Goal: Information Seeking & Learning: Compare options

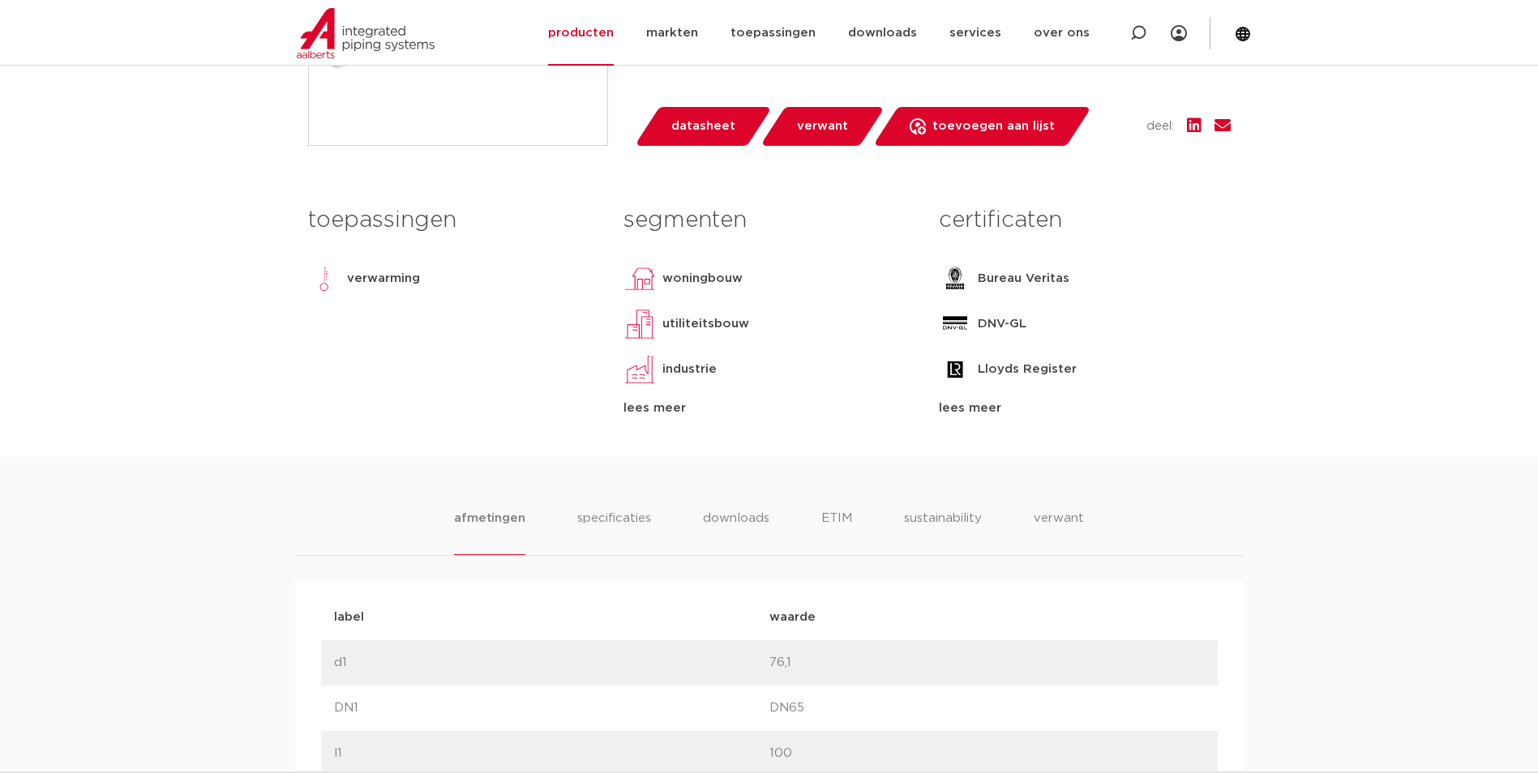
scroll to position [811, 0]
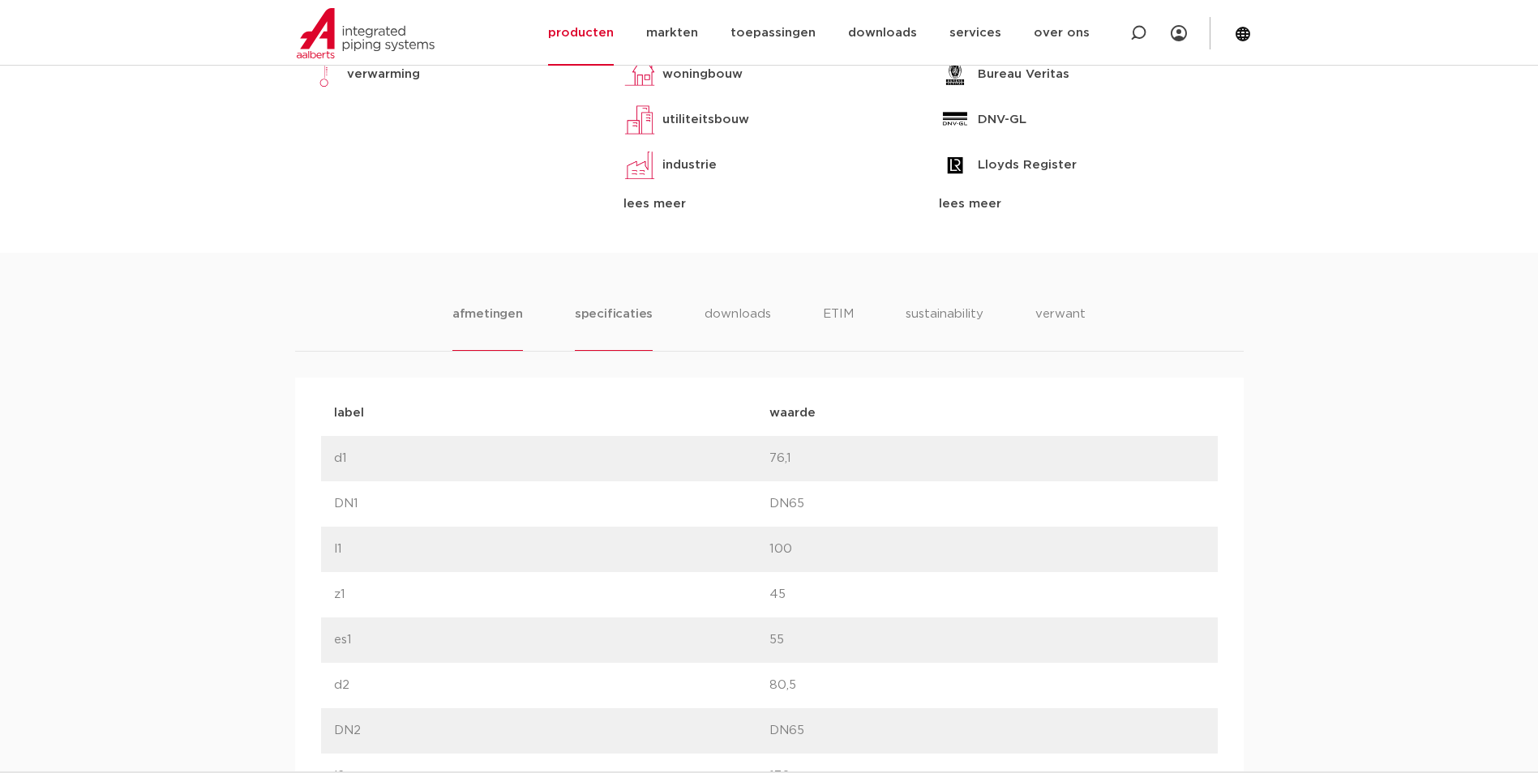
click at [589, 321] on li "specificaties" at bounding box center [614, 328] width 78 height 46
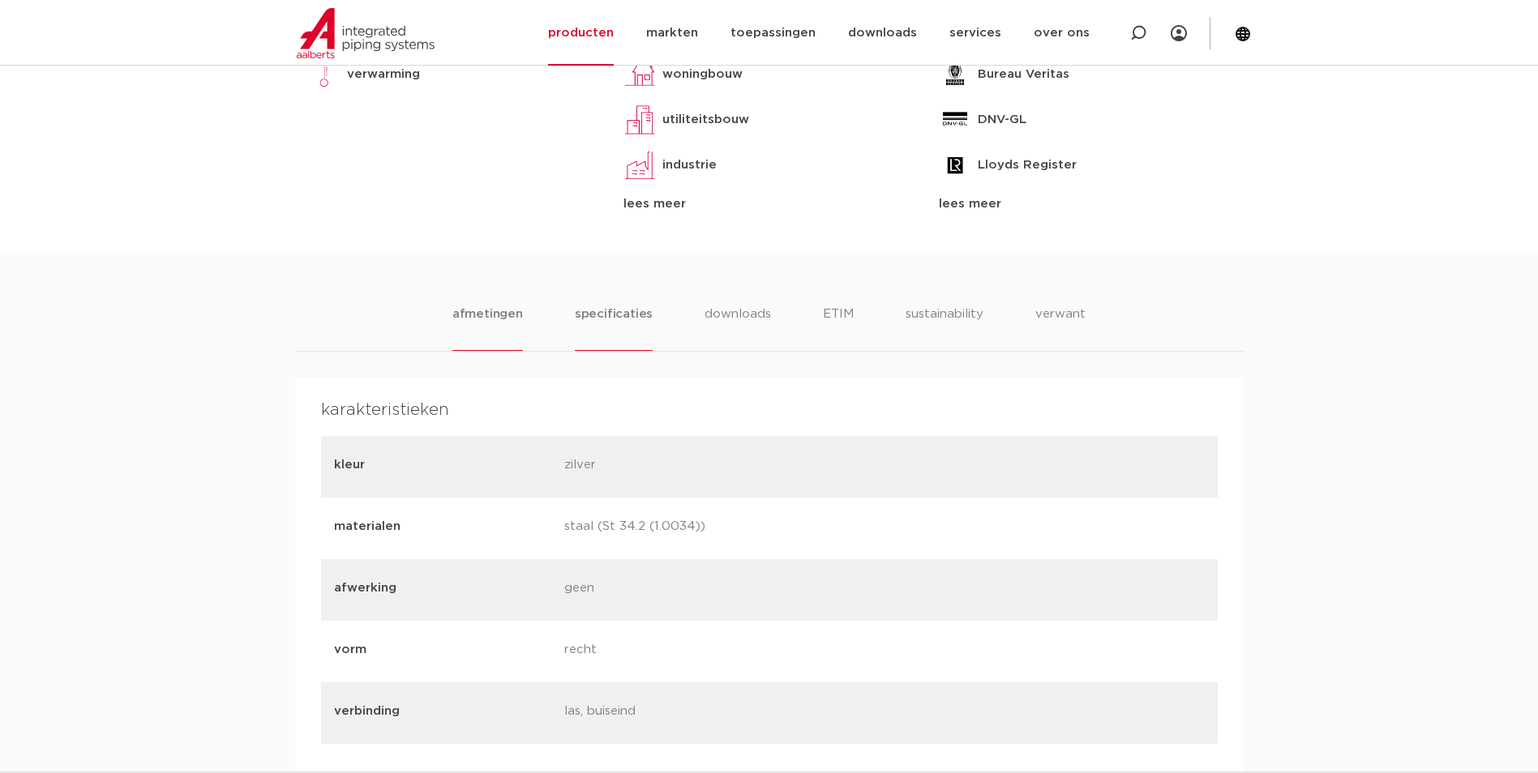
click at [491, 320] on li "afmetingen" at bounding box center [487, 328] width 71 height 46
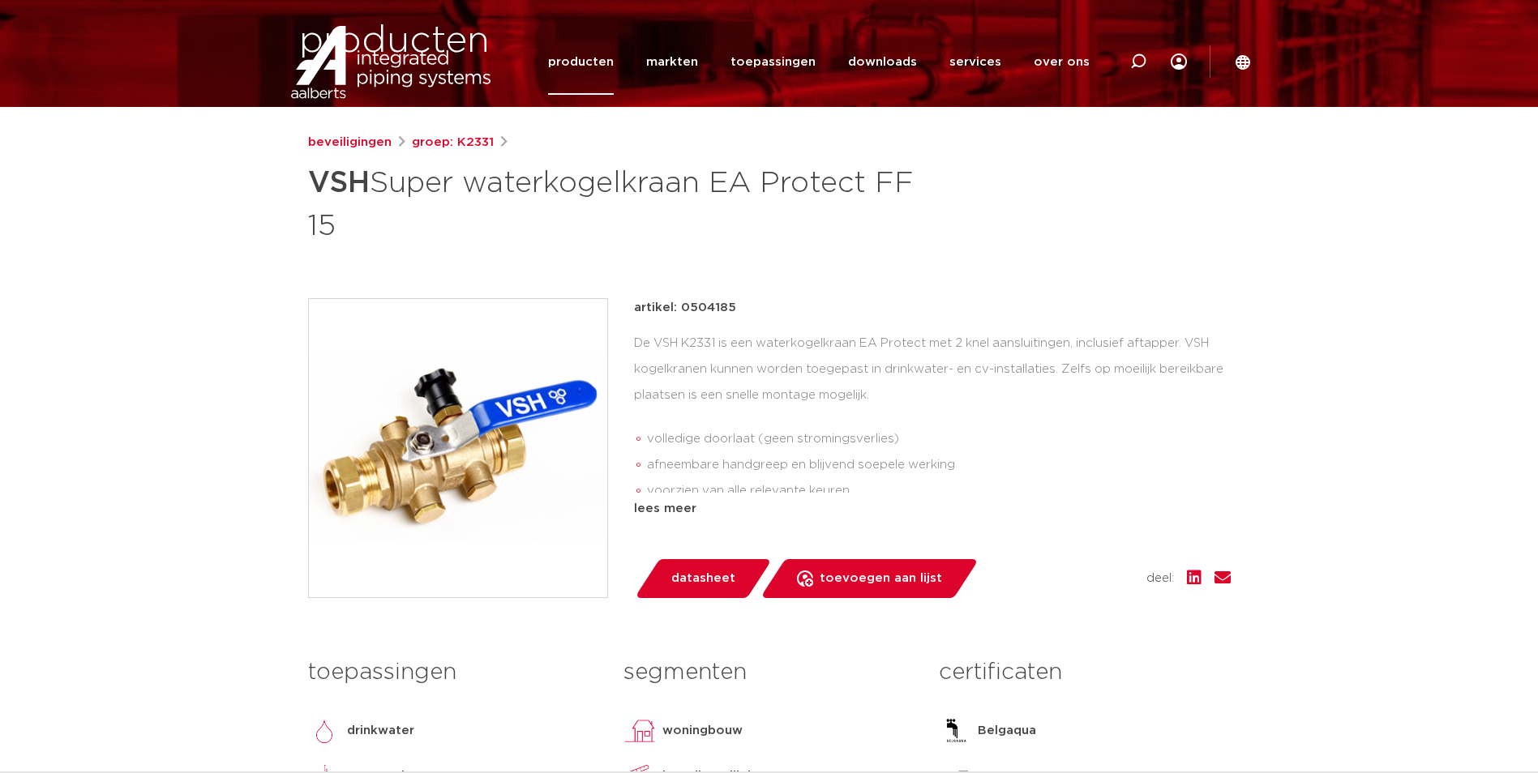
scroll to position [324, 0]
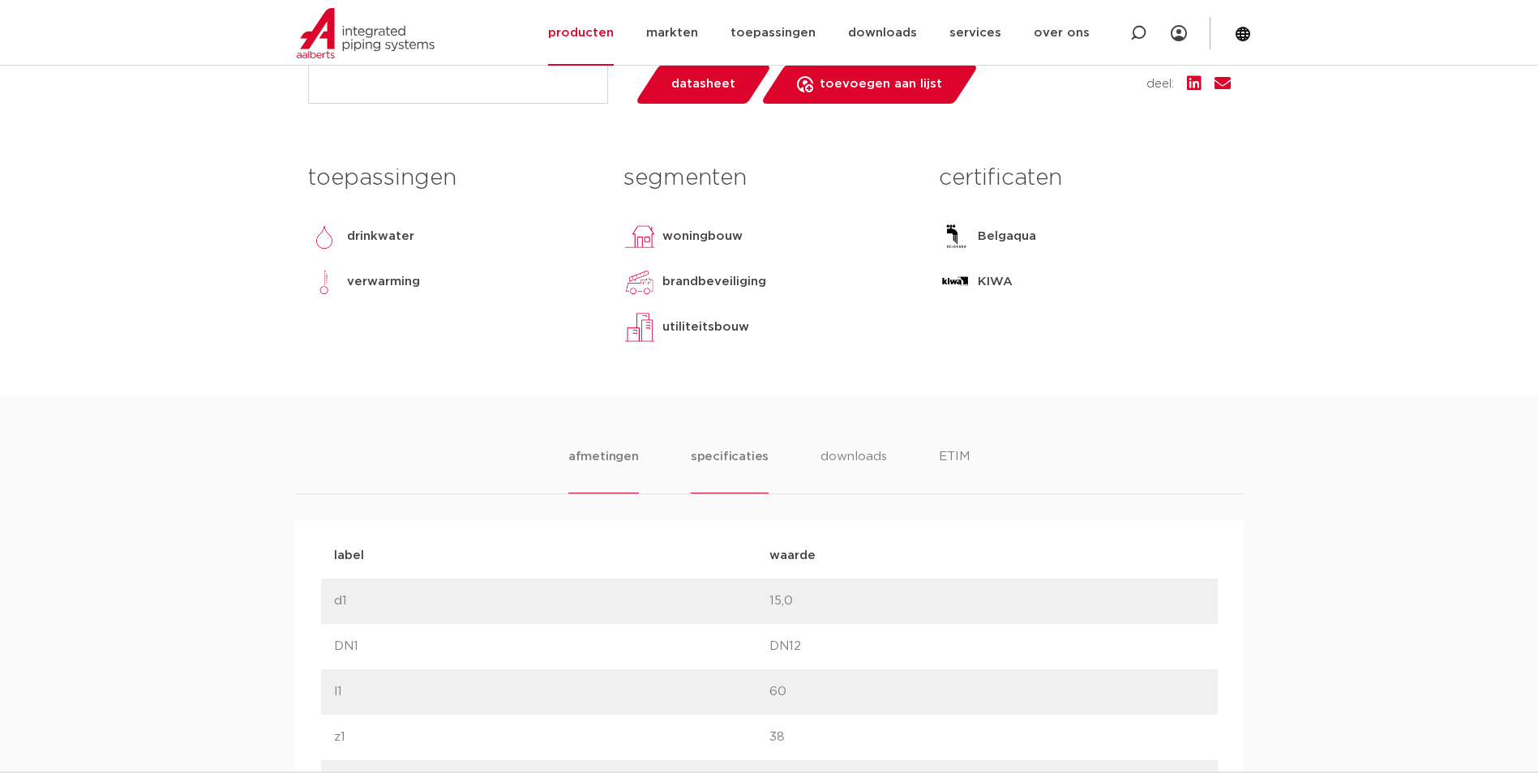
click at [697, 466] on li "specificaties" at bounding box center [730, 470] width 78 height 46
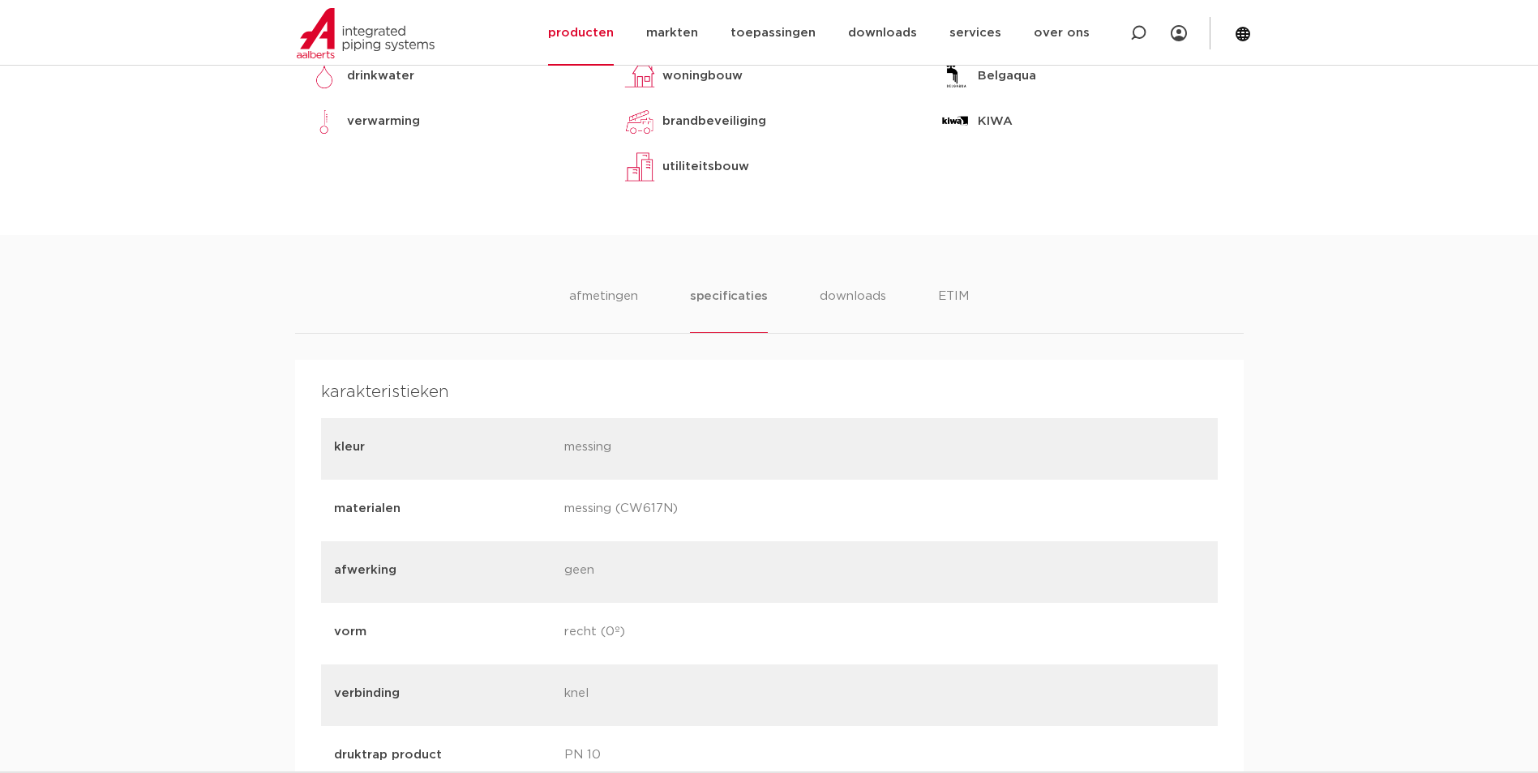
scroll to position [811, 0]
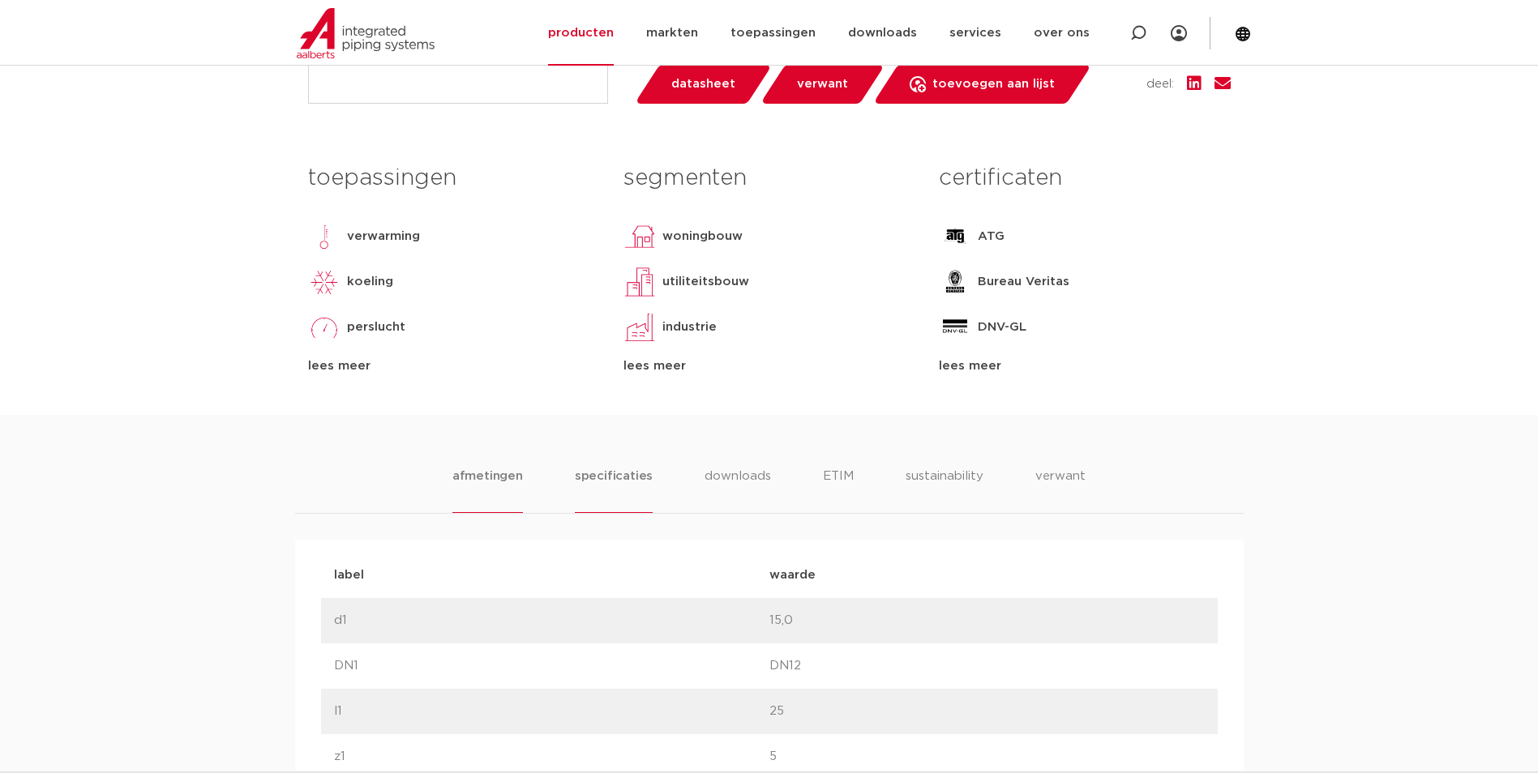
click at [639, 478] on li "specificaties" at bounding box center [614, 490] width 78 height 46
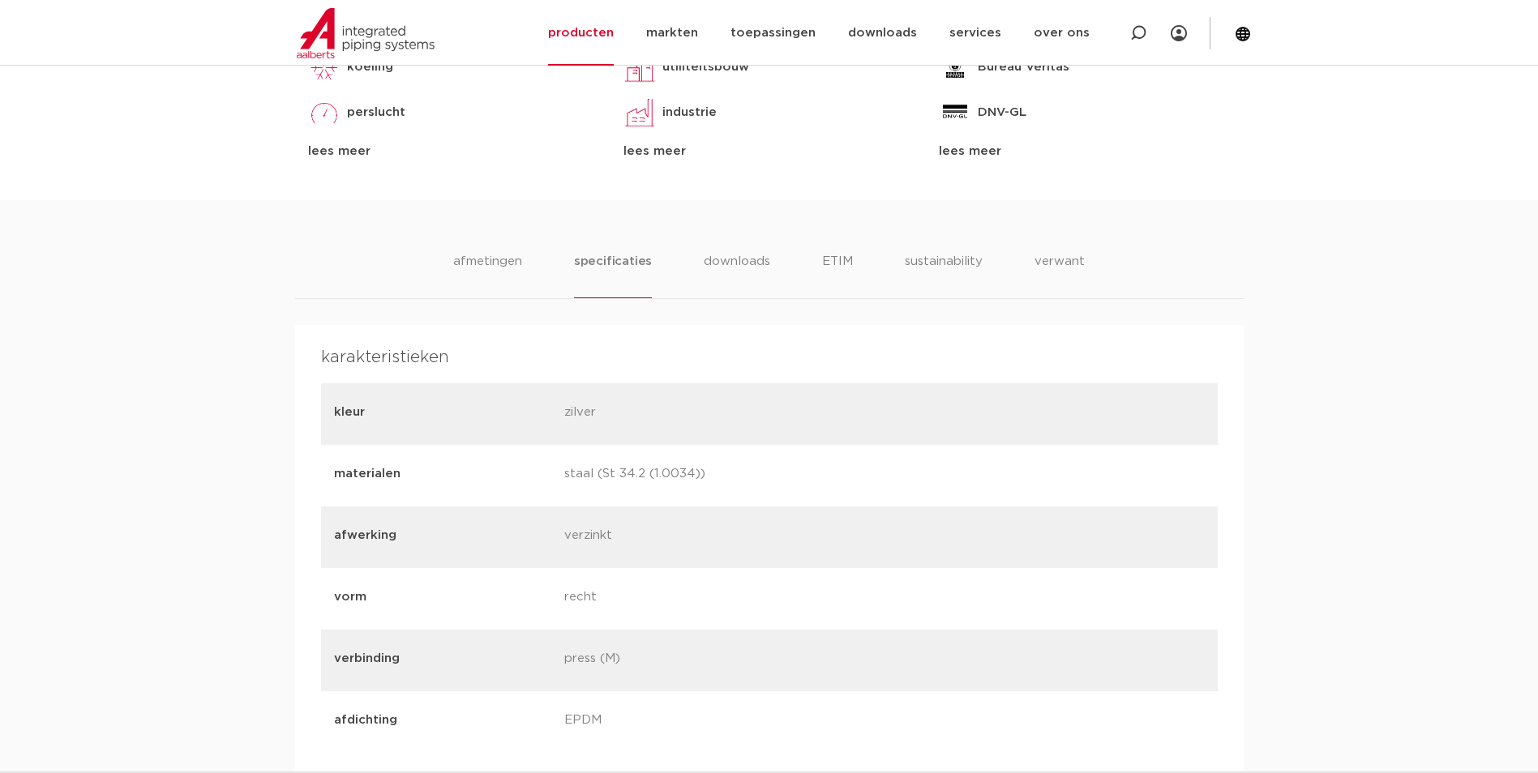
scroll to position [892, 0]
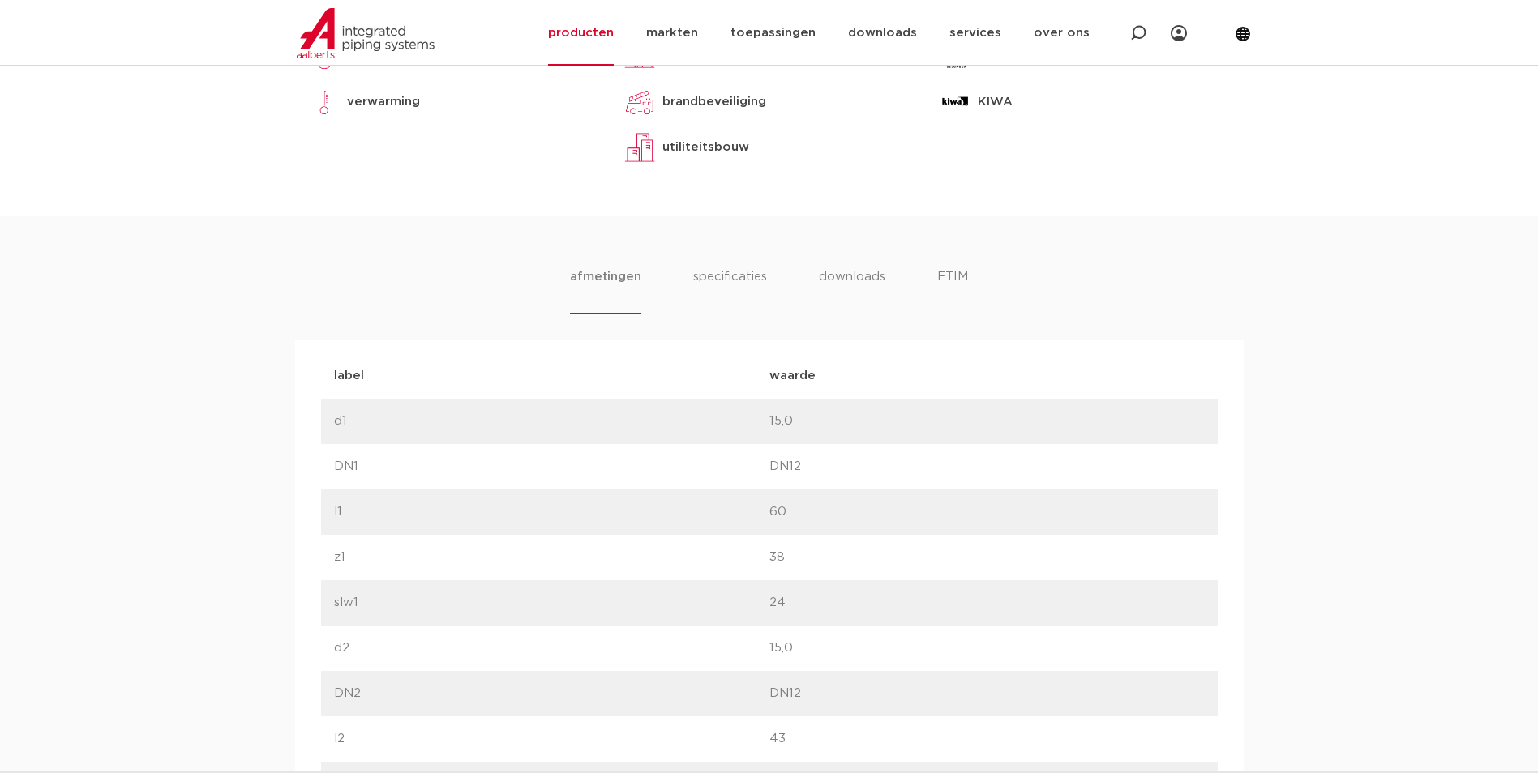
scroll to position [811, 0]
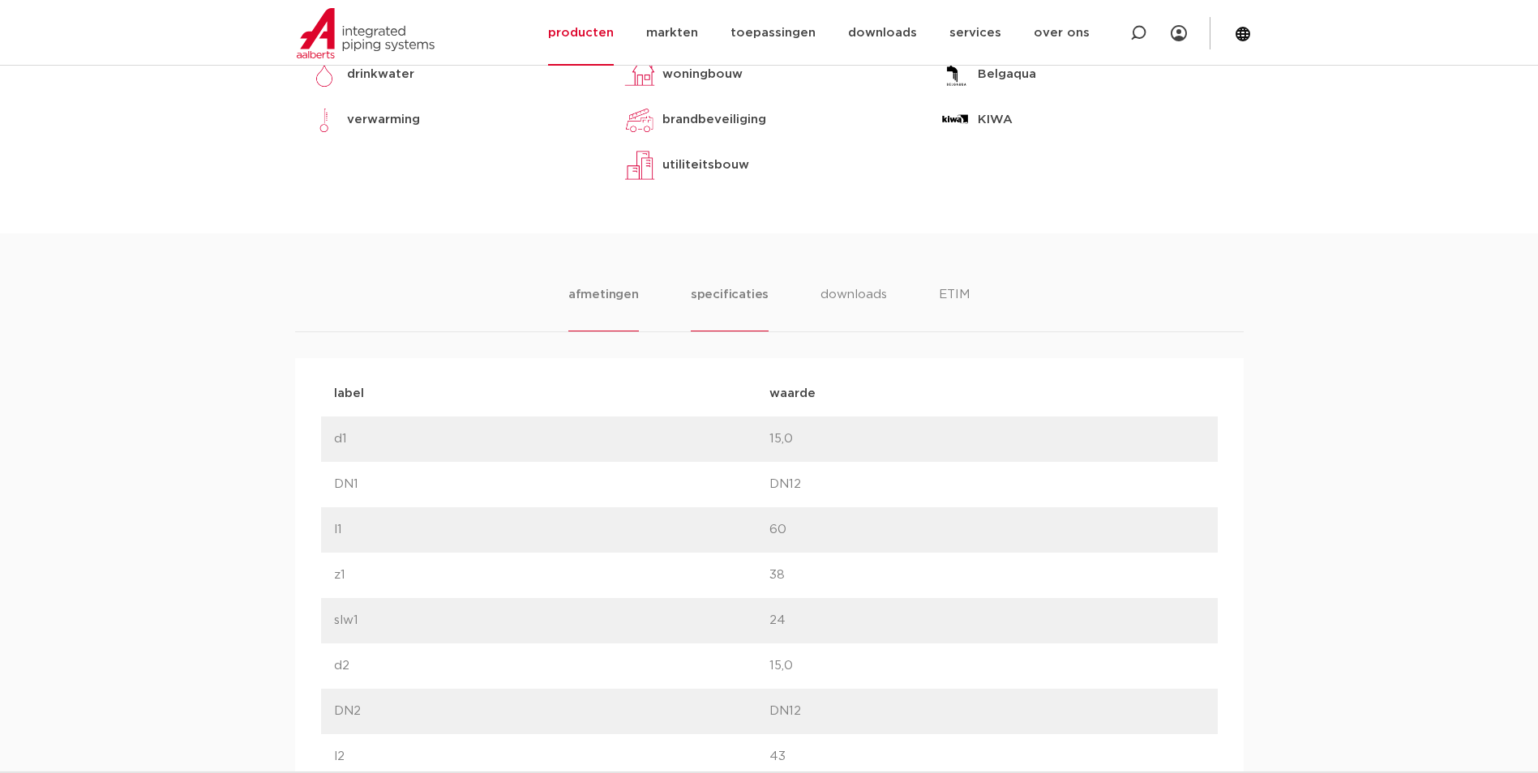
click at [726, 293] on li "specificaties" at bounding box center [730, 308] width 78 height 46
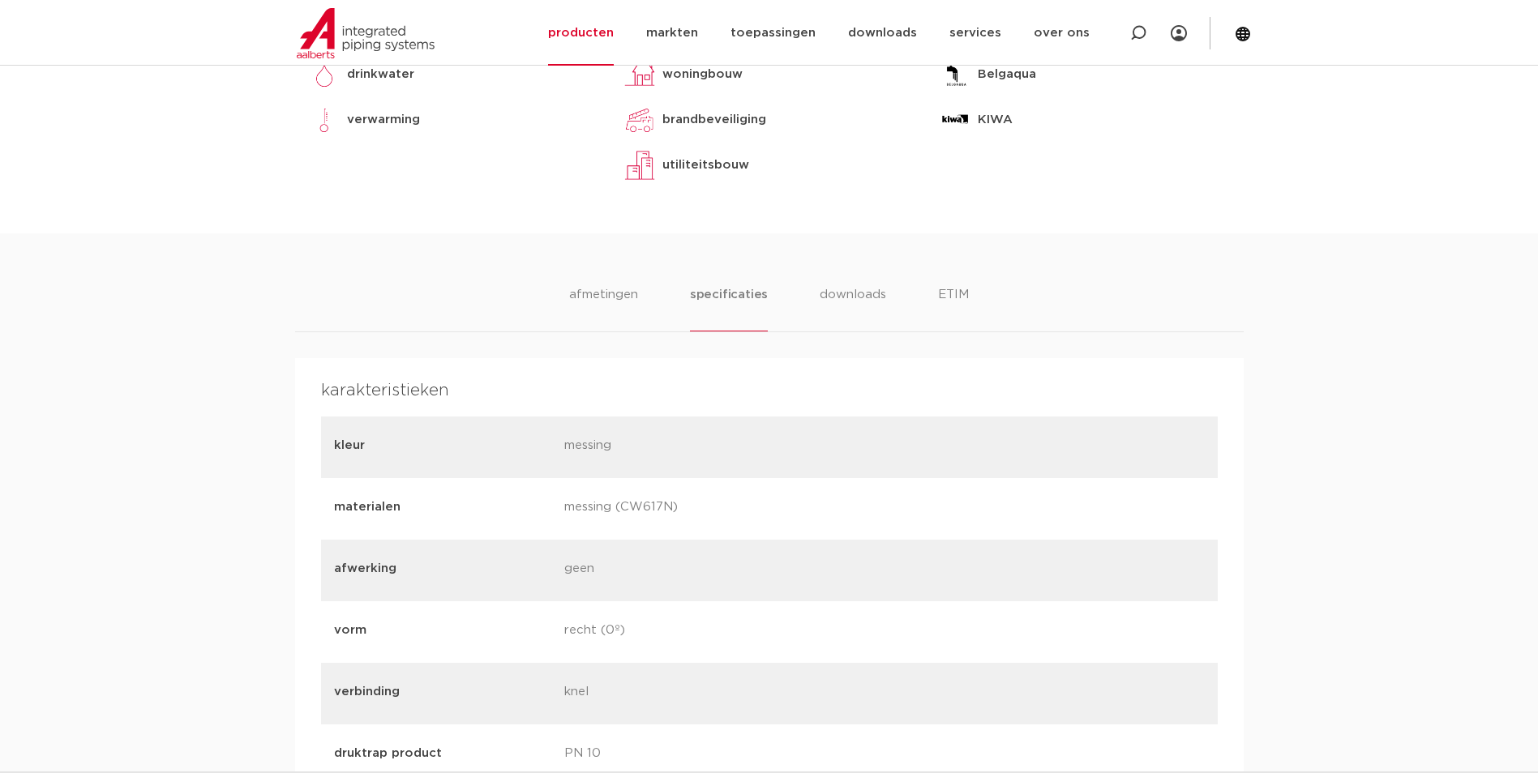
scroll to position [892, 0]
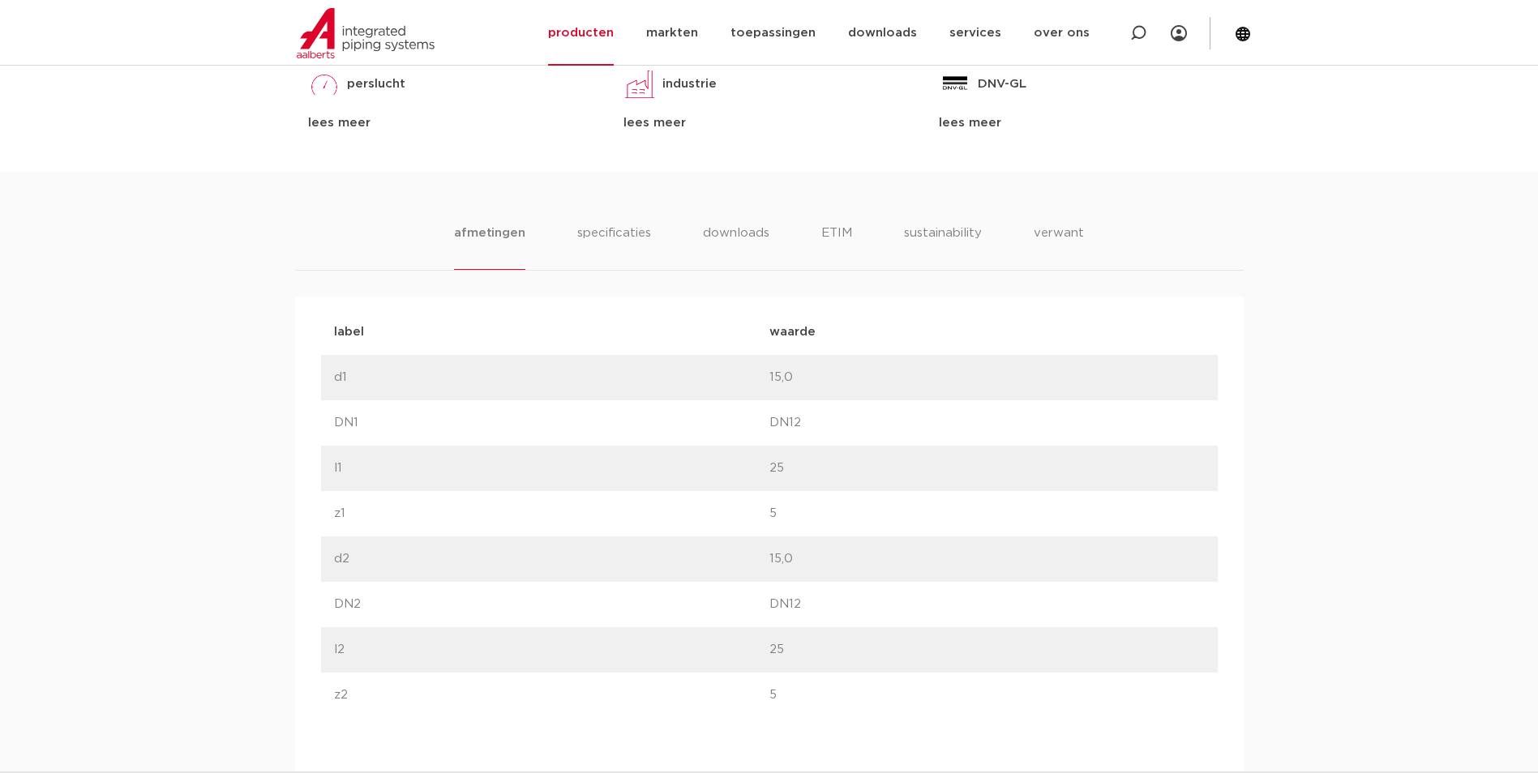
click at [633, 223] on div "afmetingen specificaties downloads ETIM sustainability verwant [GEOGRAPHIC_DATA…" at bounding box center [769, 737] width 1538 height 1130
click at [630, 235] on li "specificaties" at bounding box center [614, 247] width 78 height 46
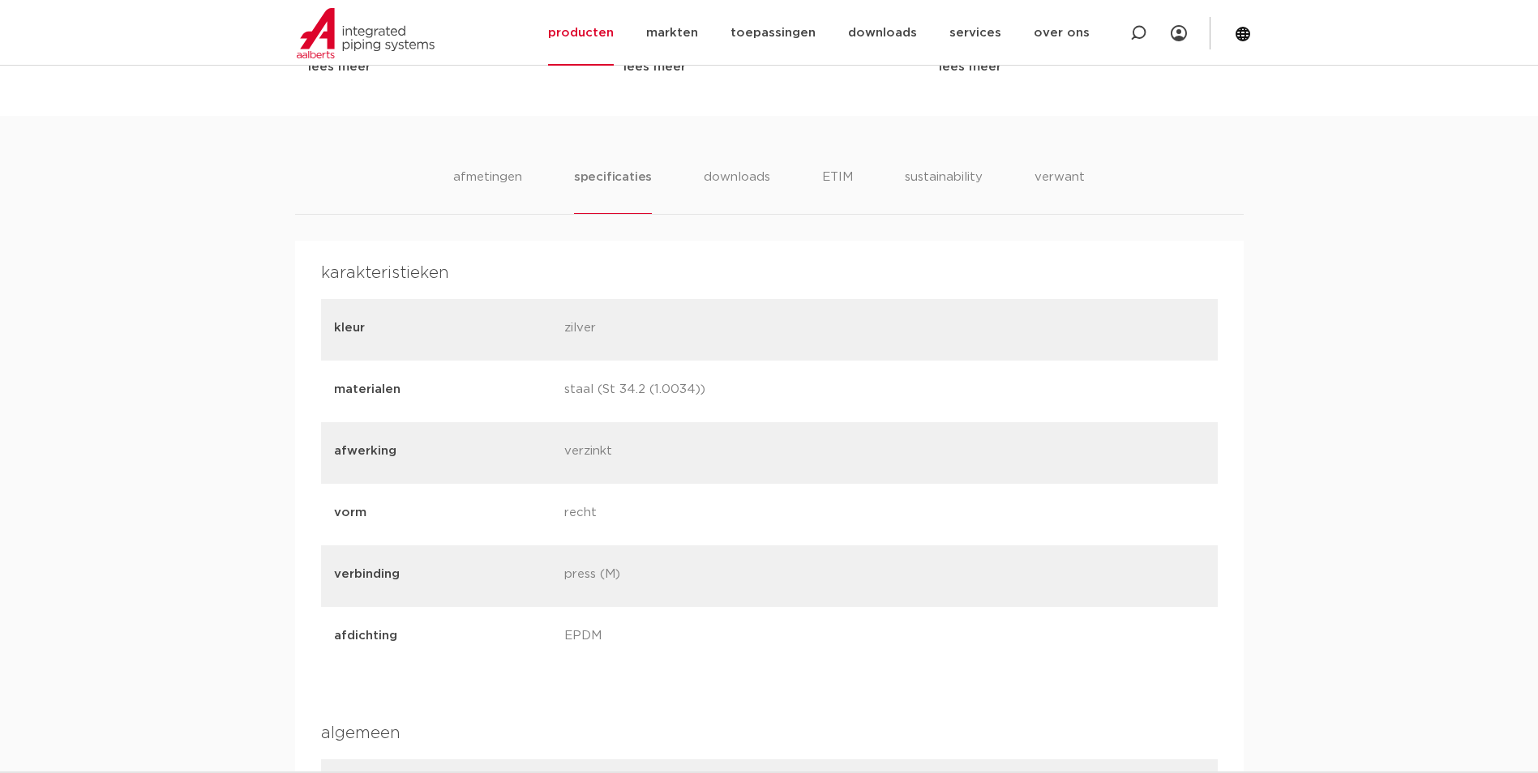
scroll to position [973, 0]
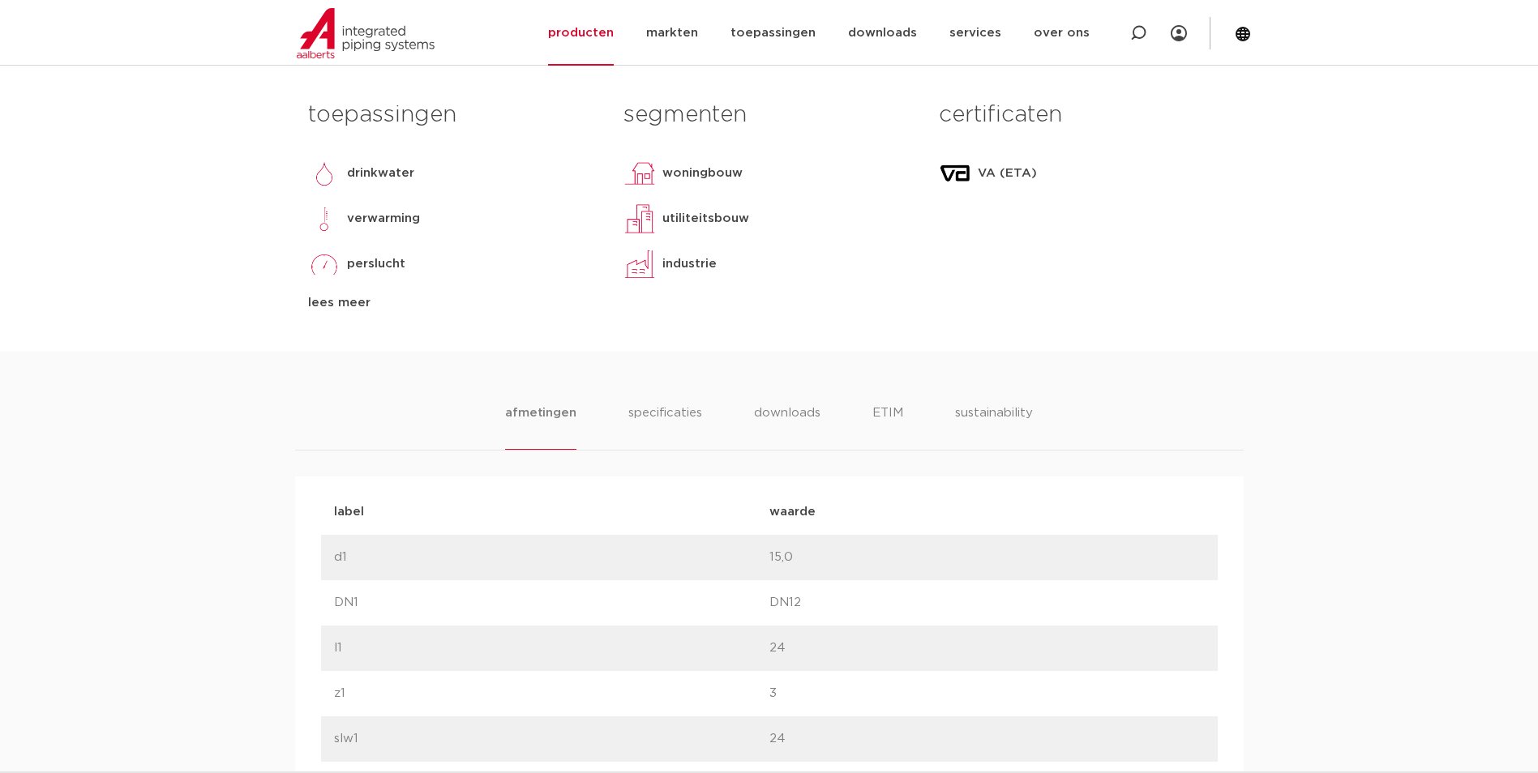
scroll to position [730, 0]
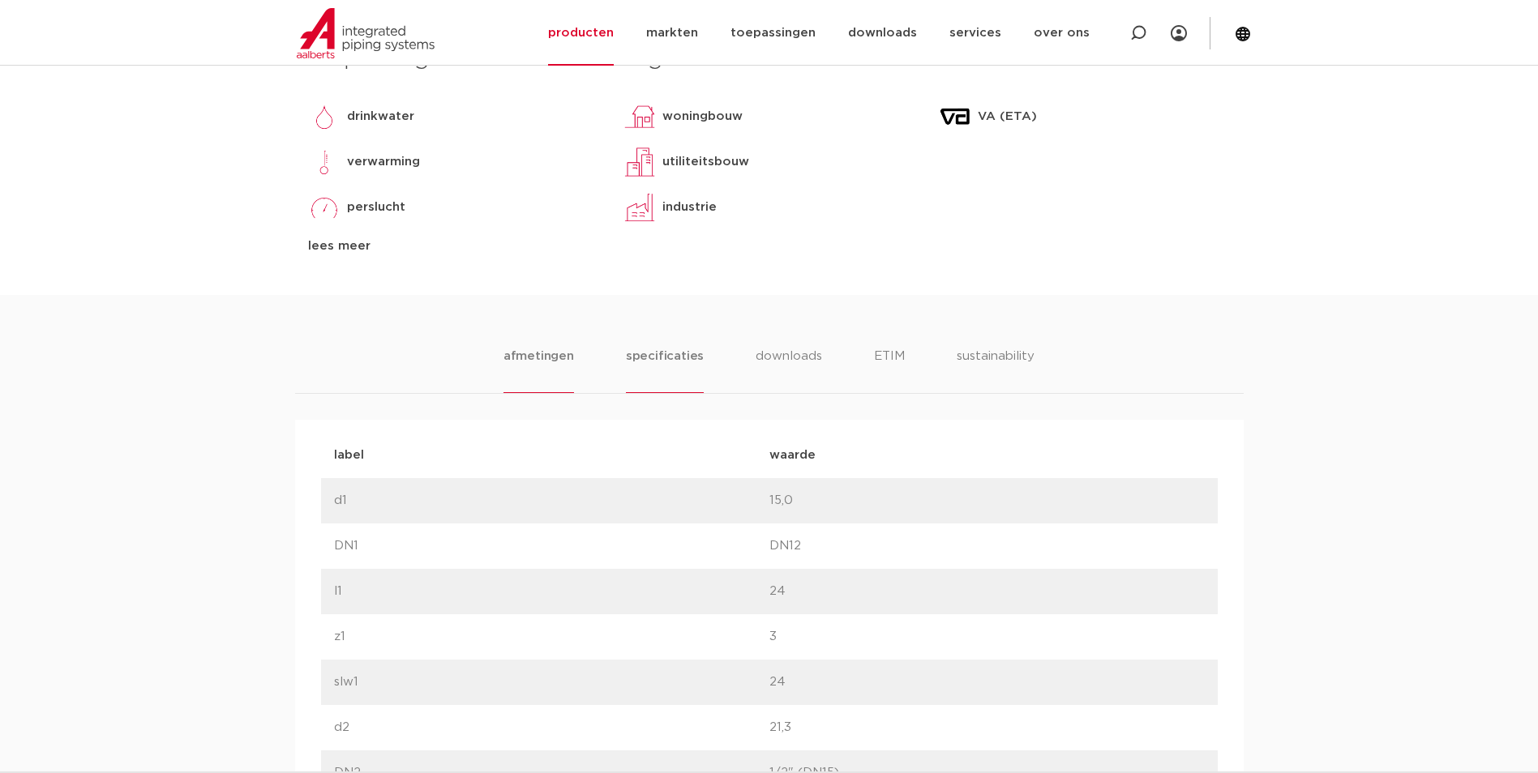
click at [667, 372] on li "specificaties" at bounding box center [665, 370] width 78 height 46
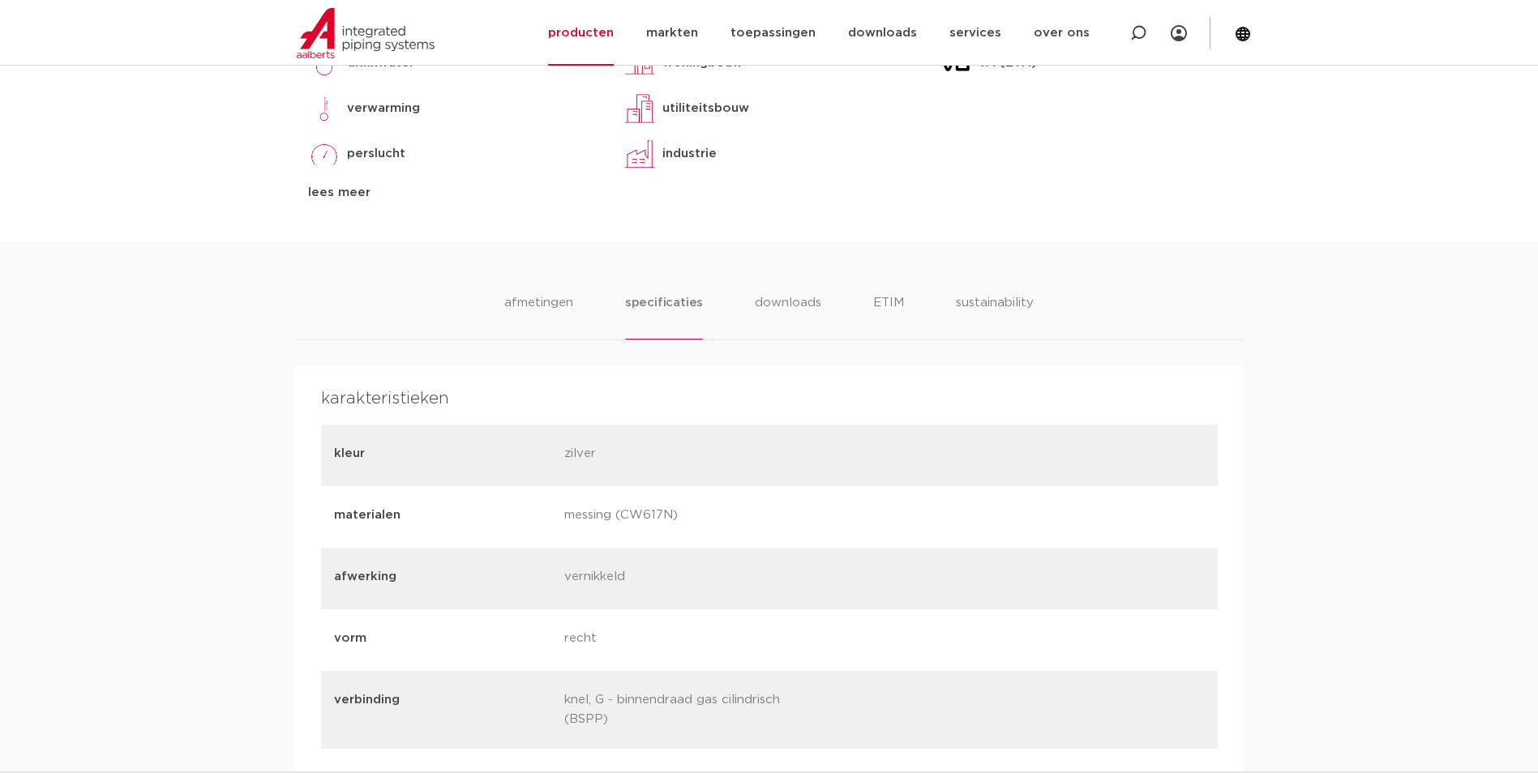
scroll to position [811, 0]
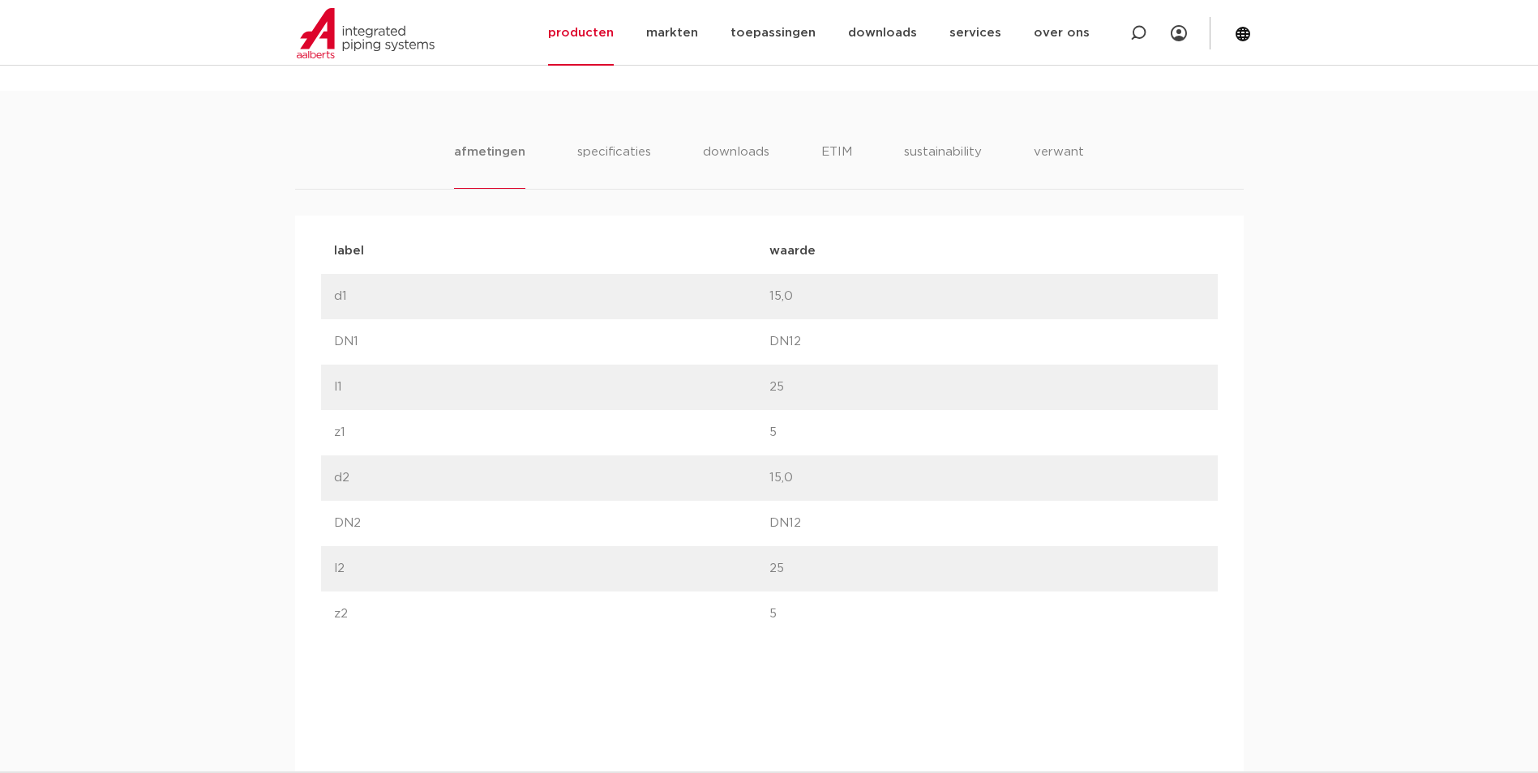
click at [585, 142] on div "afmetingen specificaties downloads ETIM sustainability verwant afmetingen speci…" at bounding box center [769, 656] width 1538 height 1130
click at [586, 144] on li "specificaties" at bounding box center [614, 166] width 78 height 46
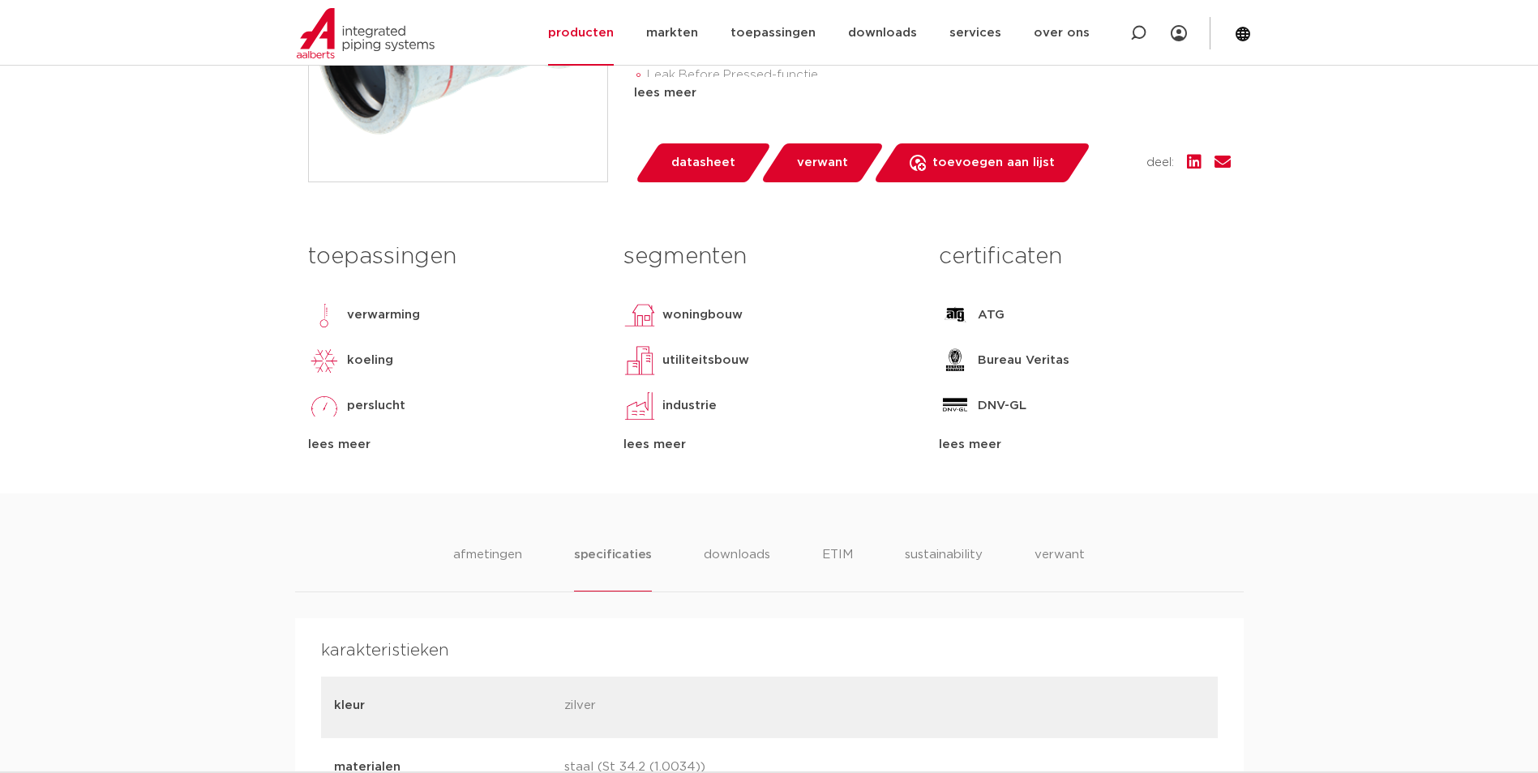
scroll to position [567, 0]
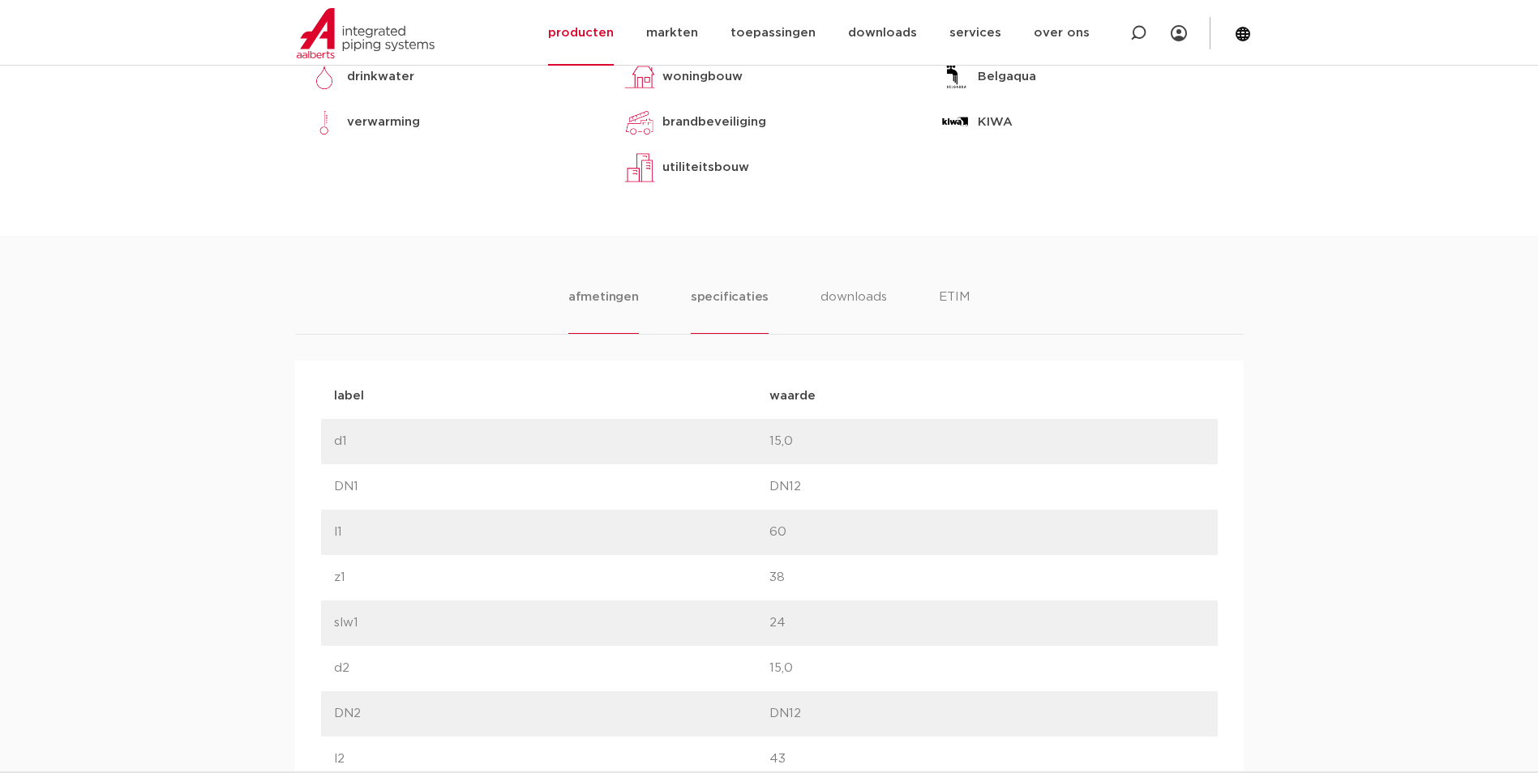
click at [734, 299] on li "specificaties" at bounding box center [730, 311] width 78 height 46
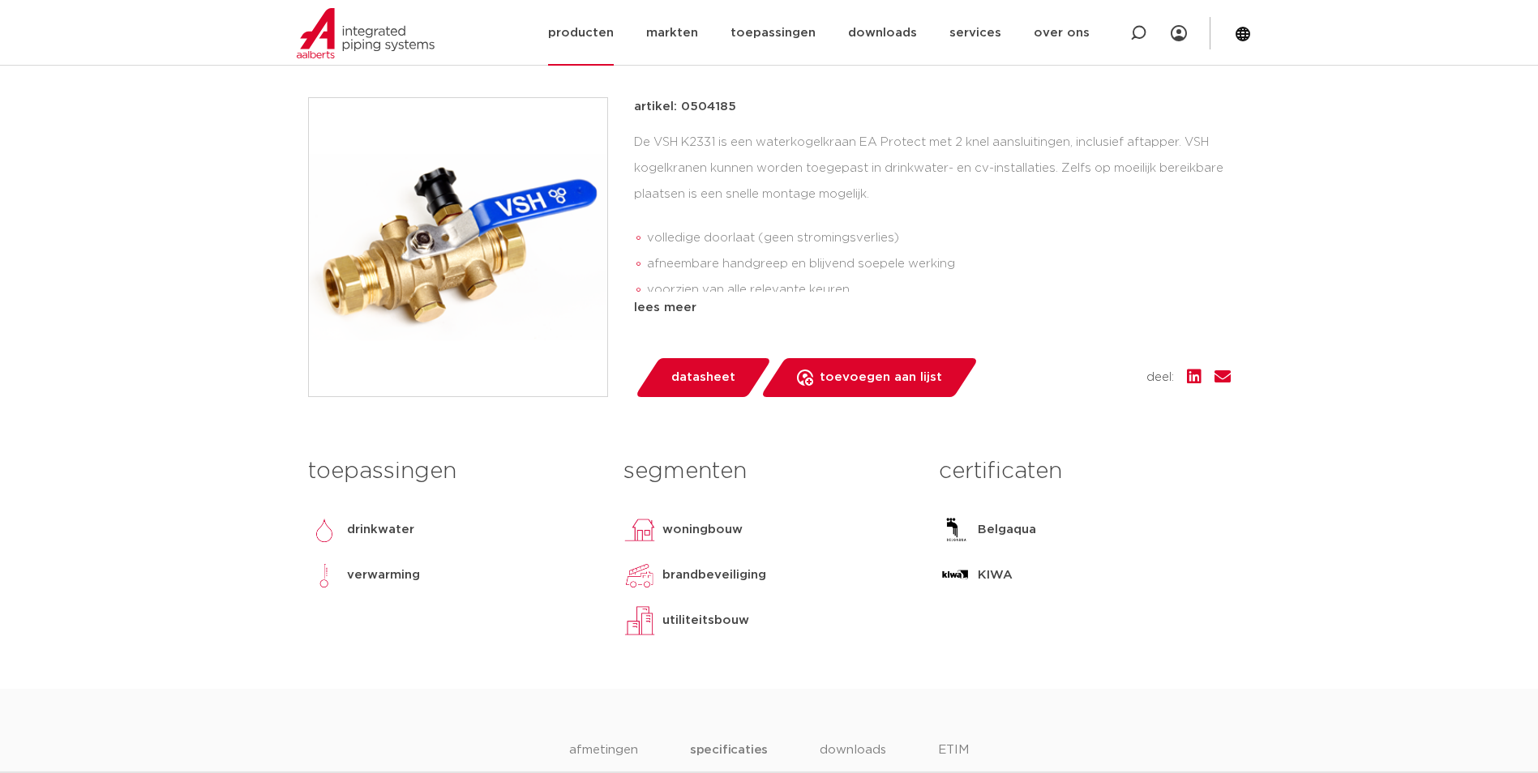
scroll to position [160, 0]
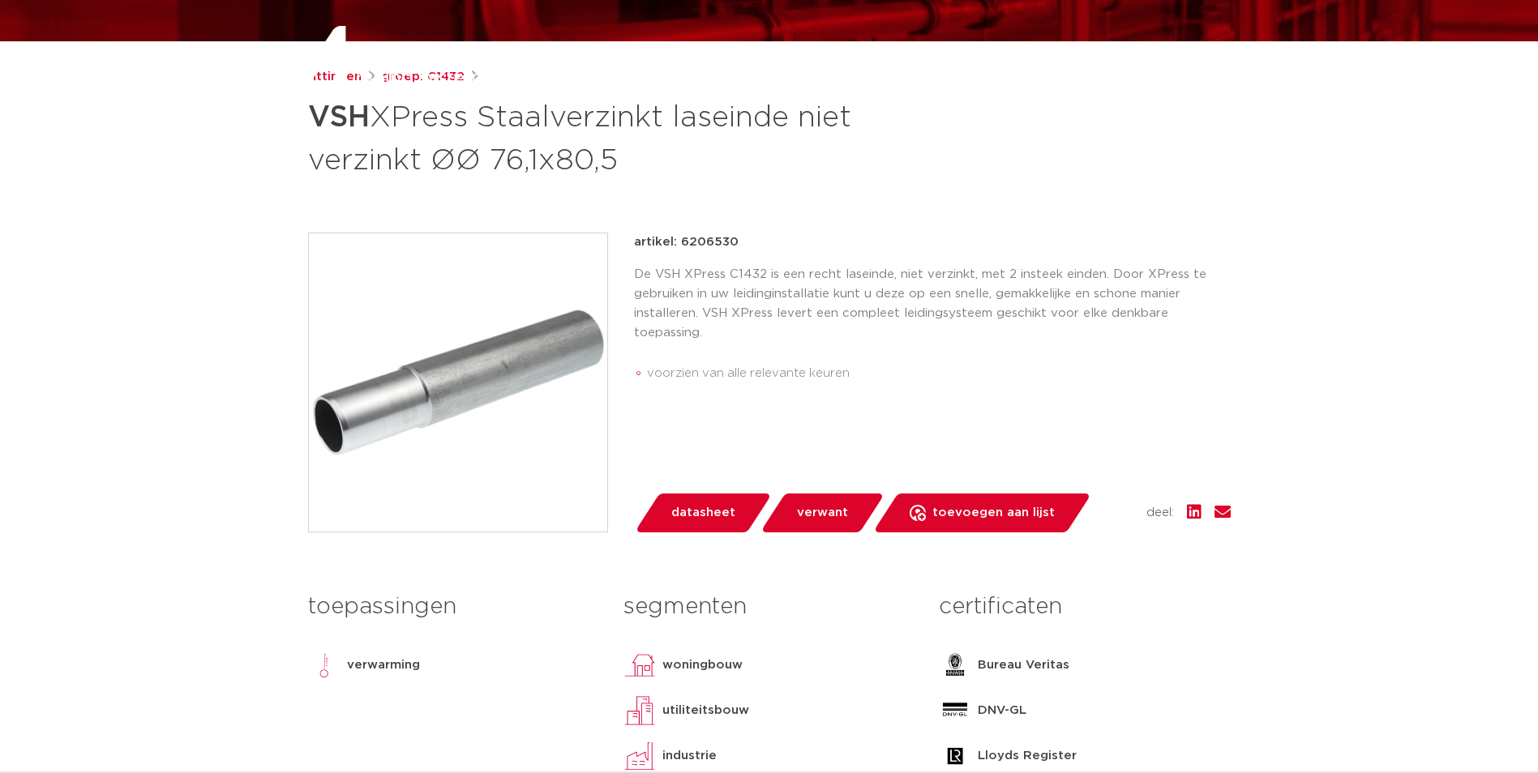
scroll to position [243, 0]
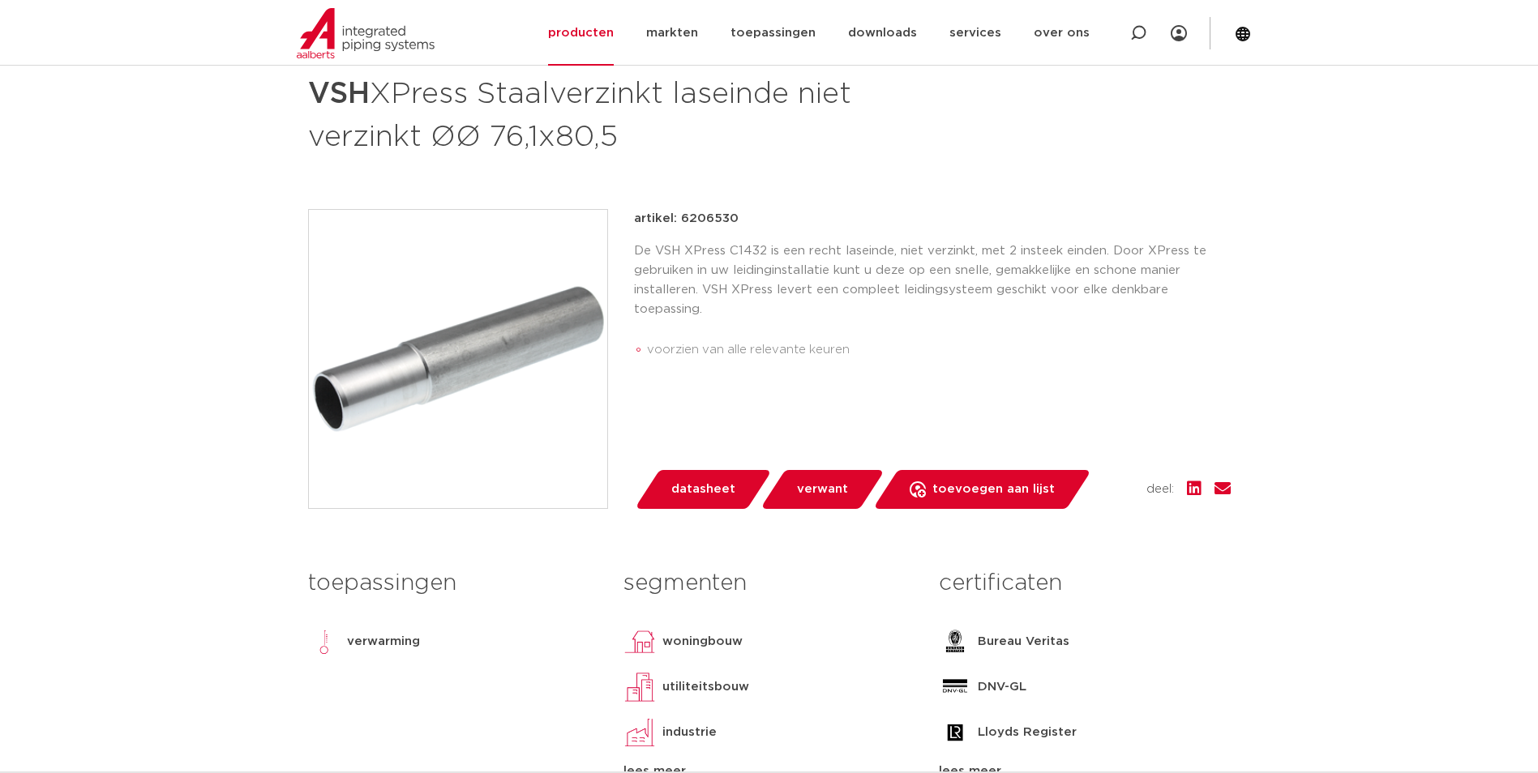
click at [515, 379] on img at bounding box center [458, 359] width 298 height 298
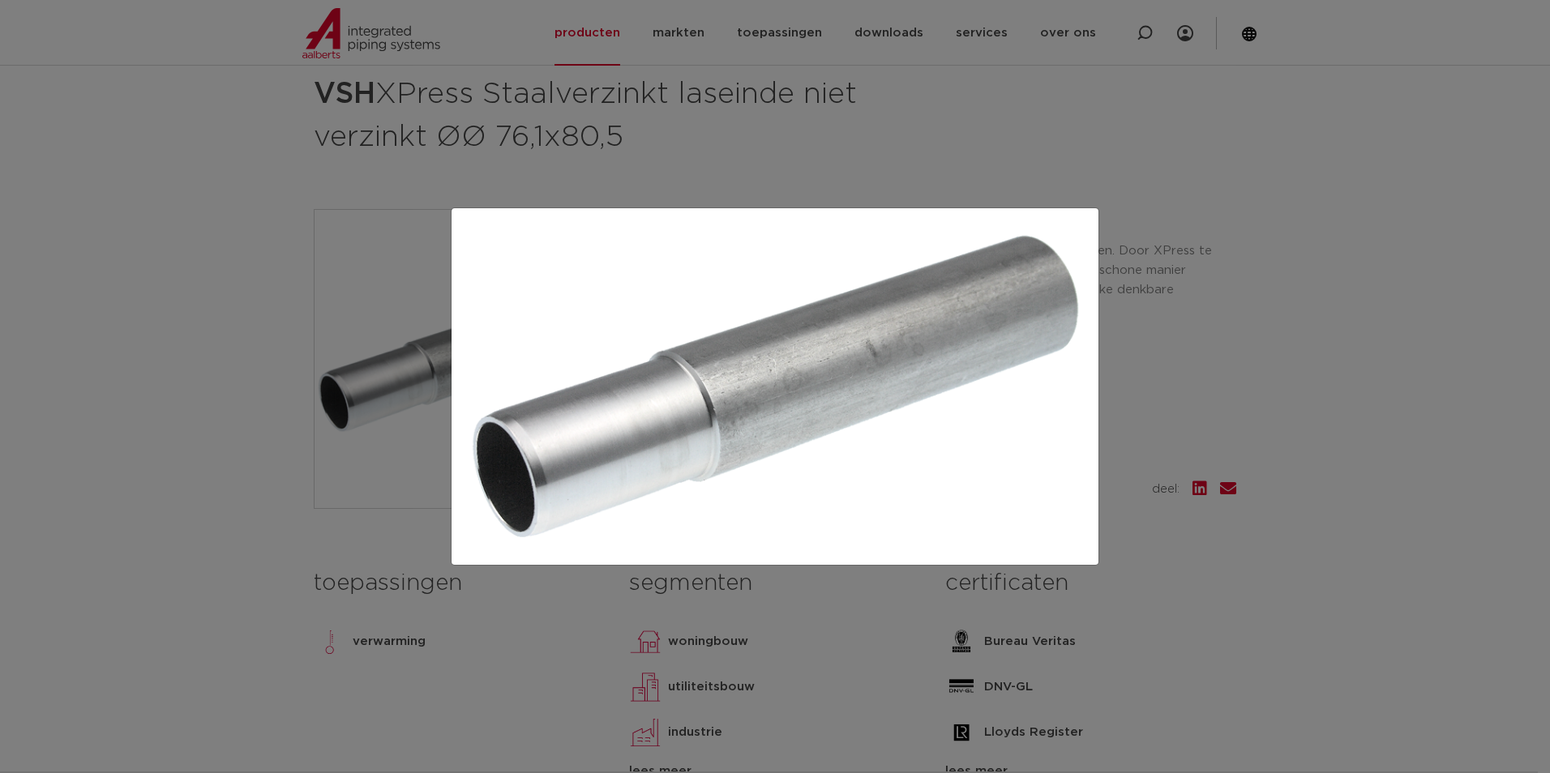
click at [234, 495] on div at bounding box center [775, 386] width 1550 height 773
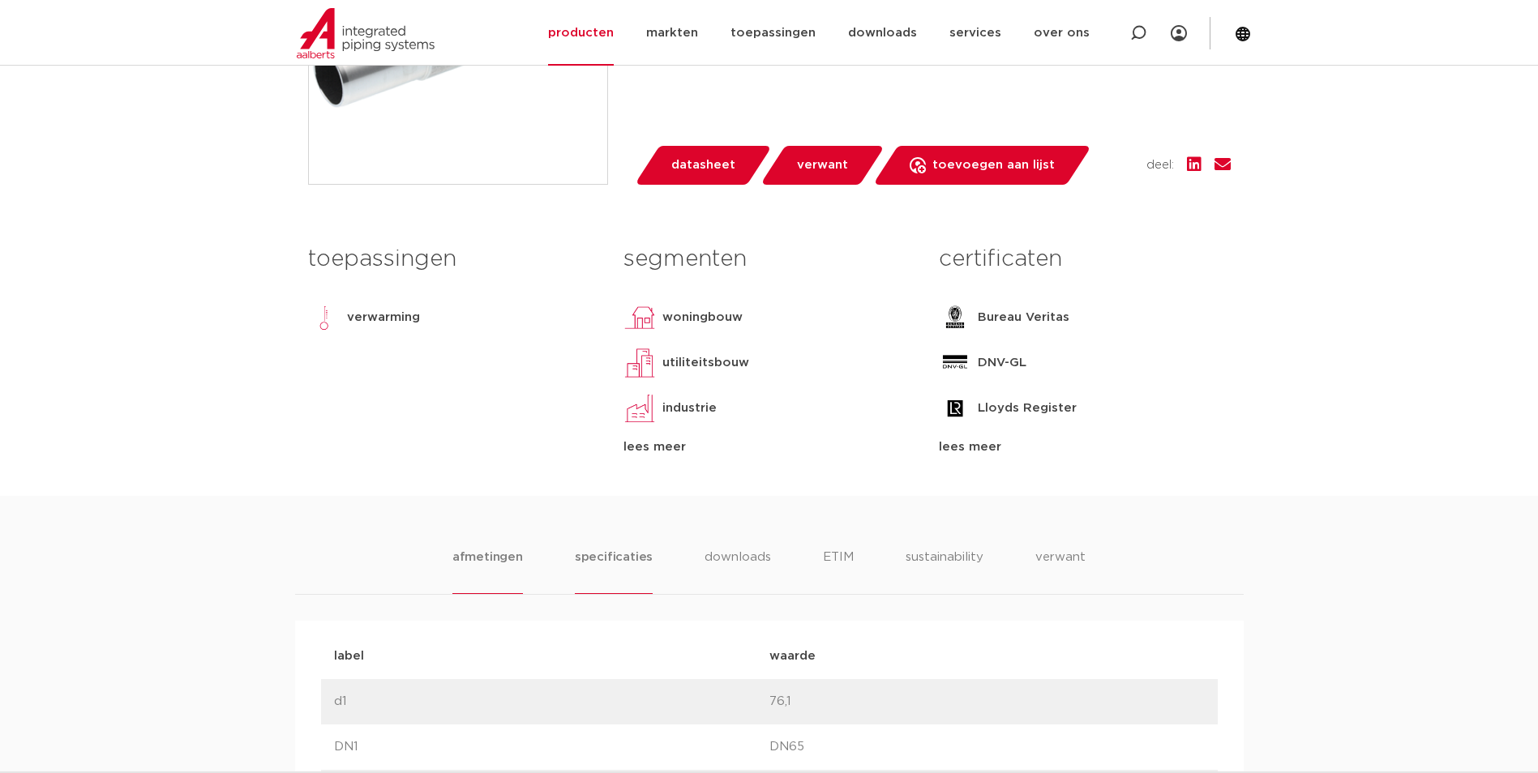
click at [635, 554] on li "specificaties" at bounding box center [614, 571] width 78 height 46
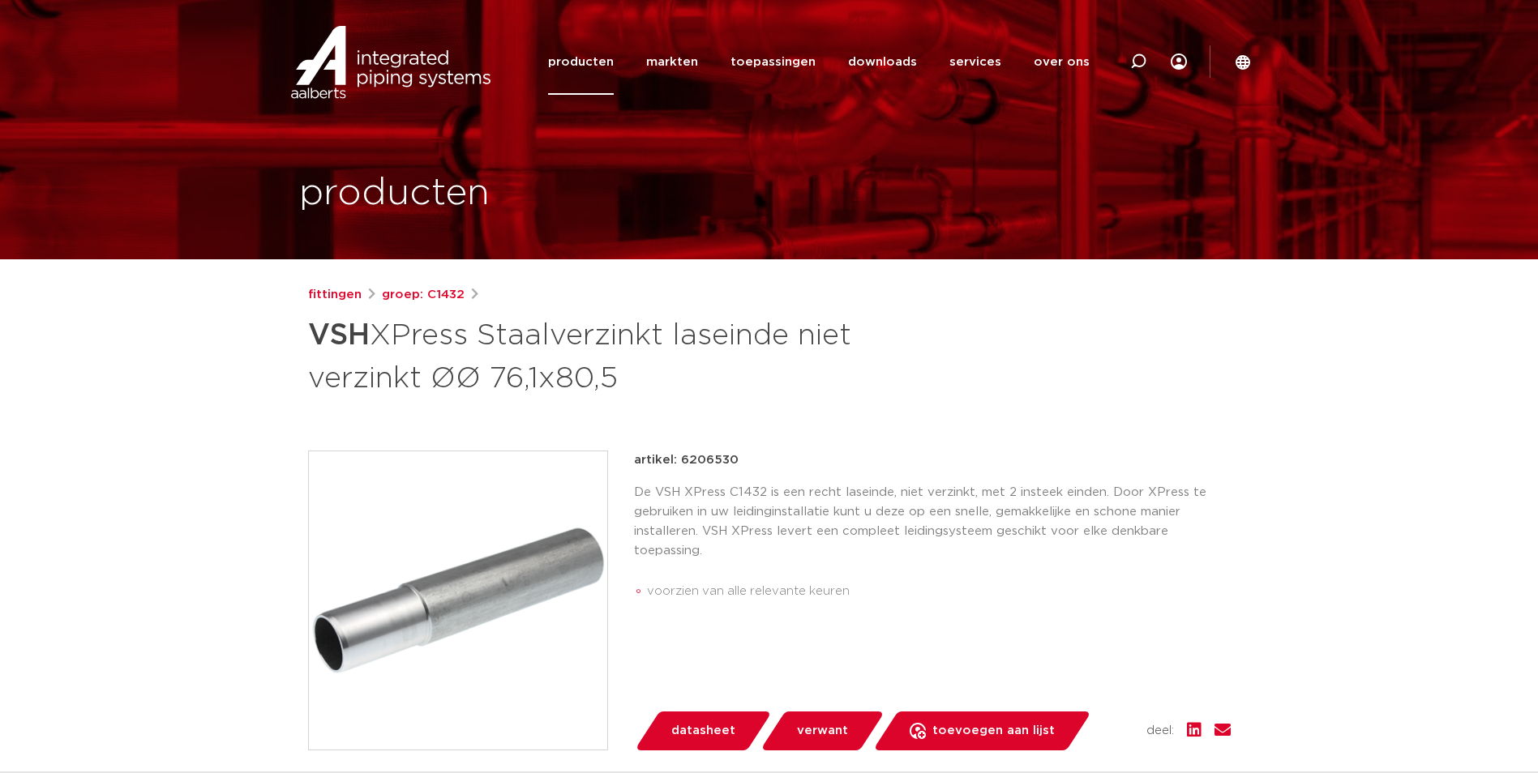
scroll to position [0, 0]
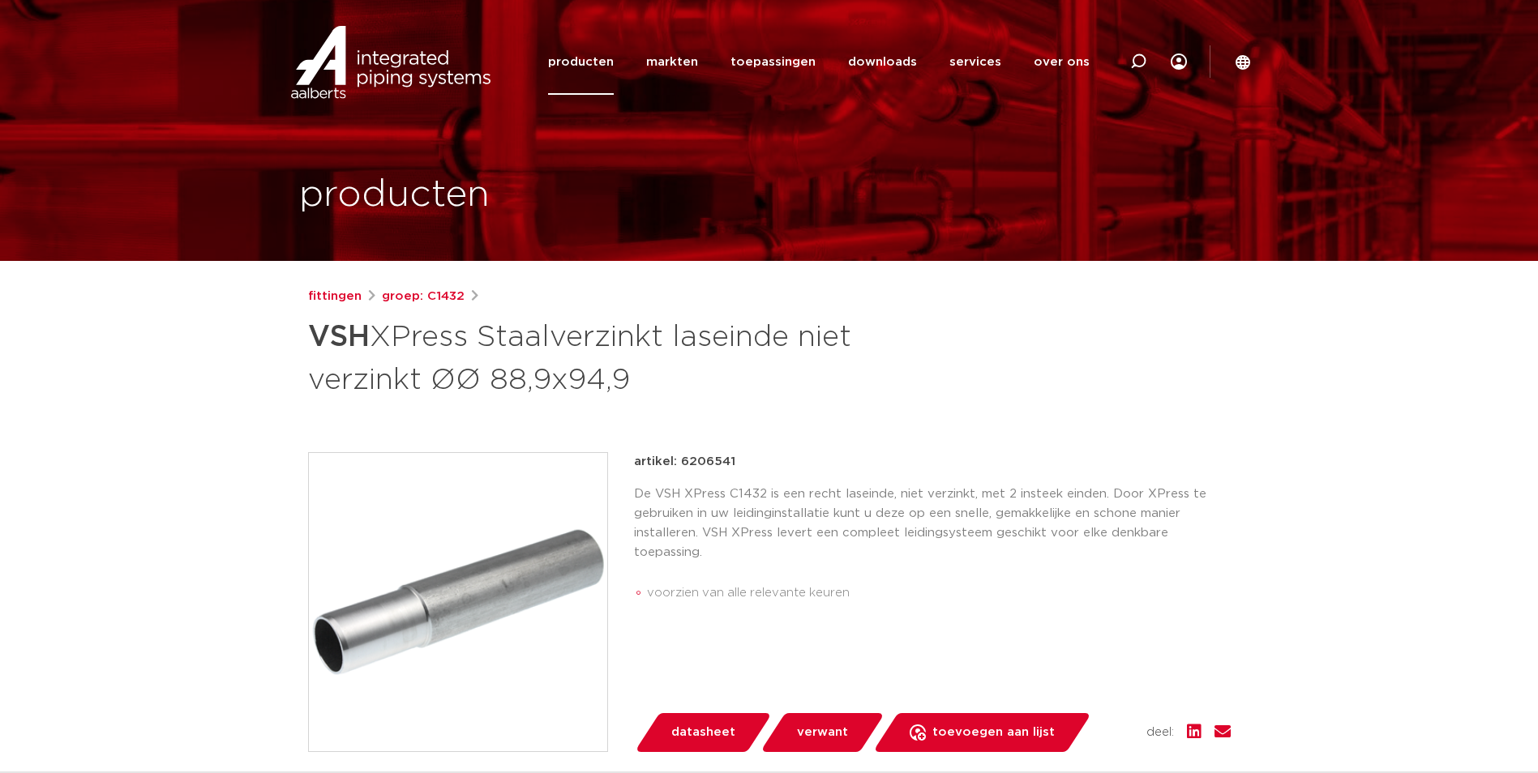
click at [495, 572] on img at bounding box center [458, 602] width 298 height 298
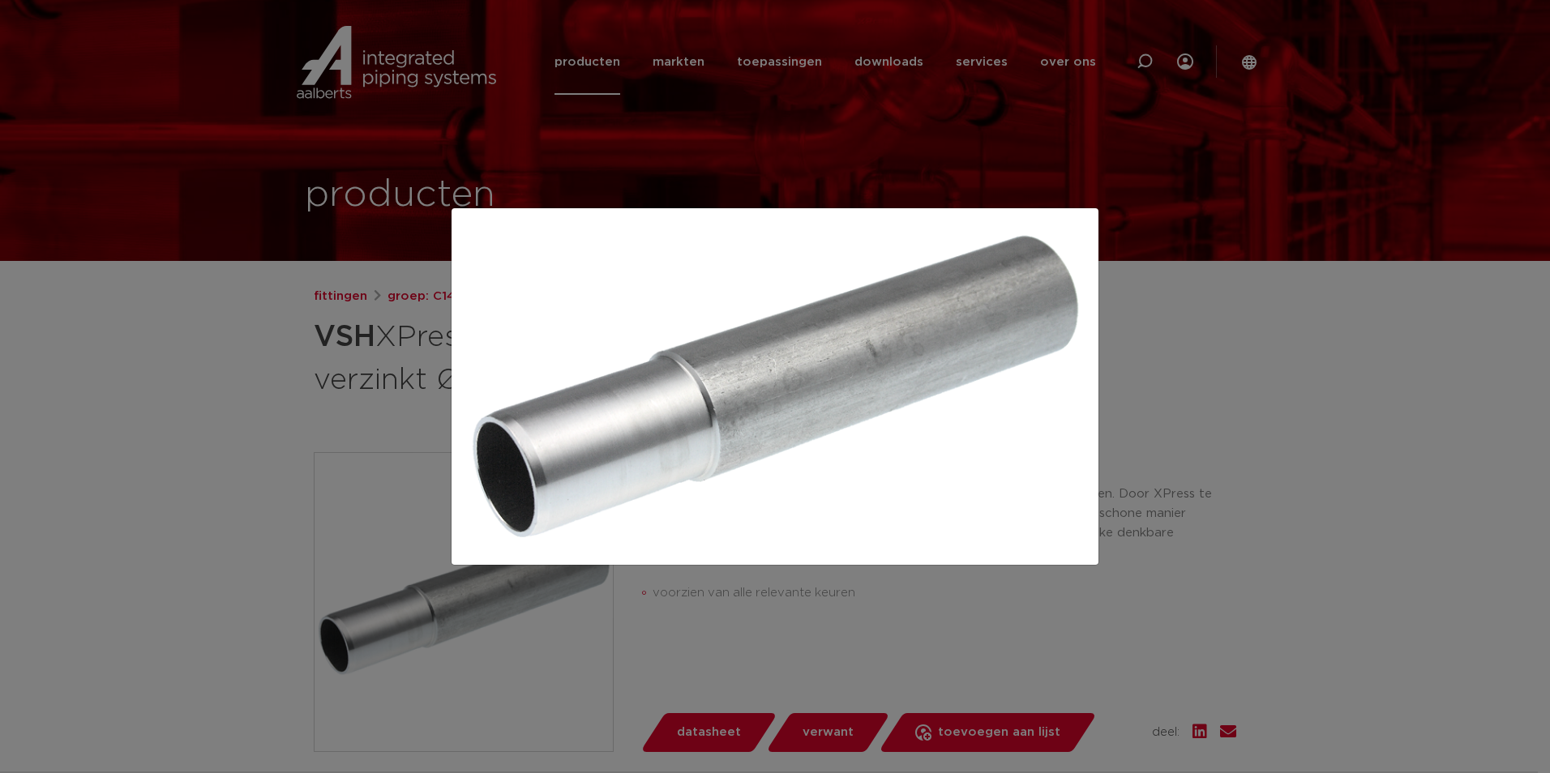
click at [284, 371] on div at bounding box center [775, 386] width 1550 height 773
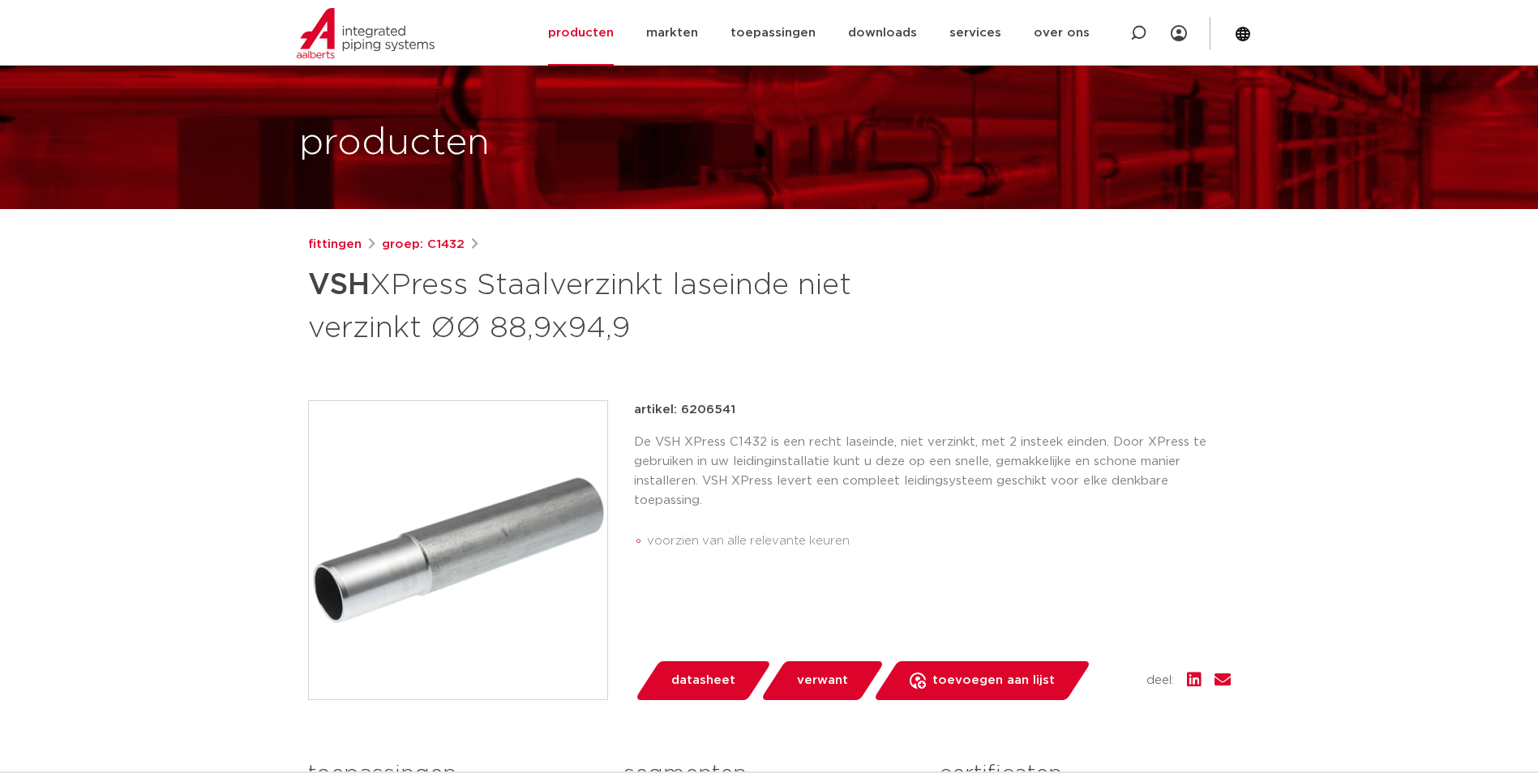
scroll to position [81, 0]
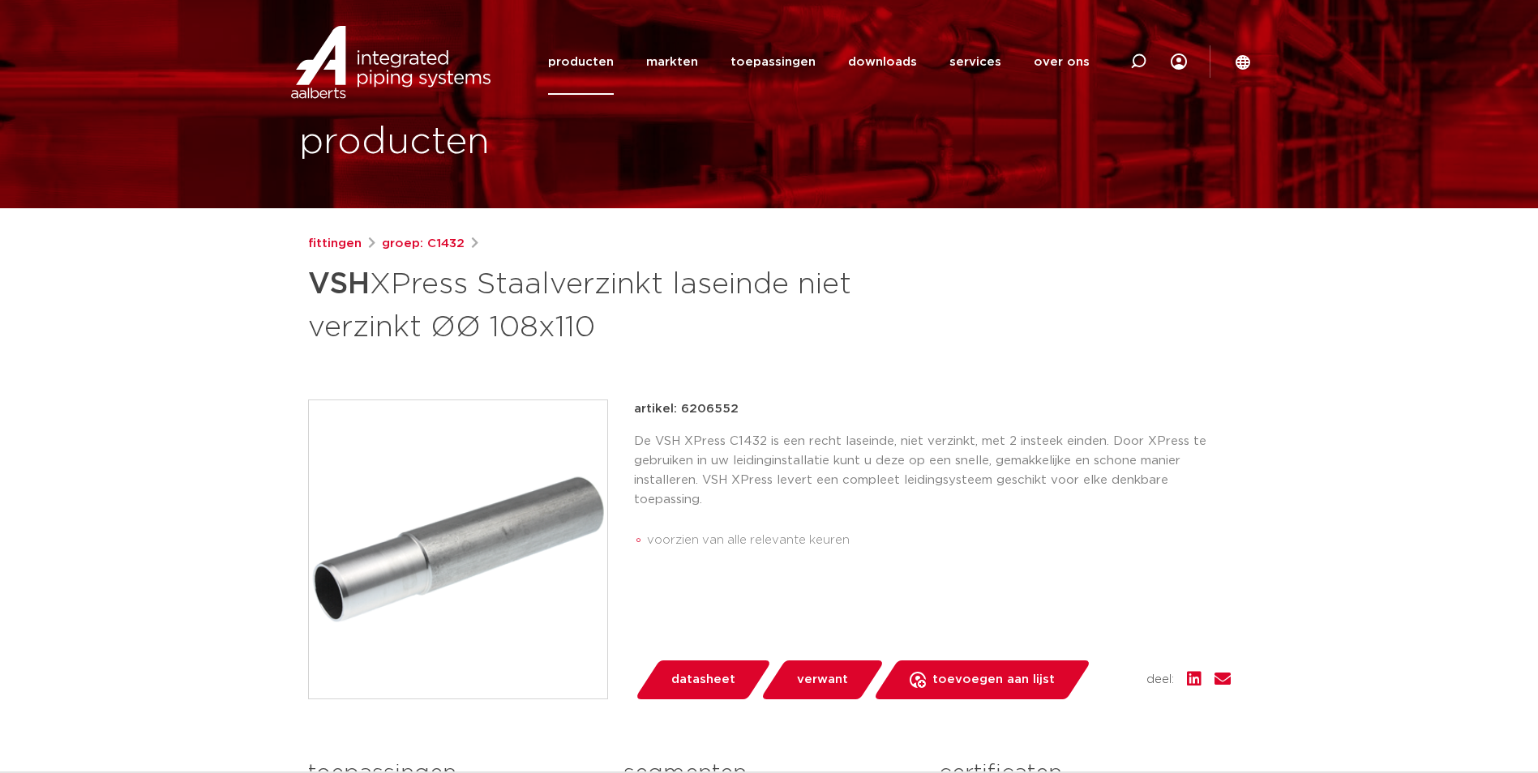
scroll to position [81, 0]
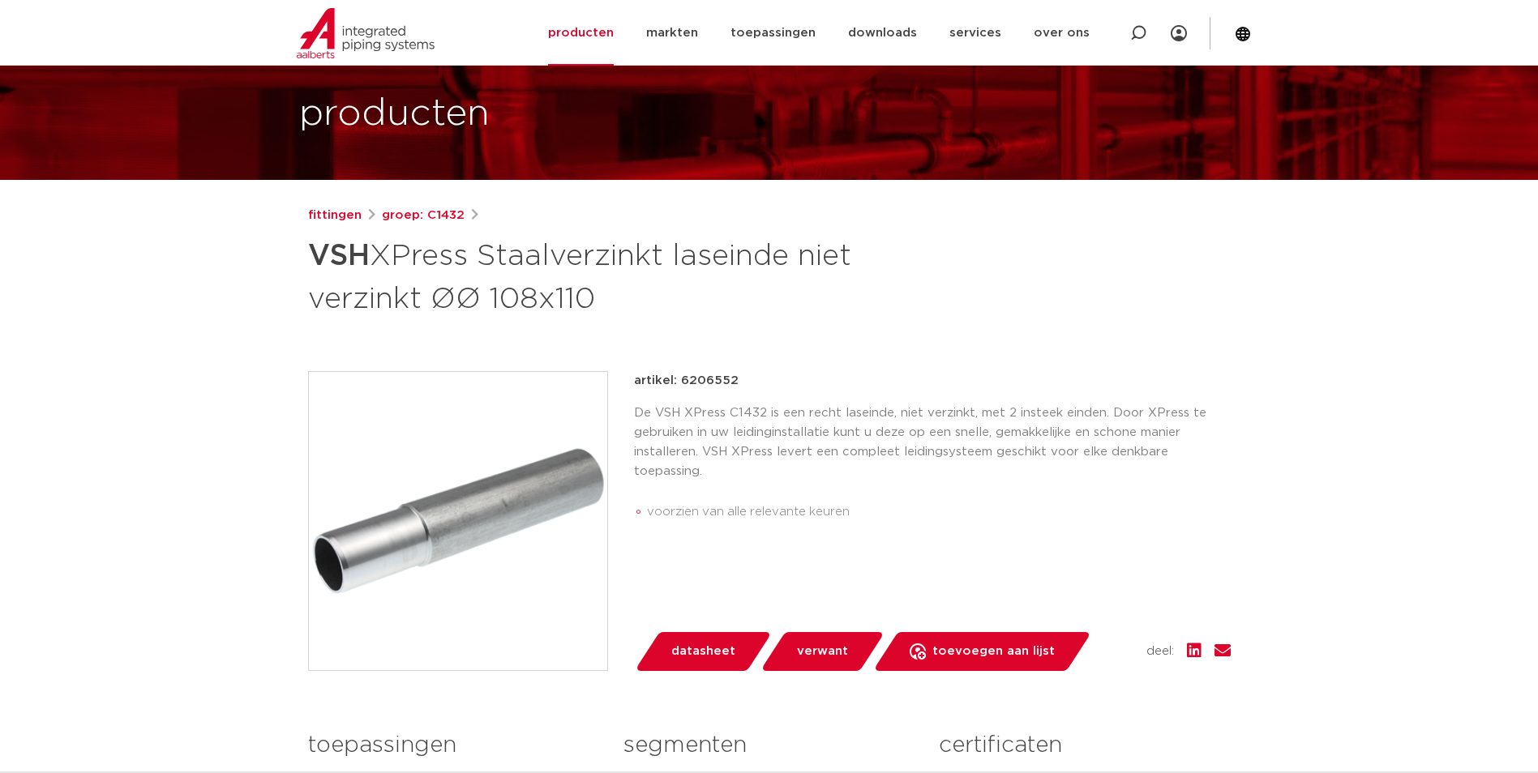
click at [533, 463] on img at bounding box center [458, 521] width 298 height 298
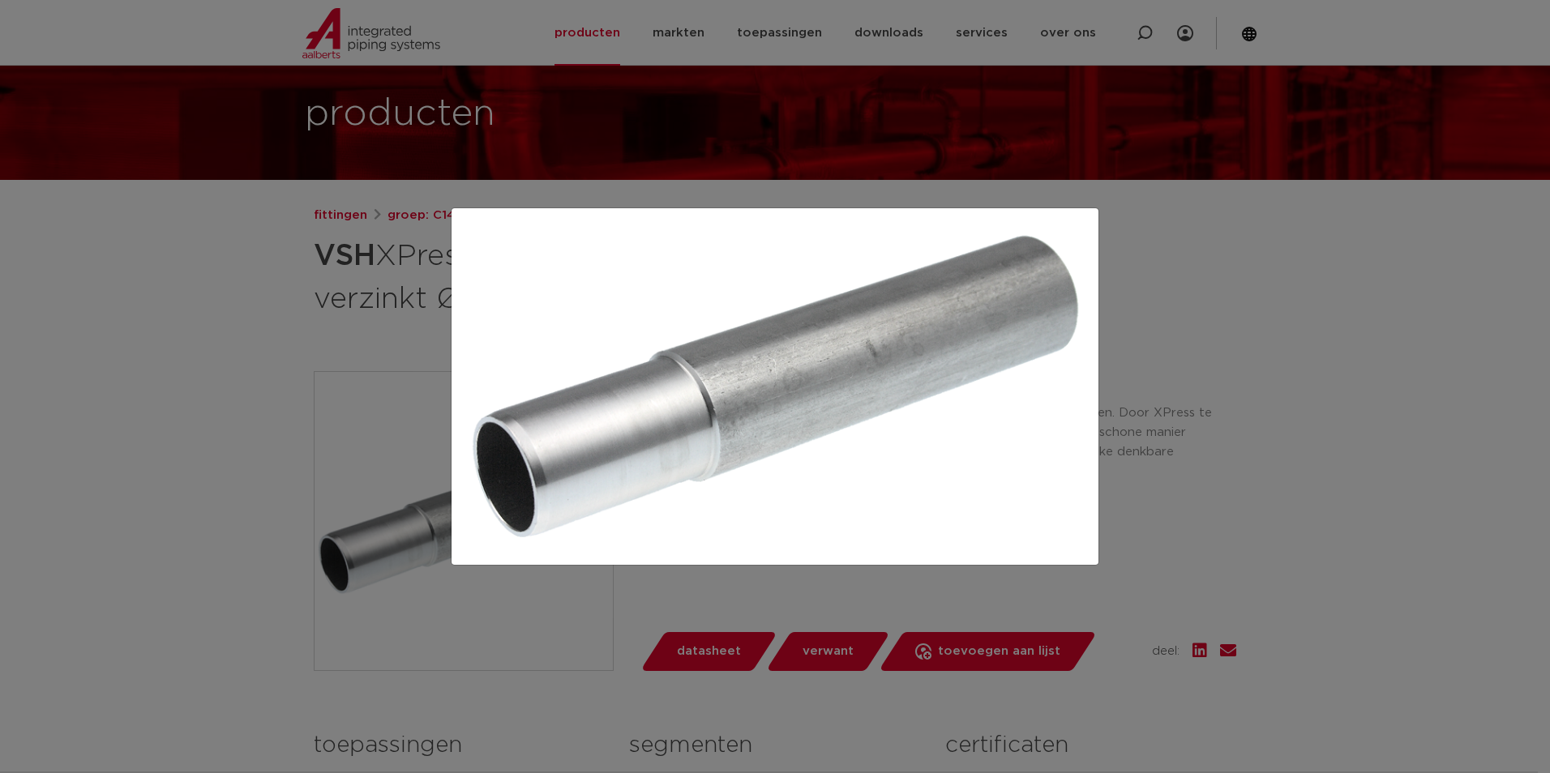
click at [237, 379] on div at bounding box center [775, 386] width 1550 height 773
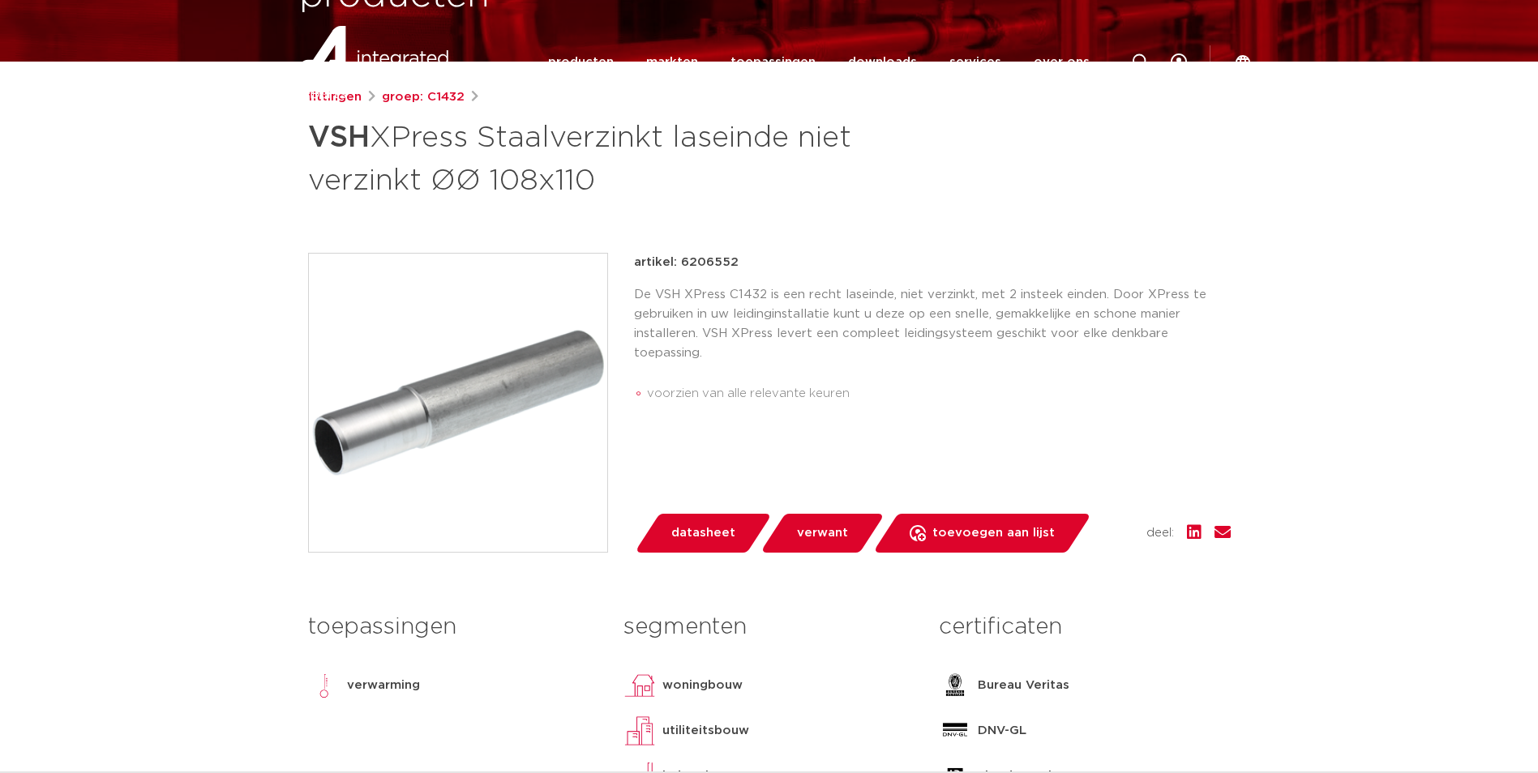
scroll to position [0, 0]
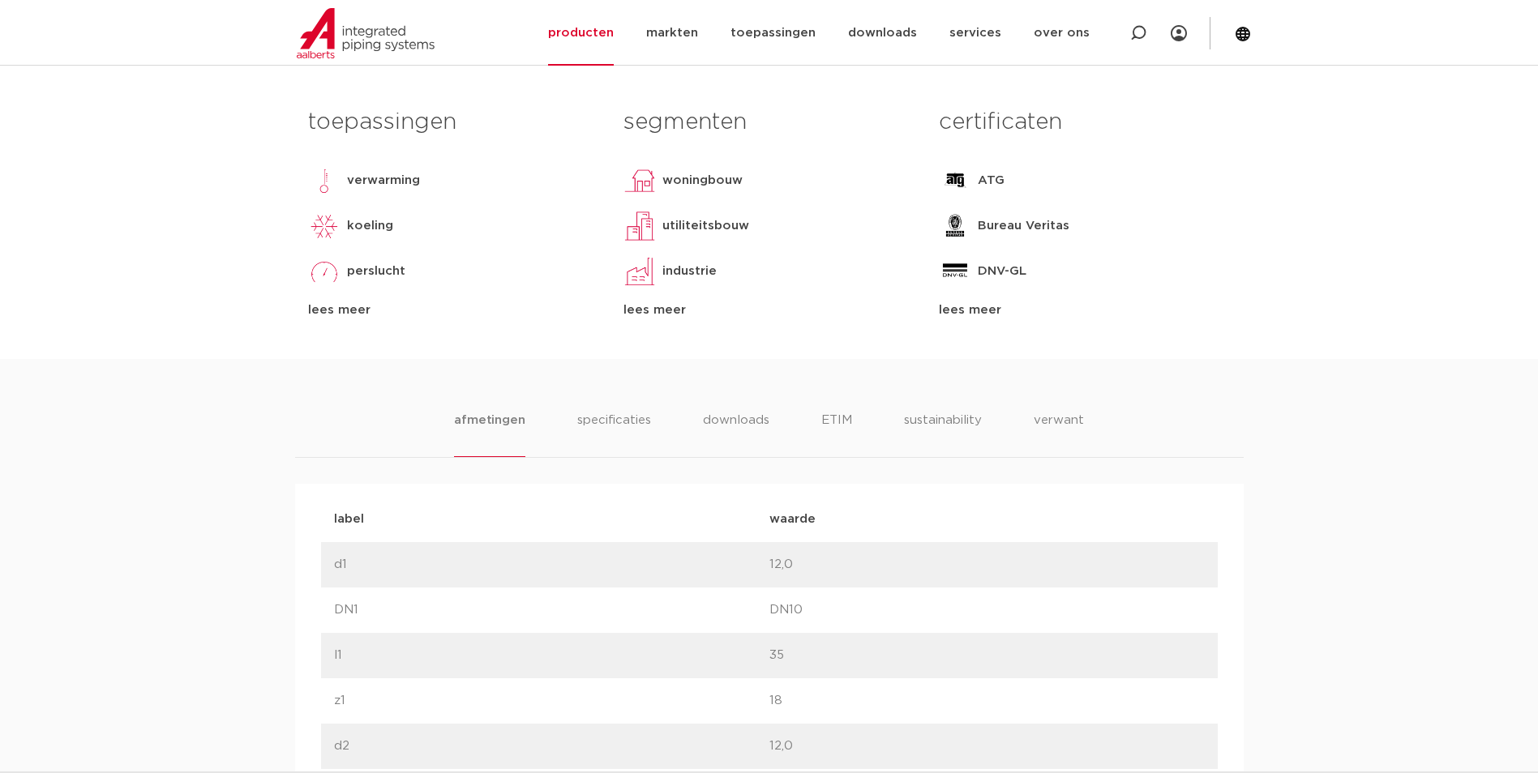
scroll to position [730, 0]
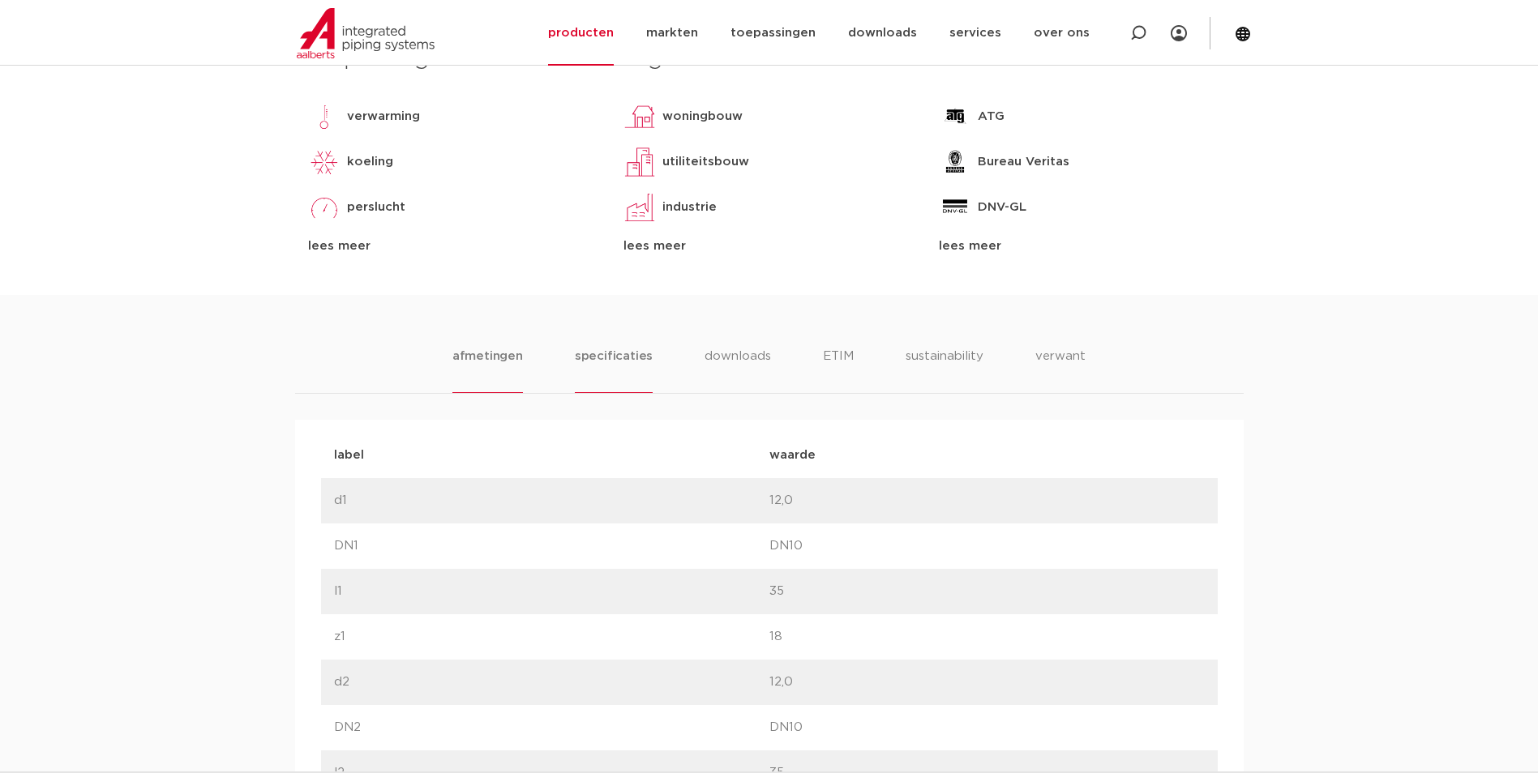
click at [642, 379] on li "specificaties" at bounding box center [614, 370] width 78 height 46
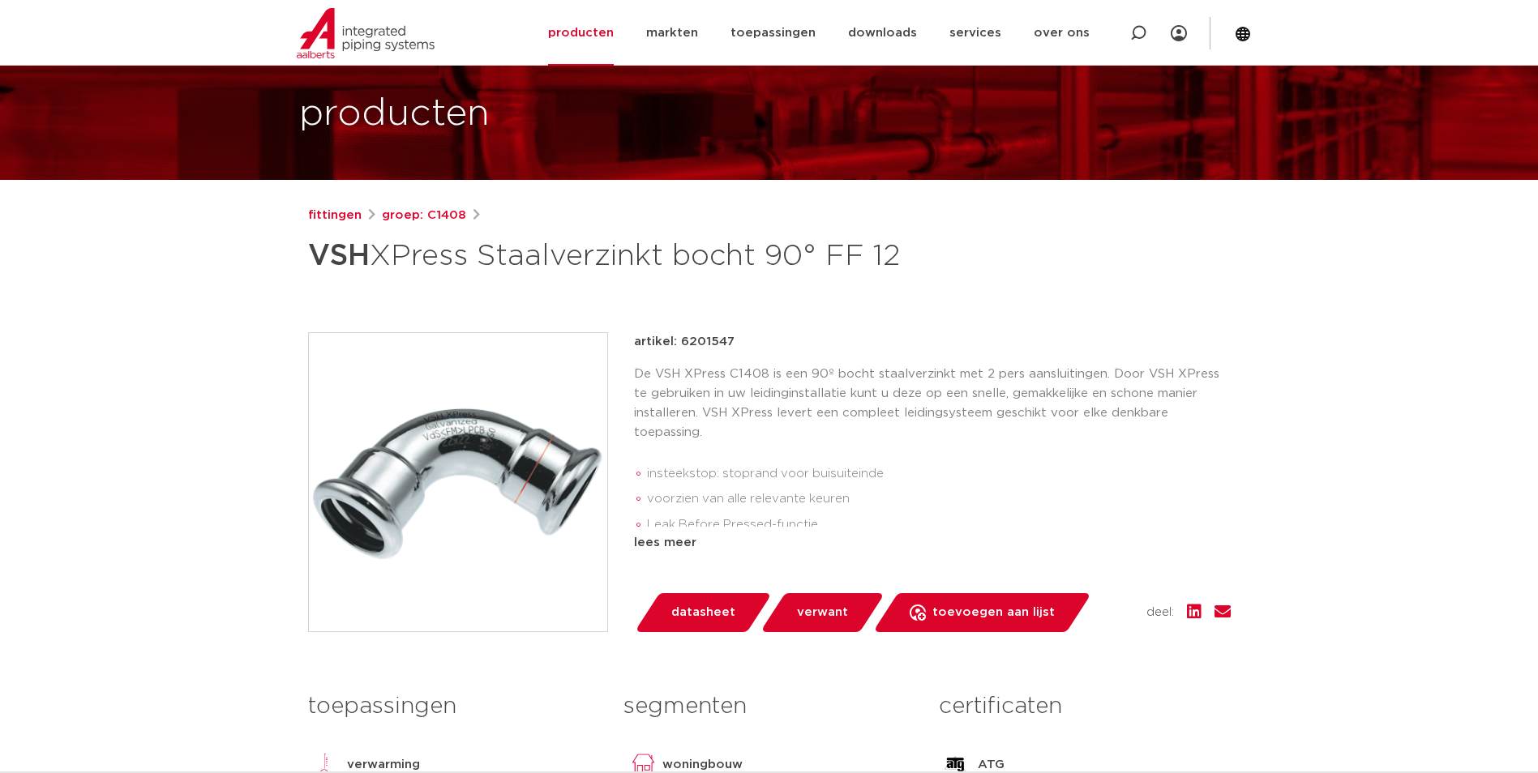
scroll to position [162, 0]
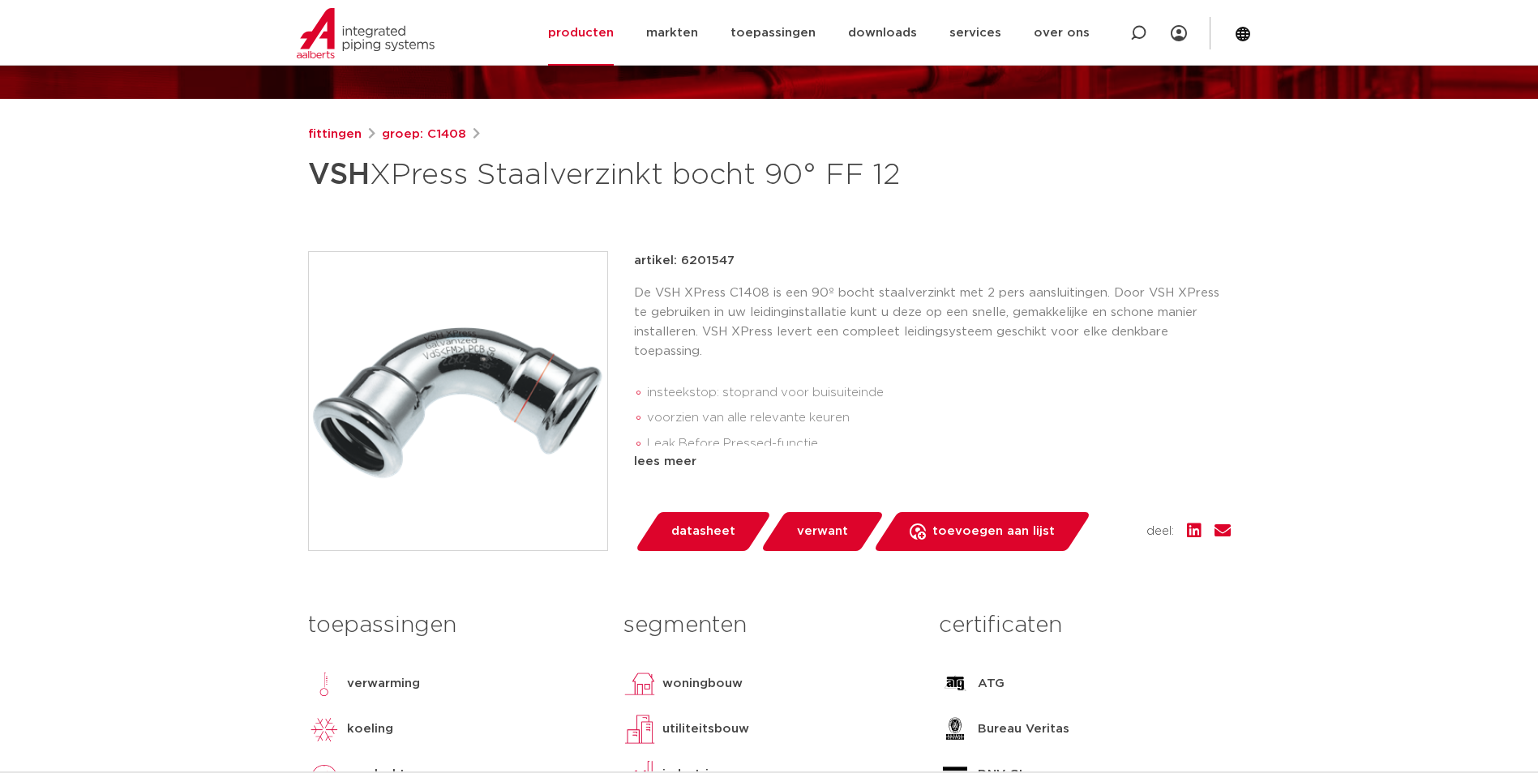
click at [753, 329] on p "De VSH XPress C1408 is een 90º bocht staalverzinkt met 2 pers aansluitingen. Do…" at bounding box center [932, 323] width 597 height 78
click at [508, 408] on img at bounding box center [458, 401] width 298 height 298
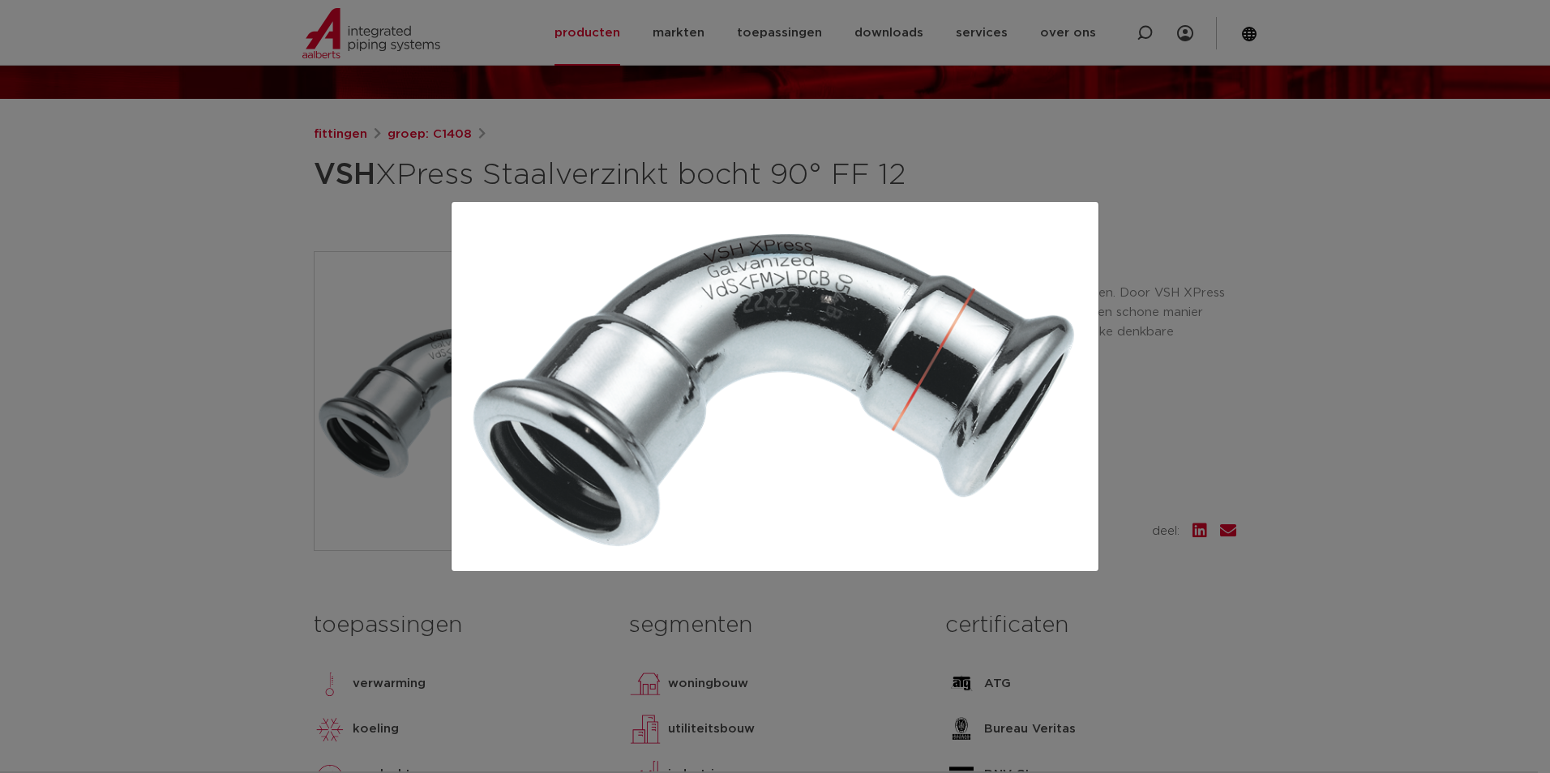
click at [270, 367] on div at bounding box center [775, 386] width 1550 height 773
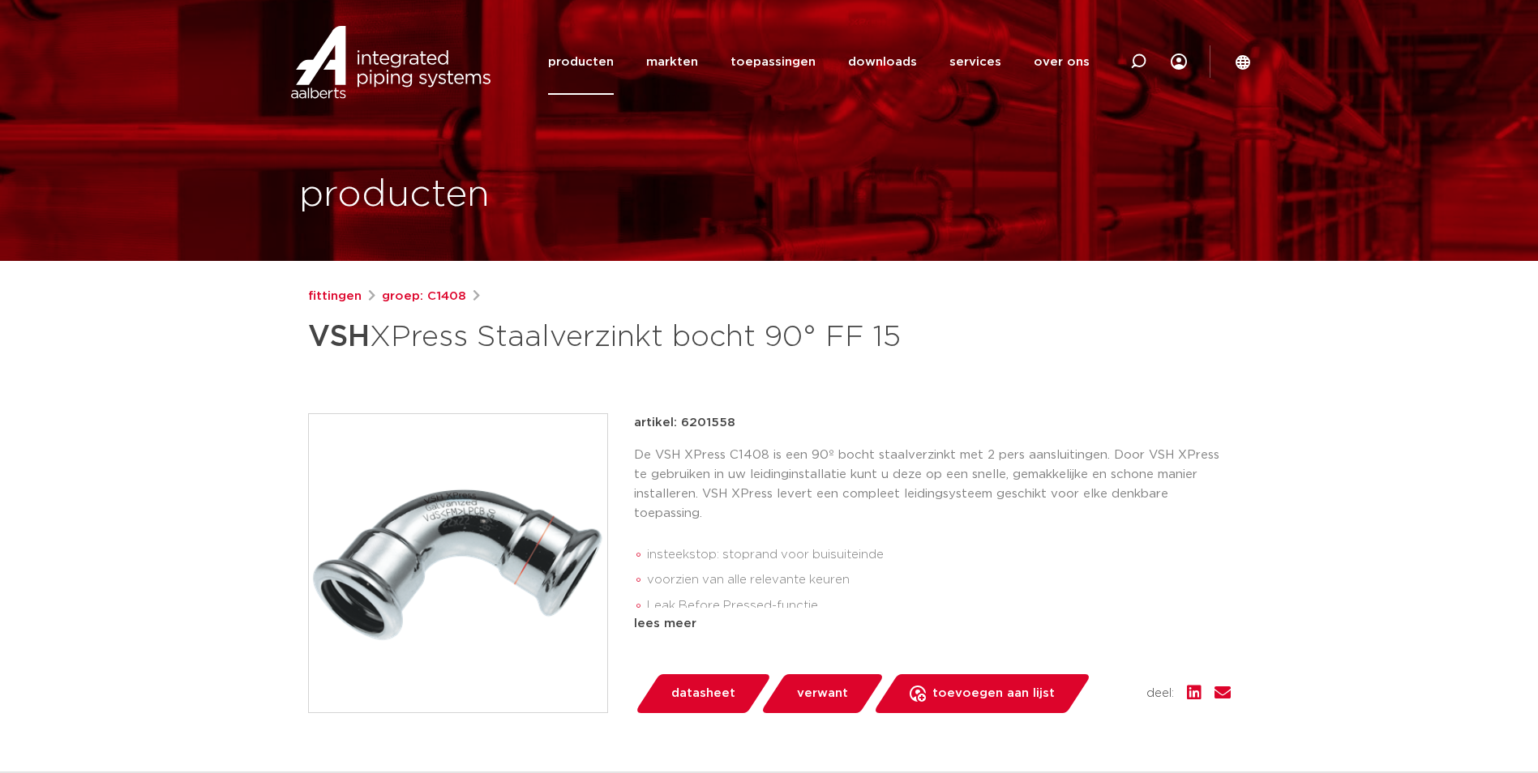
drag, startPoint x: 0, startPoint y: 0, endPoint x: 493, endPoint y: 489, distance: 694.2
click at [493, 489] on img at bounding box center [458, 563] width 298 height 298
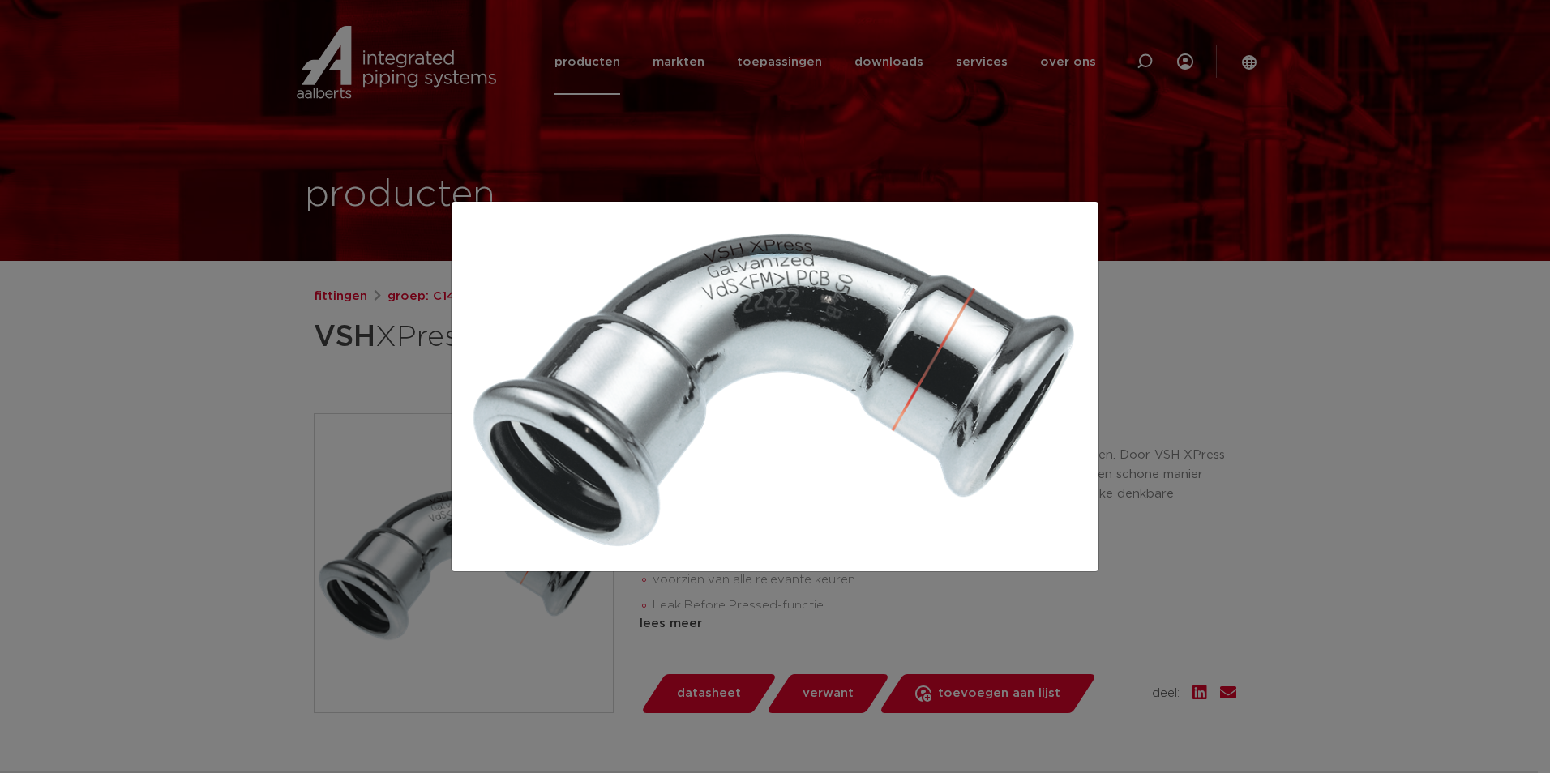
click at [216, 360] on div at bounding box center [775, 386] width 1550 height 773
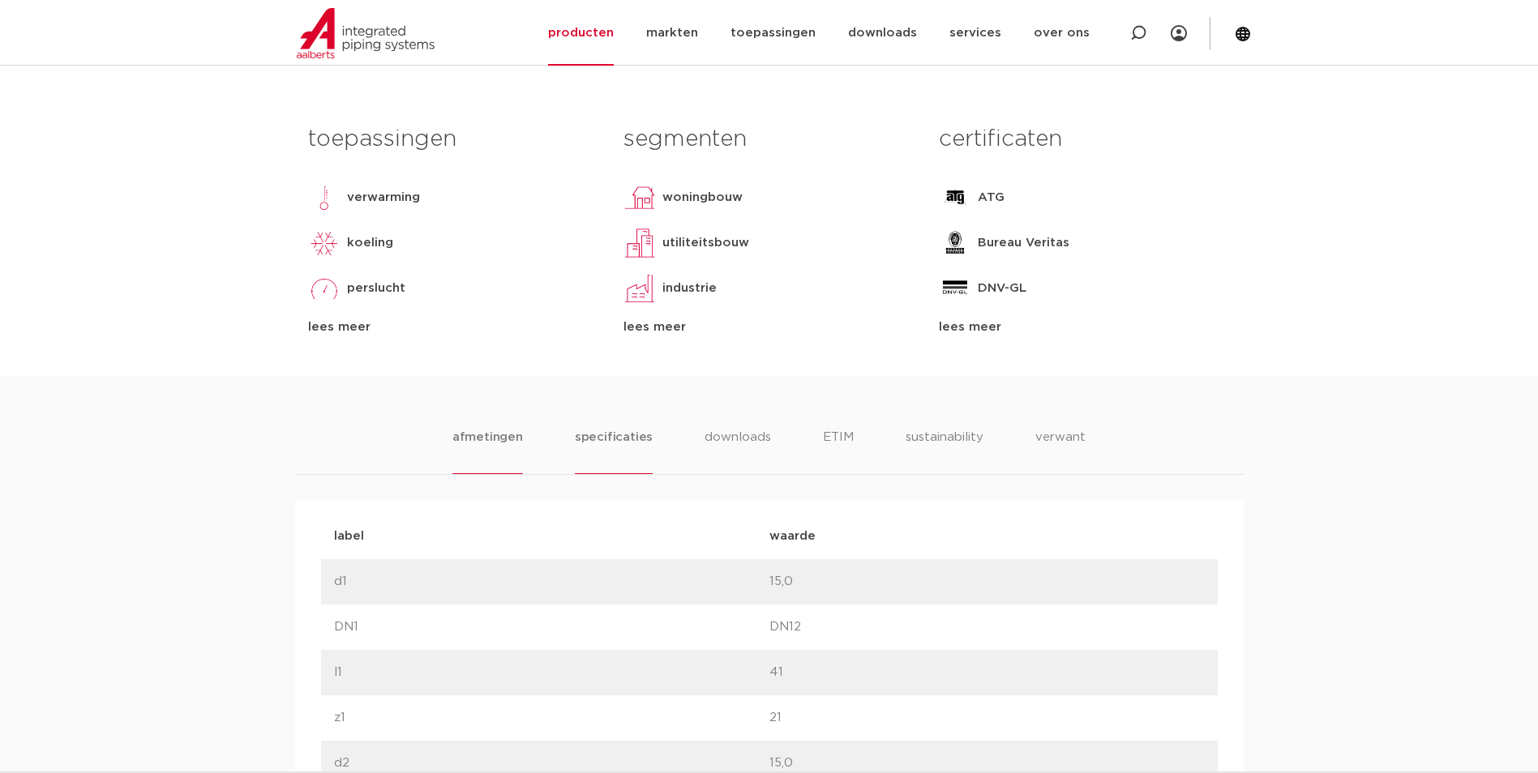
click at [622, 441] on li "specificaties" at bounding box center [614, 451] width 78 height 46
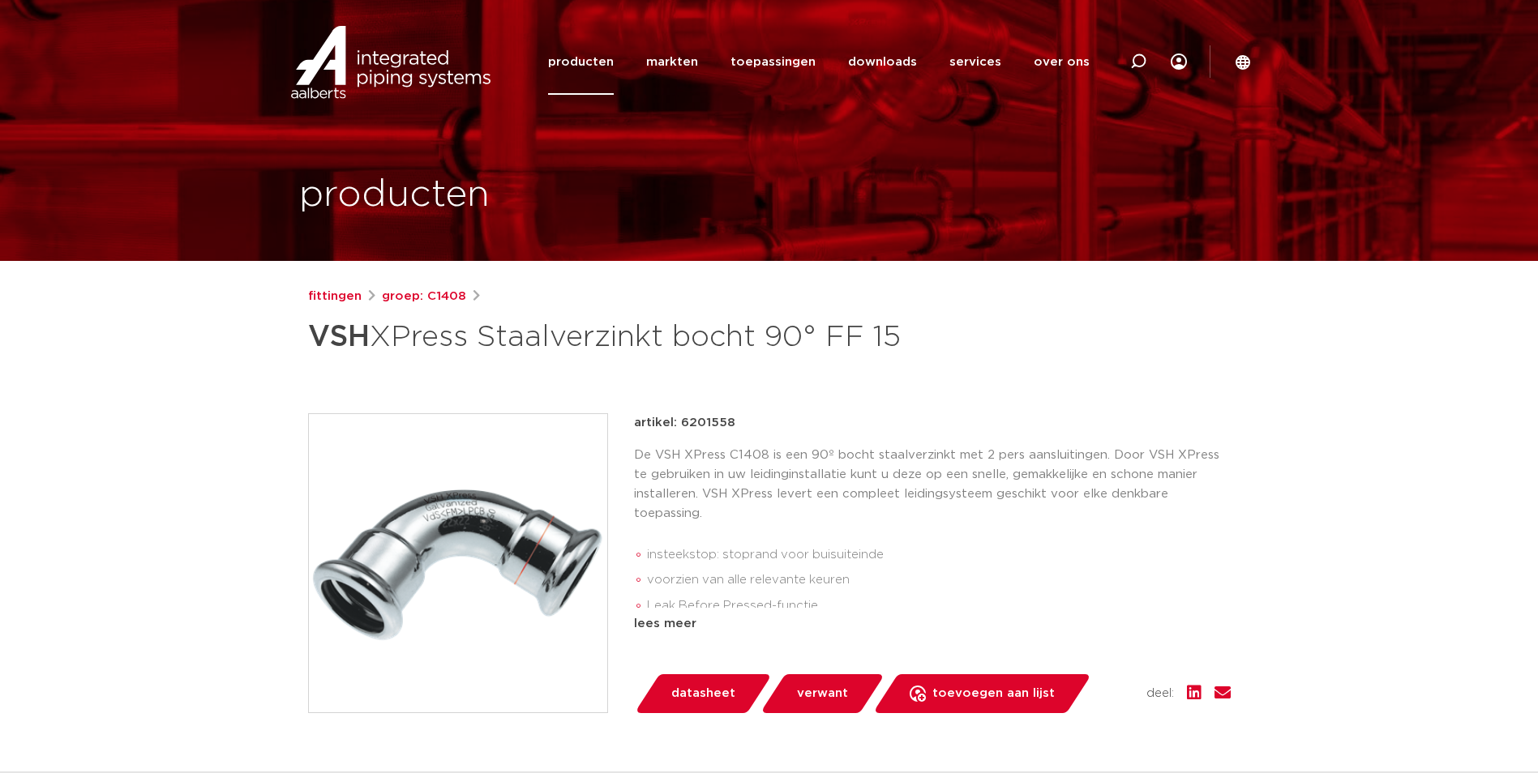
click at [383, 507] on img at bounding box center [458, 563] width 298 height 298
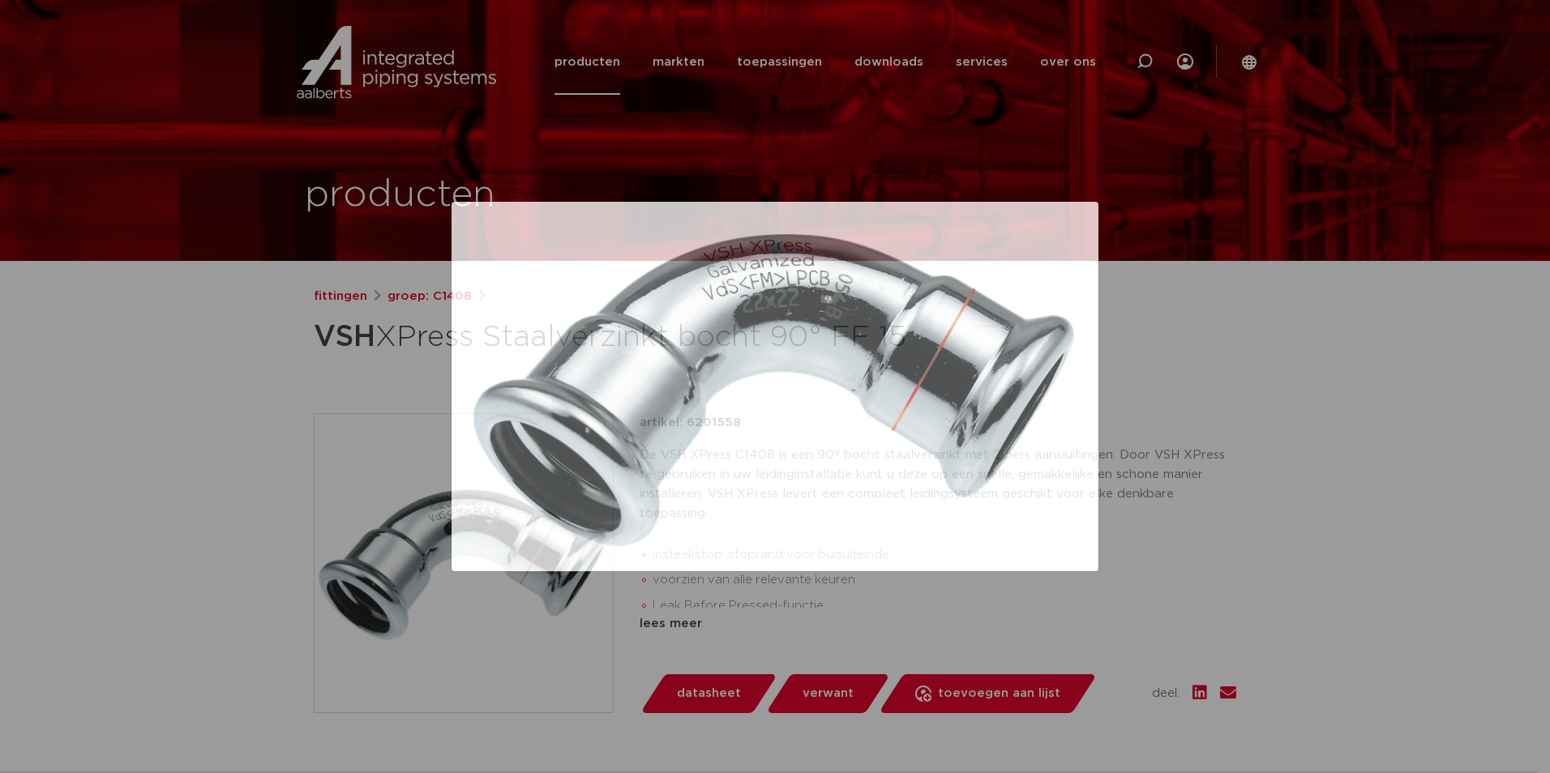
click at [1134, 364] on div at bounding box center [775, 386] width 1550 height 773
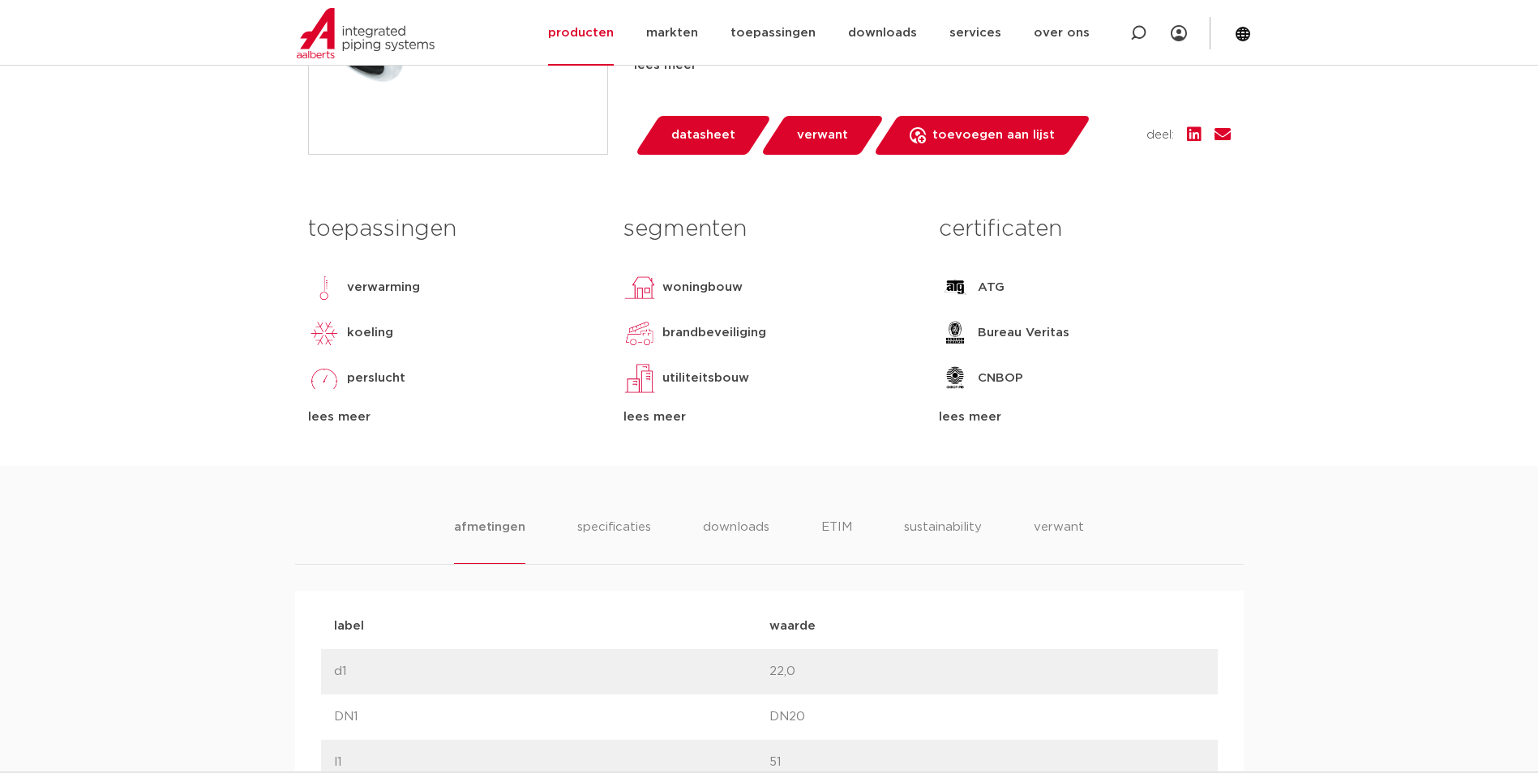
scroll to position [567, 0]
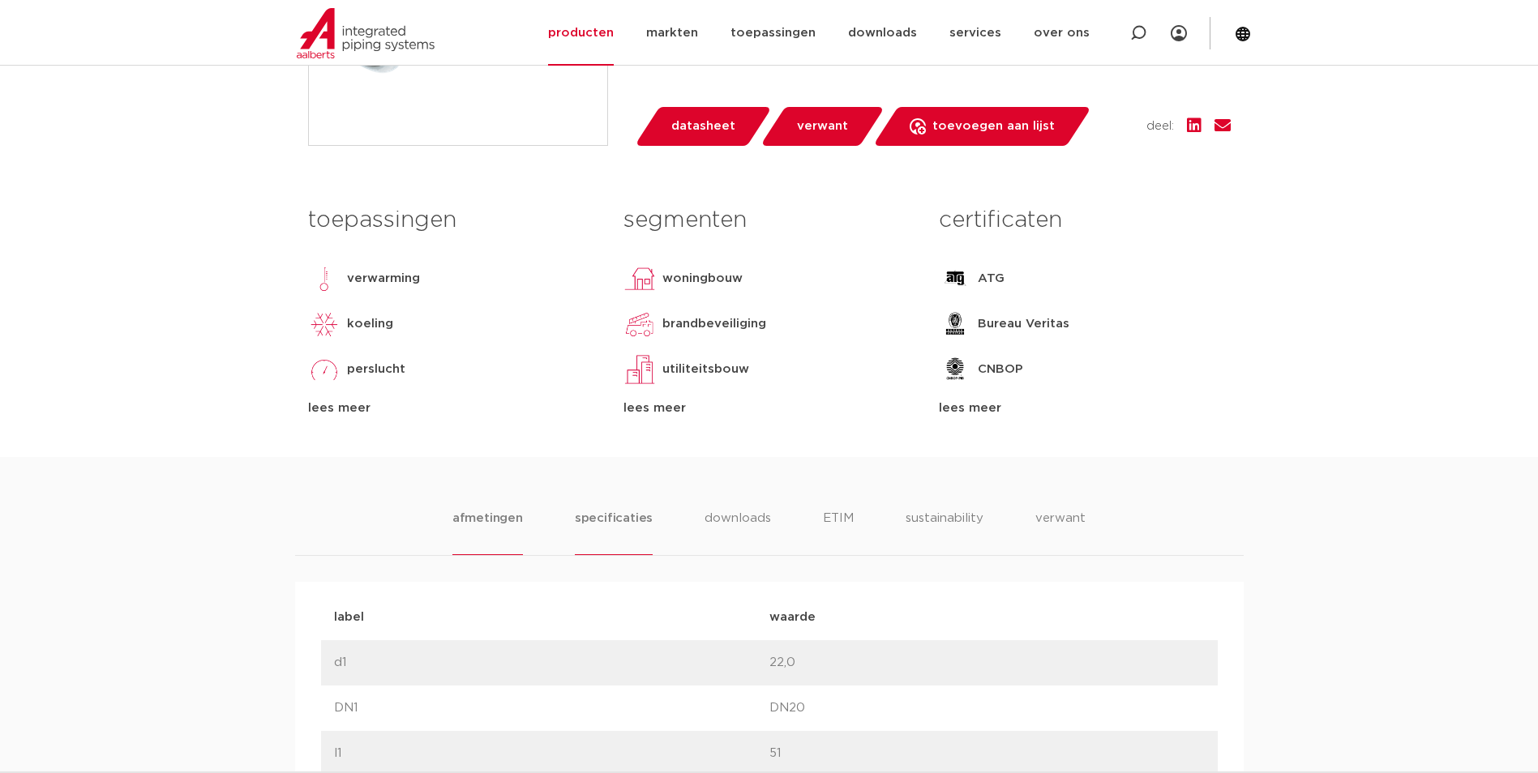
click at [639, 527] on li "specificaties" at bounding box center [614, 532] width 78 height 46
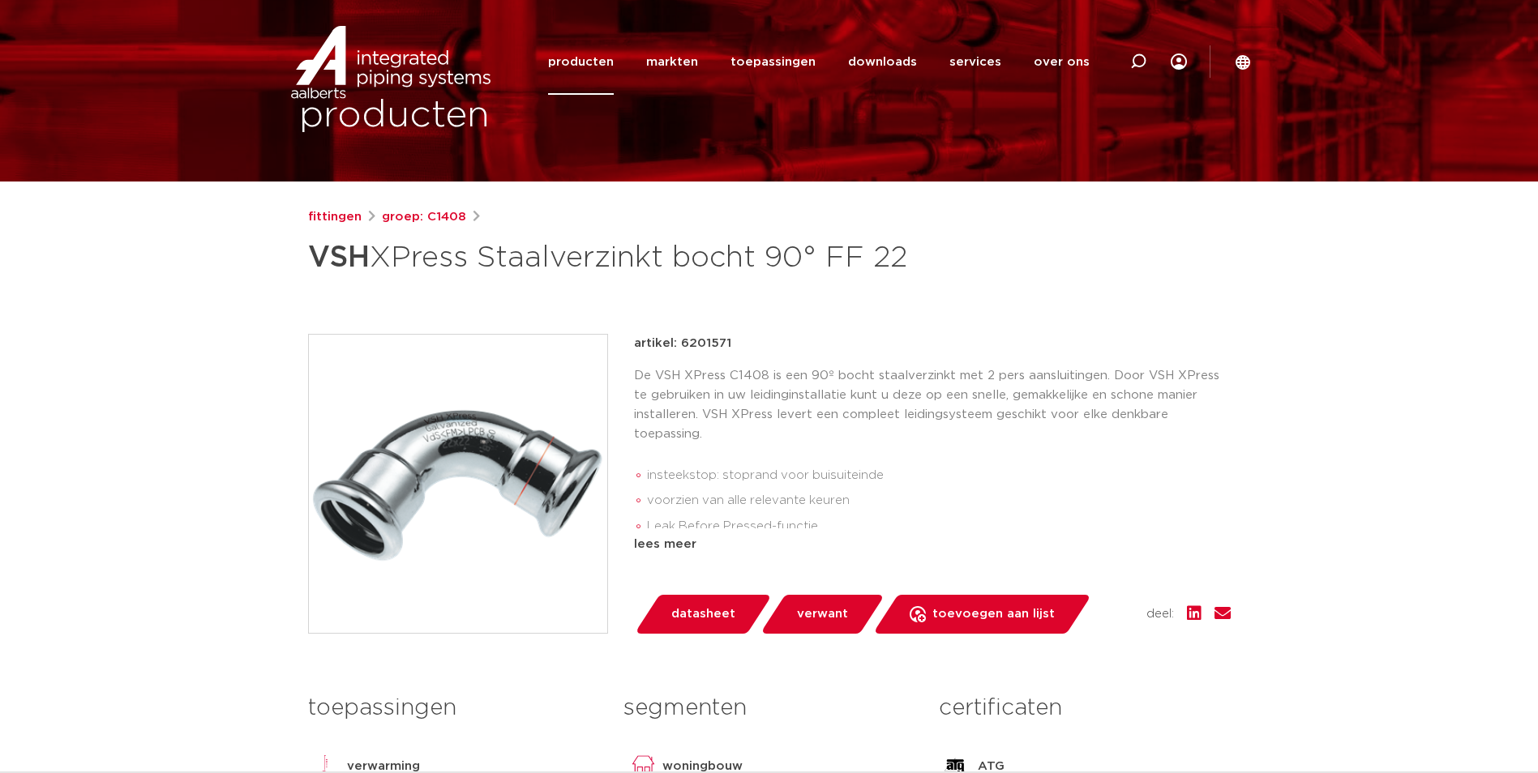
scroll to position [0, 0]
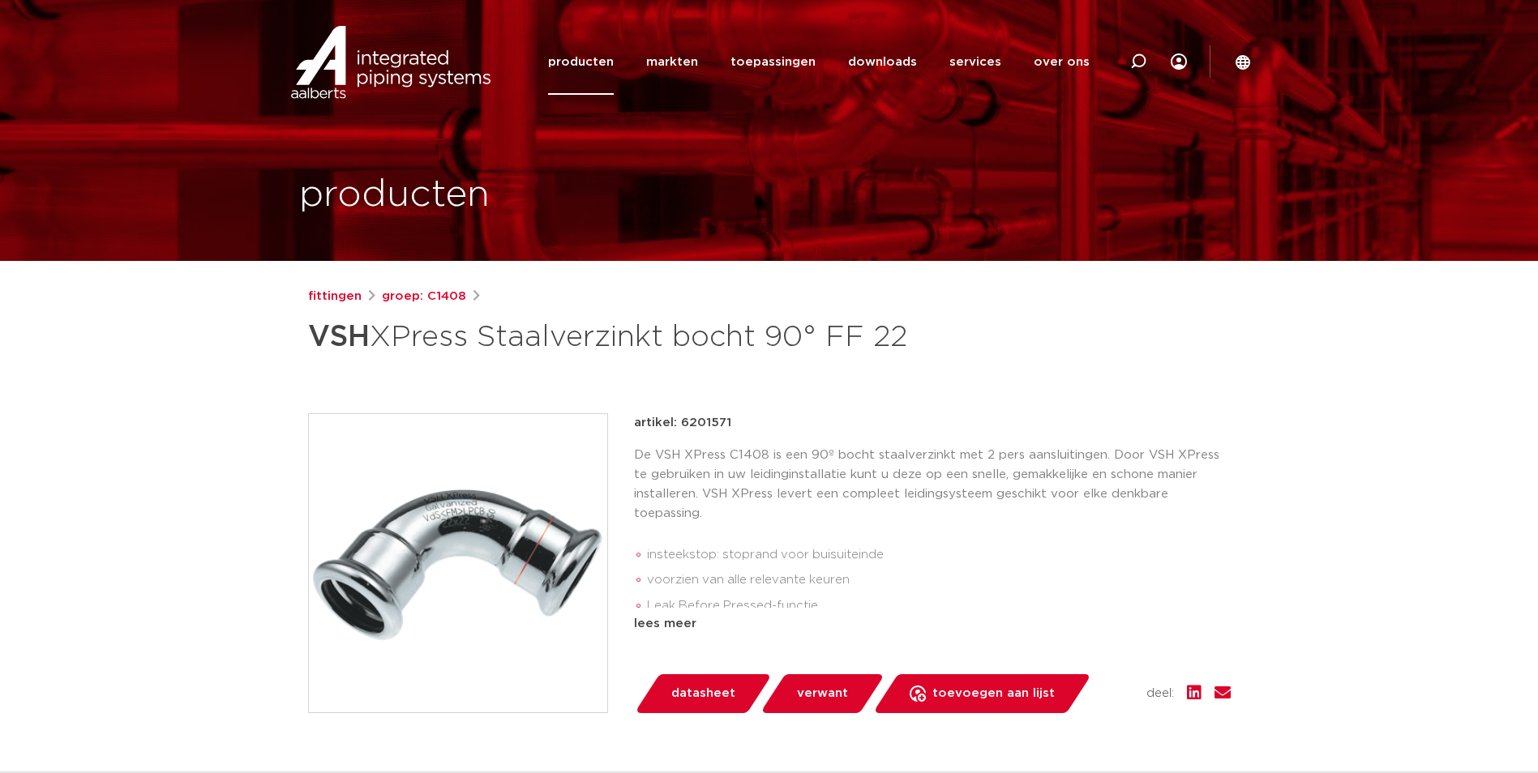
click at [447, 567] on img at bounding box center [458, 563] width 298 height 298
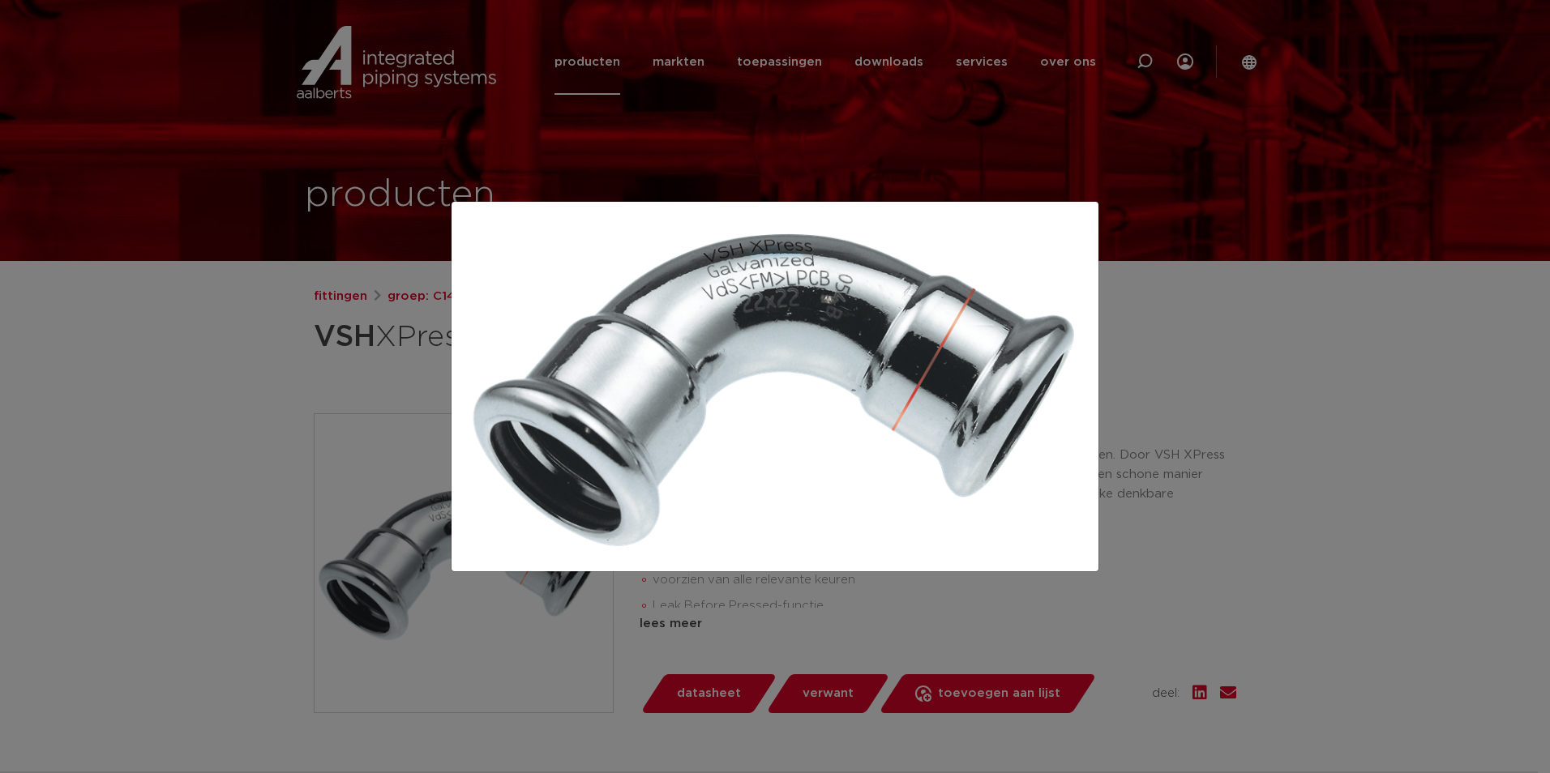
click at [239, 406] on div at bounding box center [775, 386] width 1550 height 773
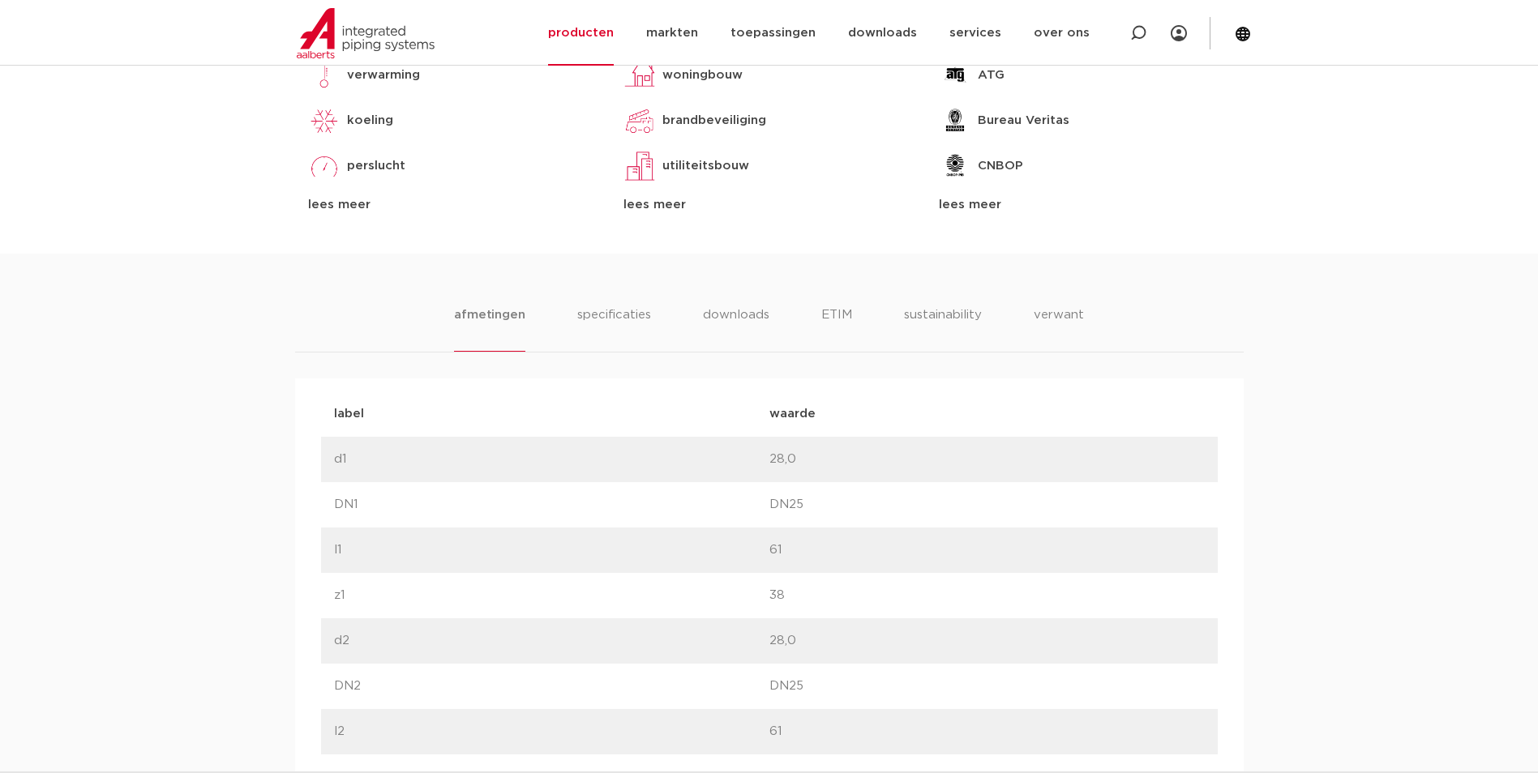
scroll to position [811, 0]
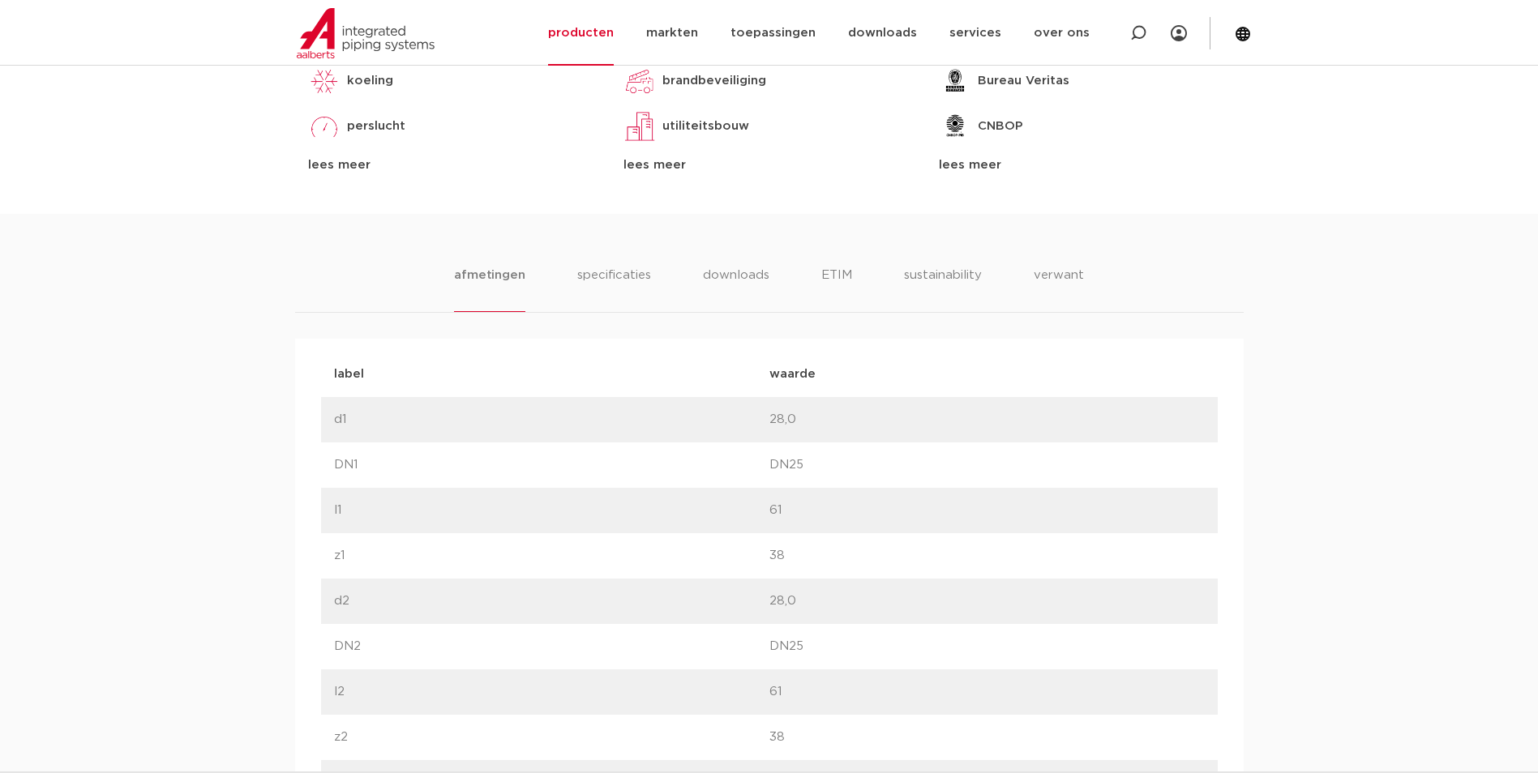
click at [738, 288] on li "downloads" at bounding box center [735, 289] width 67 height 46
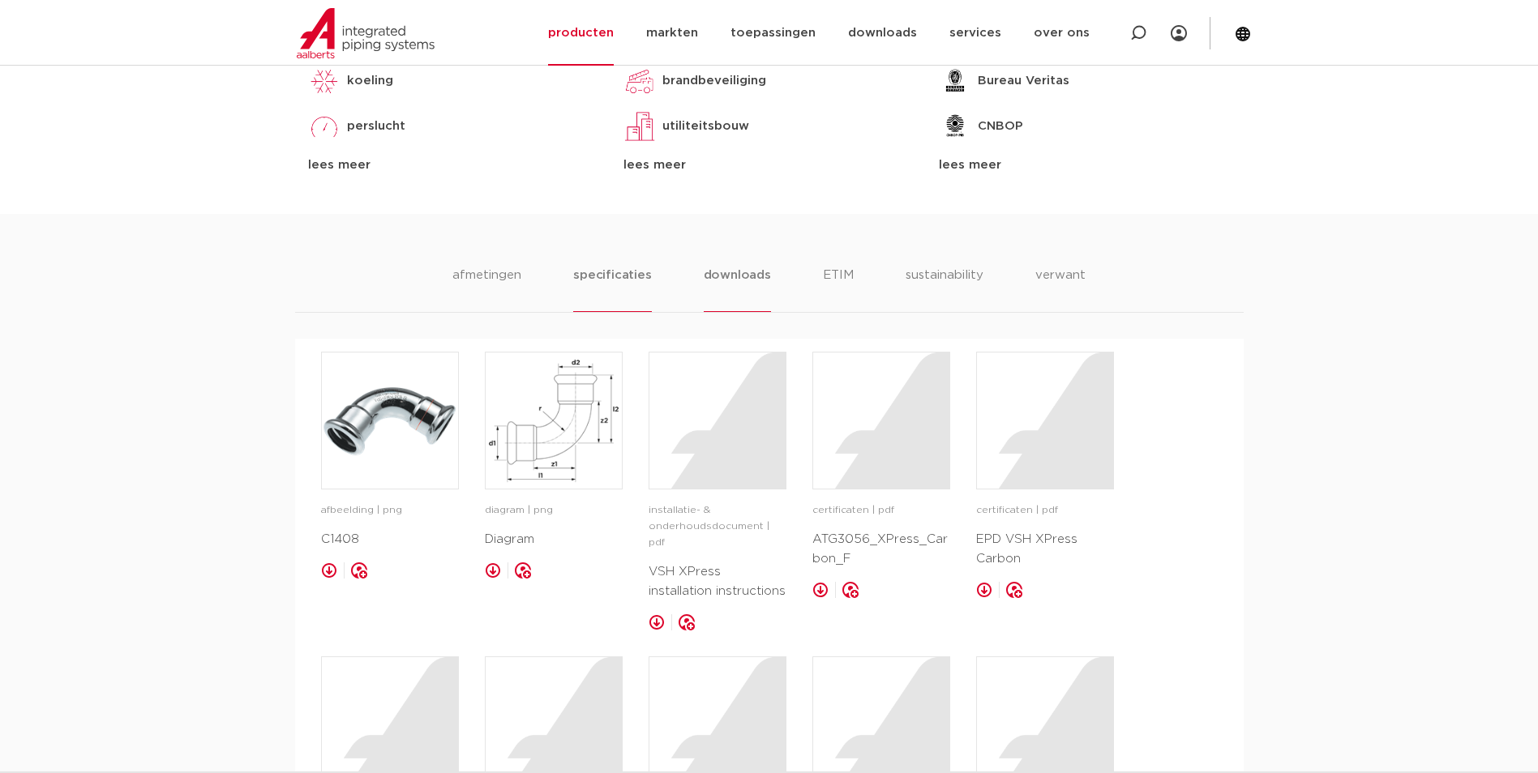
click at [602, 274] on li "specificaties" at bounding box center [612, 289] width 78 height 46
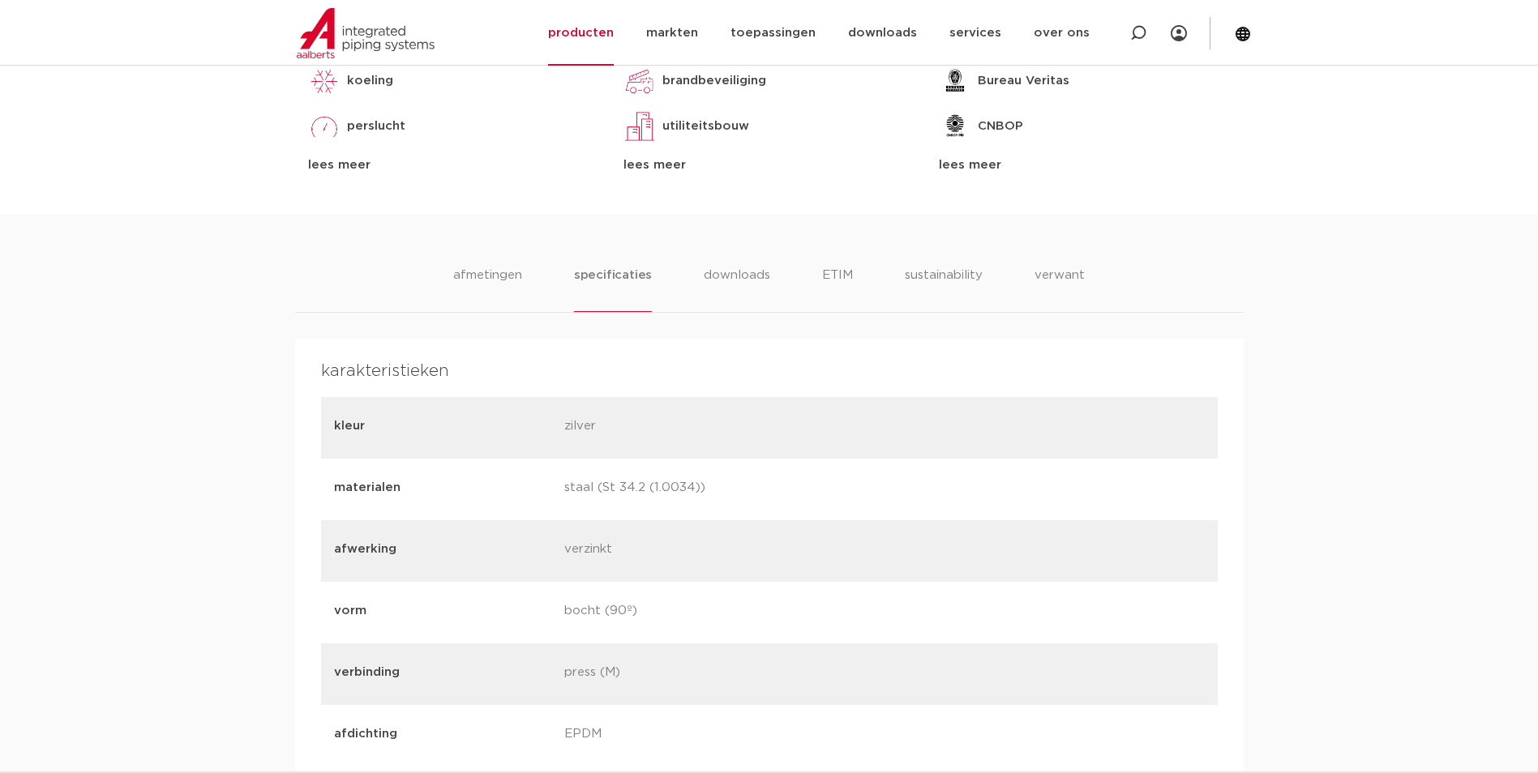
click at [675, 274] on ul "afmetingen specificaties downloads ETIM sustainability verwant" at bounding box center [768, 289] width 631 height 46
click at [685, 278] on ul "afmetingen specificaties downloads ETIM sustainability verwant" at bounding box center [768, 289] width 631 height 46
click at [706, 282] on li "downloads" at bounding box center [737, 289] width 67 height 46
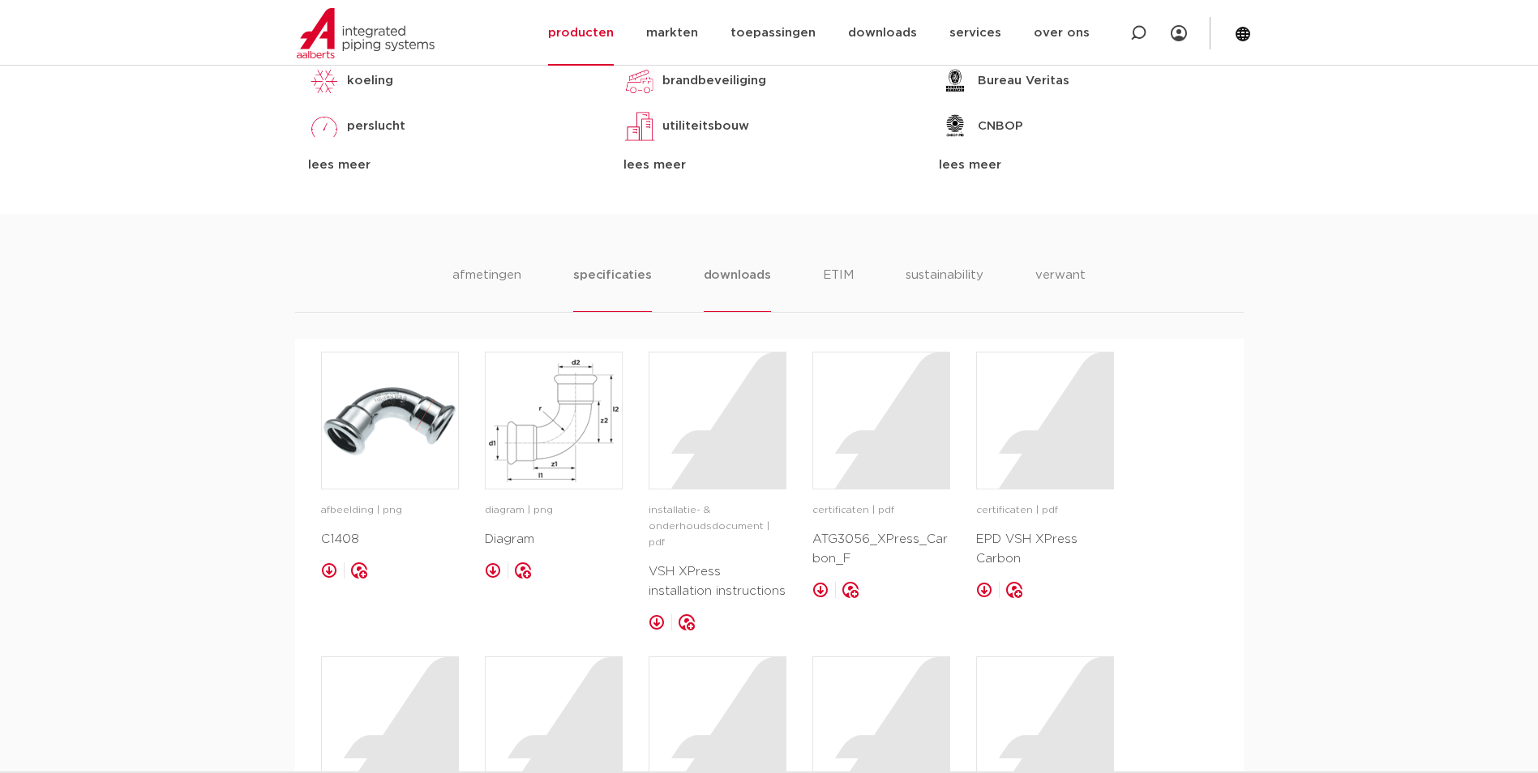
click at [650, 286] on li "specificaties" at bounding box center [612, 289] width 78 height 46
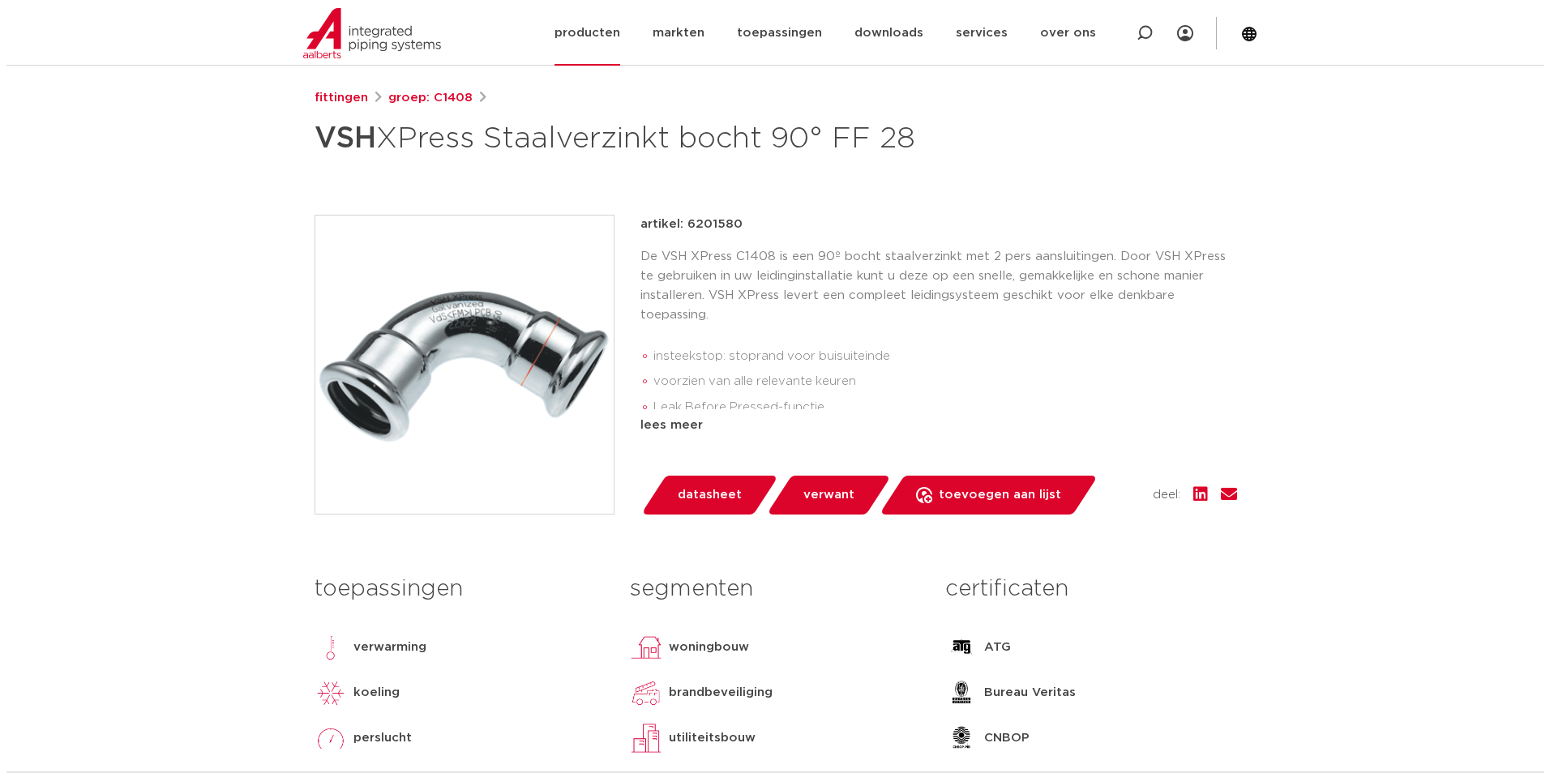
scroll to position [0, 0]
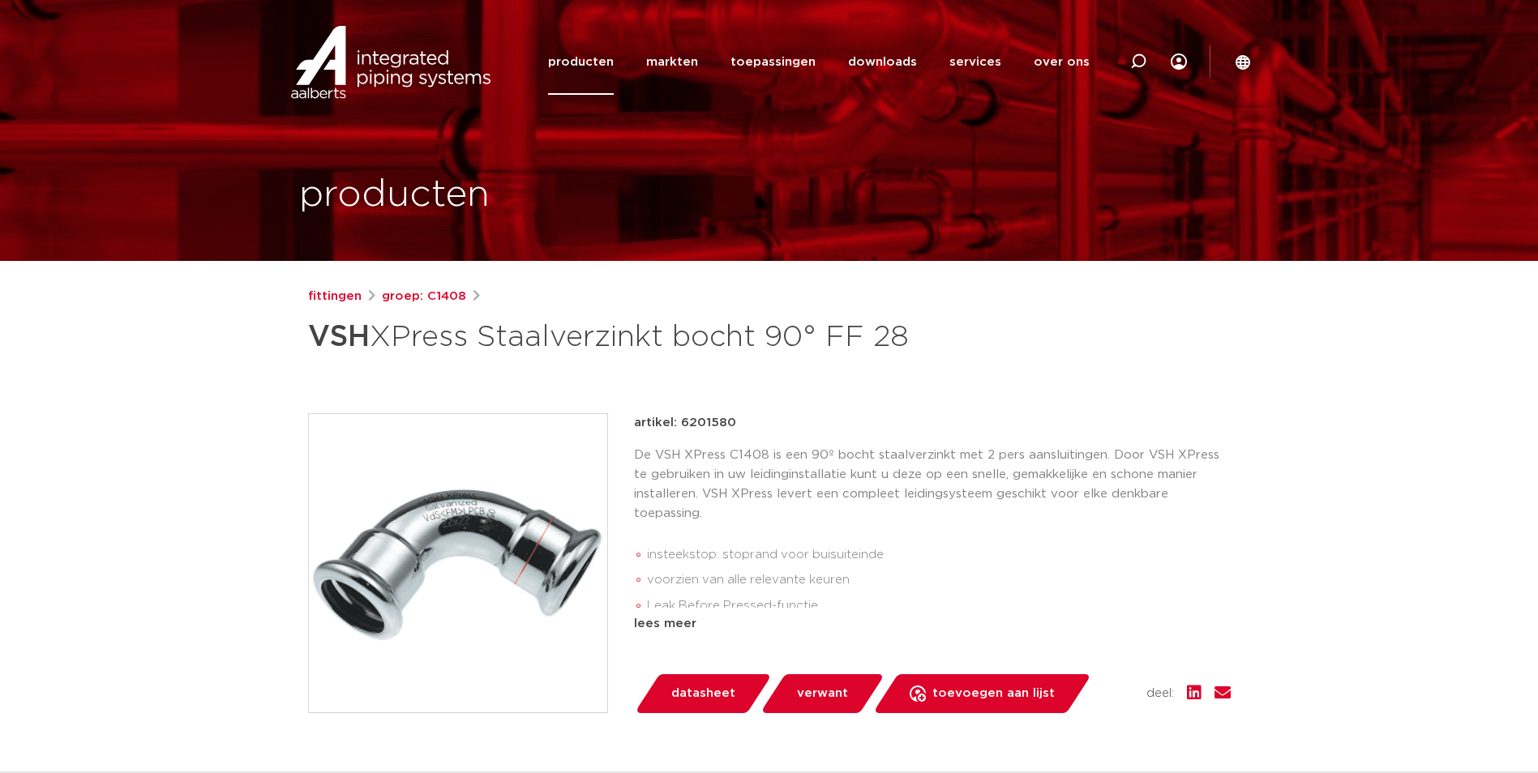
click at [422, 516] on img at bounding box center [458, 563] width 298 height 298
click at [495, 561] on img at bounding box center [458, 563] width 298 height 298
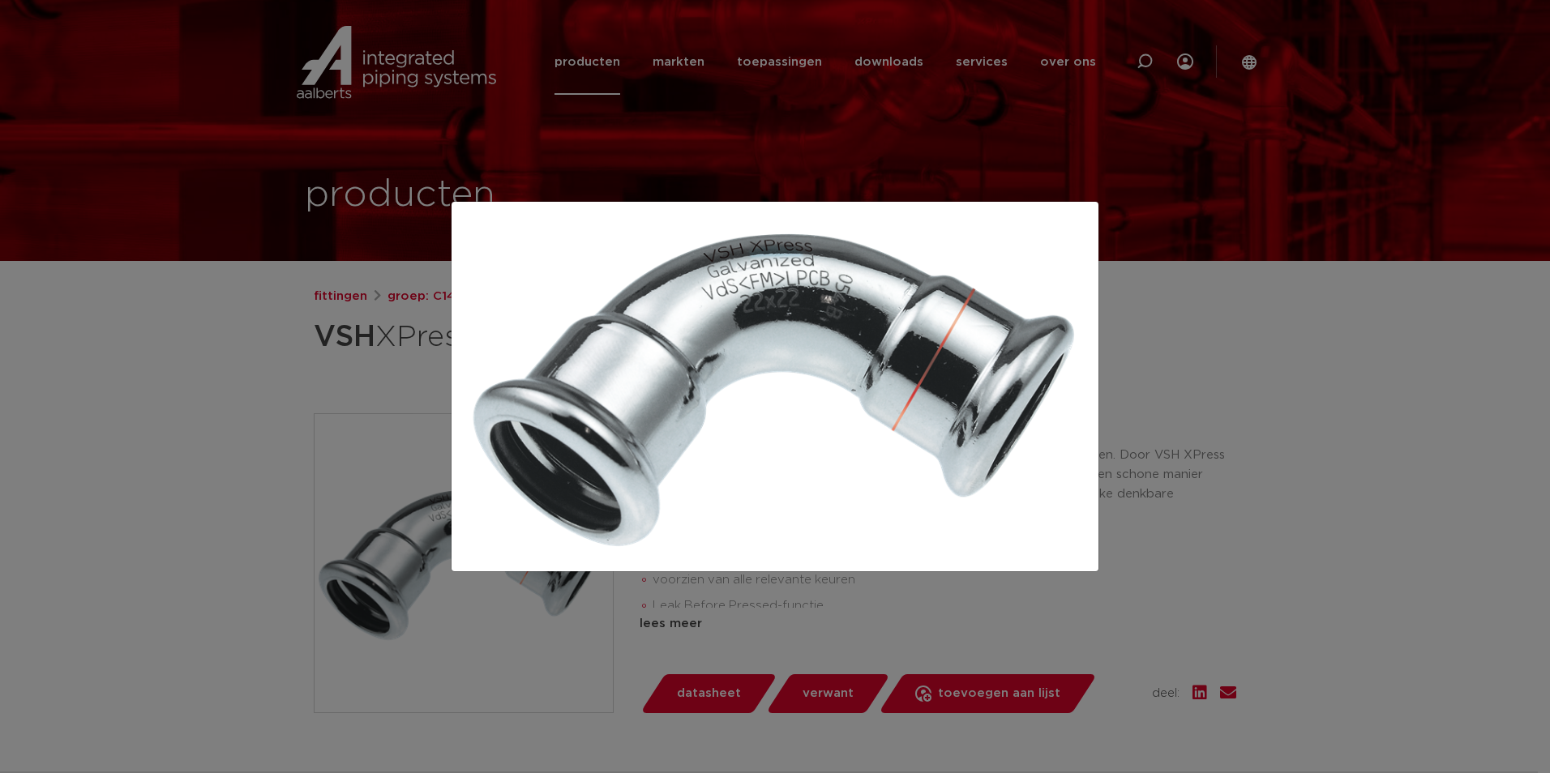
drag, startPoint x: 247, startPoint y: 409, endPoint x: 0, endPoint y: 418, distance: 247.4
click at [247, 409] on div at bounding box center [775, 386] width 1550 height 773
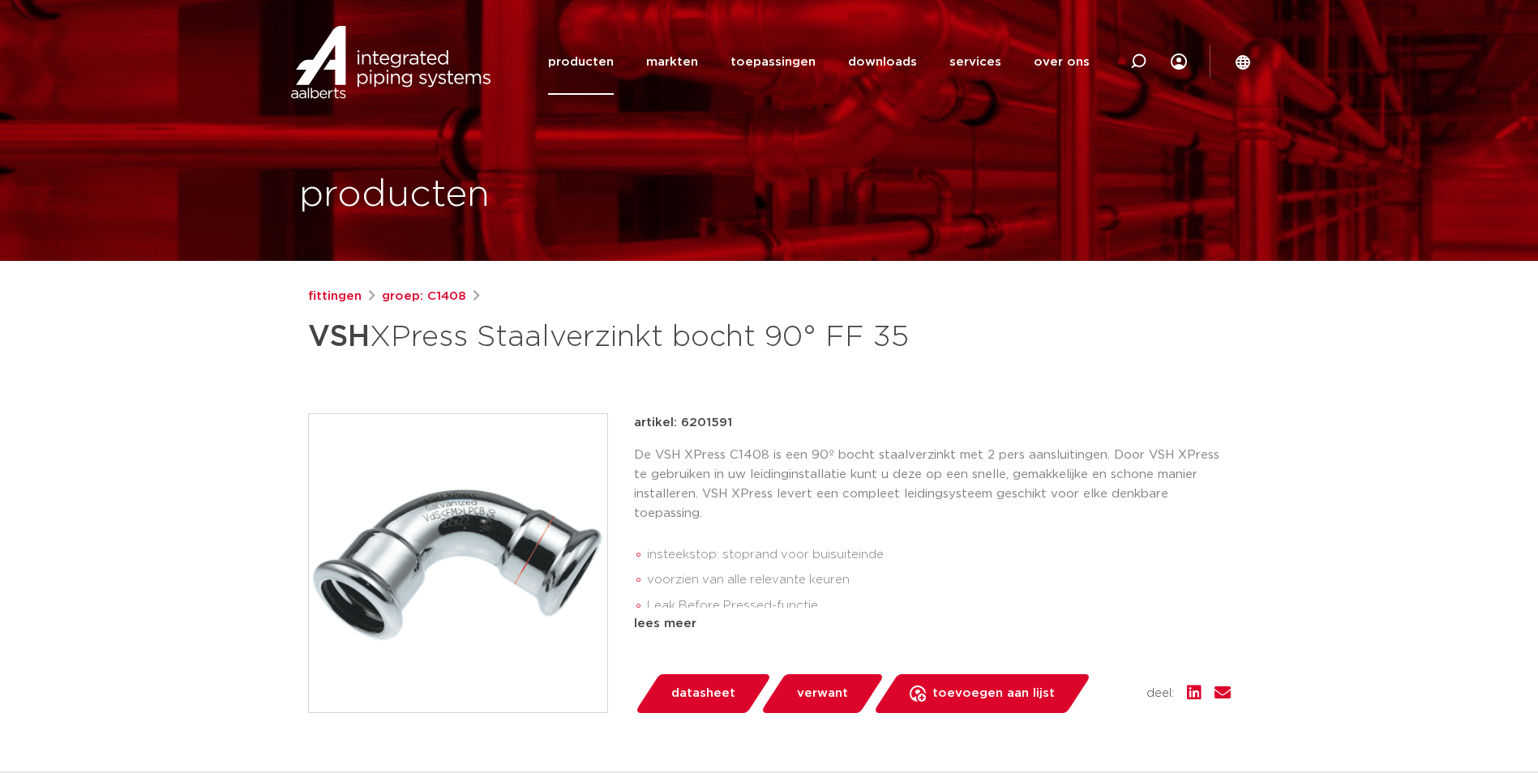
click at [803, 547] on li "insteekstop: stoprand voor buisuiteinde" at bounding box center [939, 555] width 584 height 26
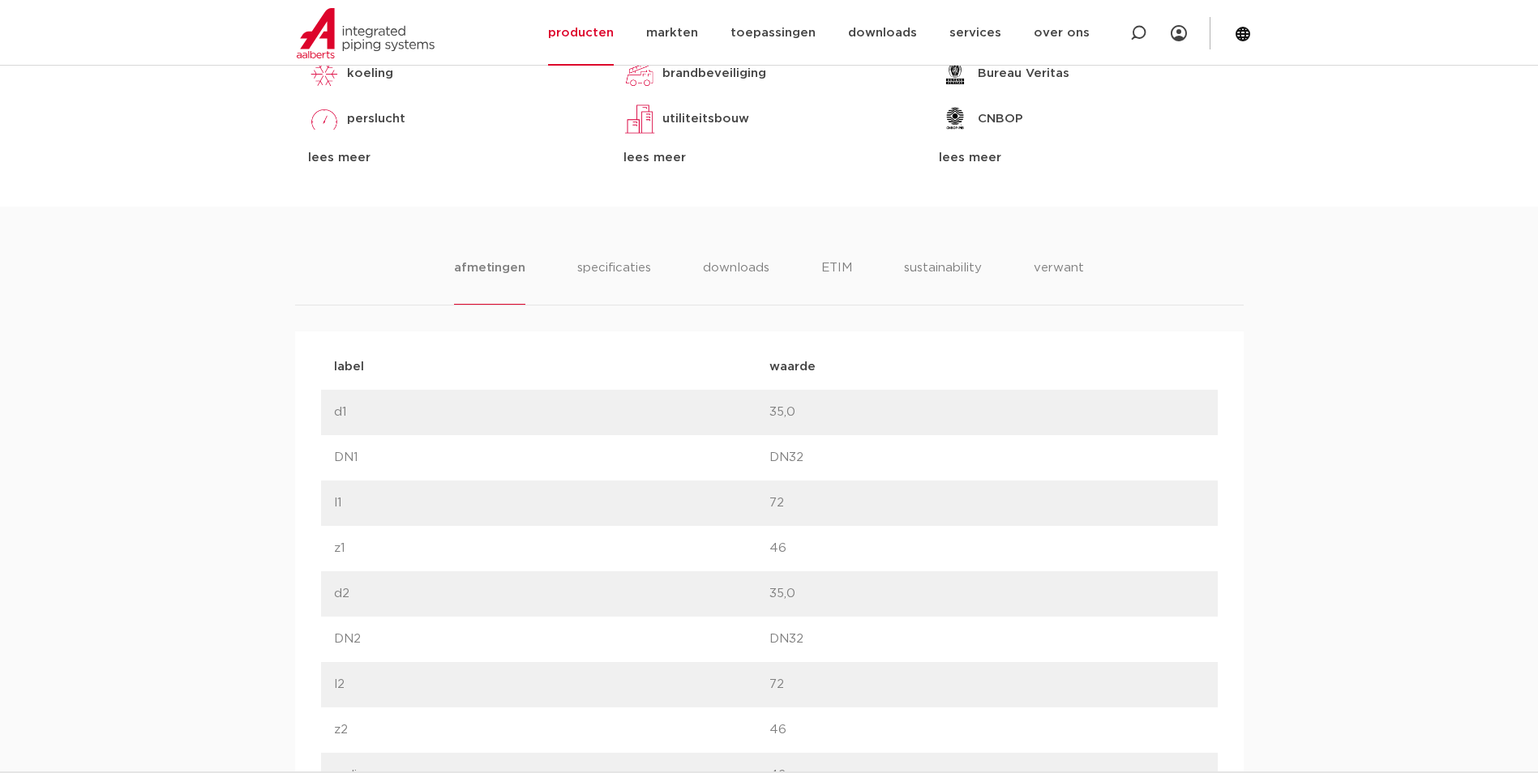
scroll to position [811, 0]
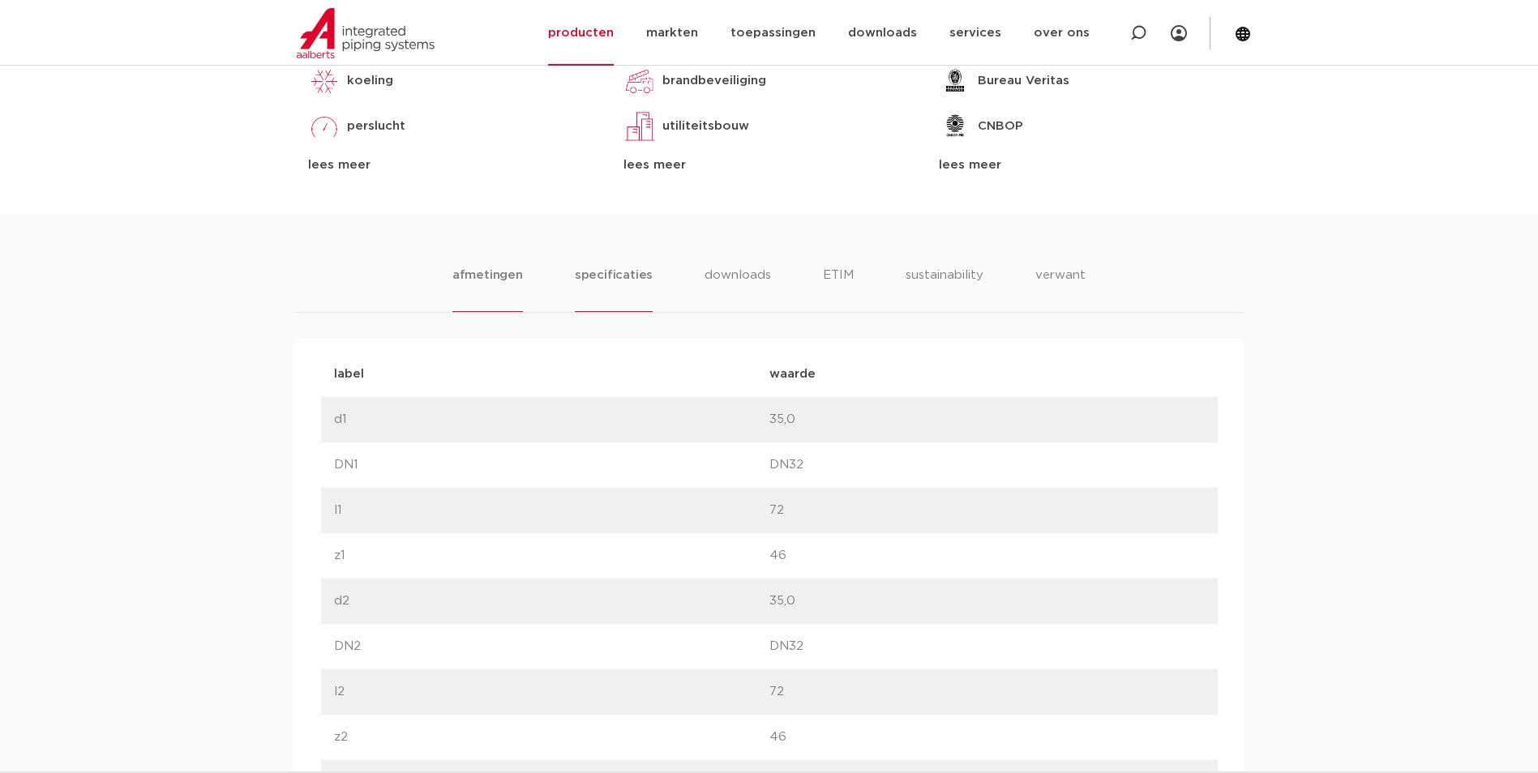
click at [612, 283] on li "specificaties" at bounding box center [614, 289] width 78 height 46
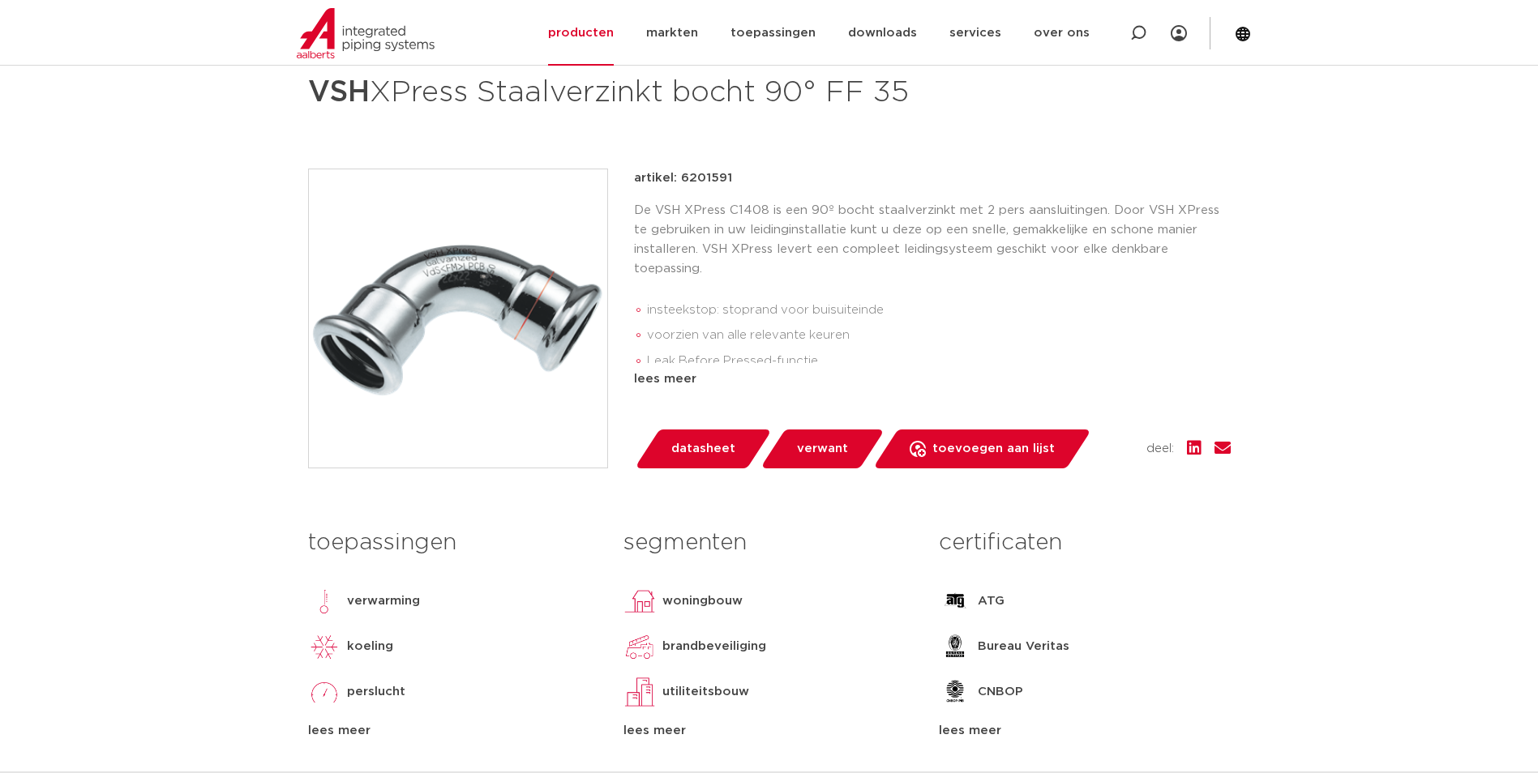
scroll to position [0, 0]
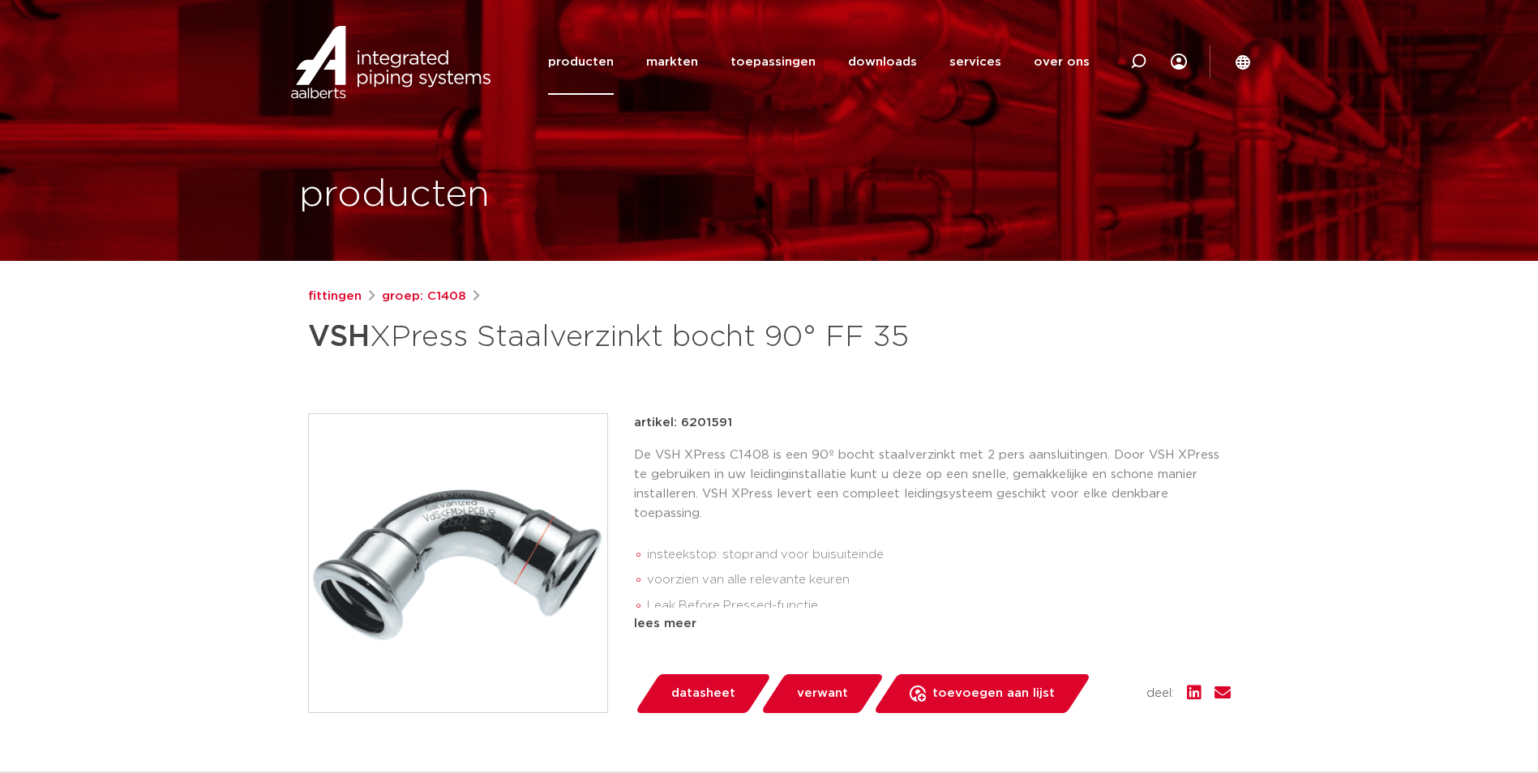
click at [529, 532] on img at bounding box center [458, 563] width 298 height 298
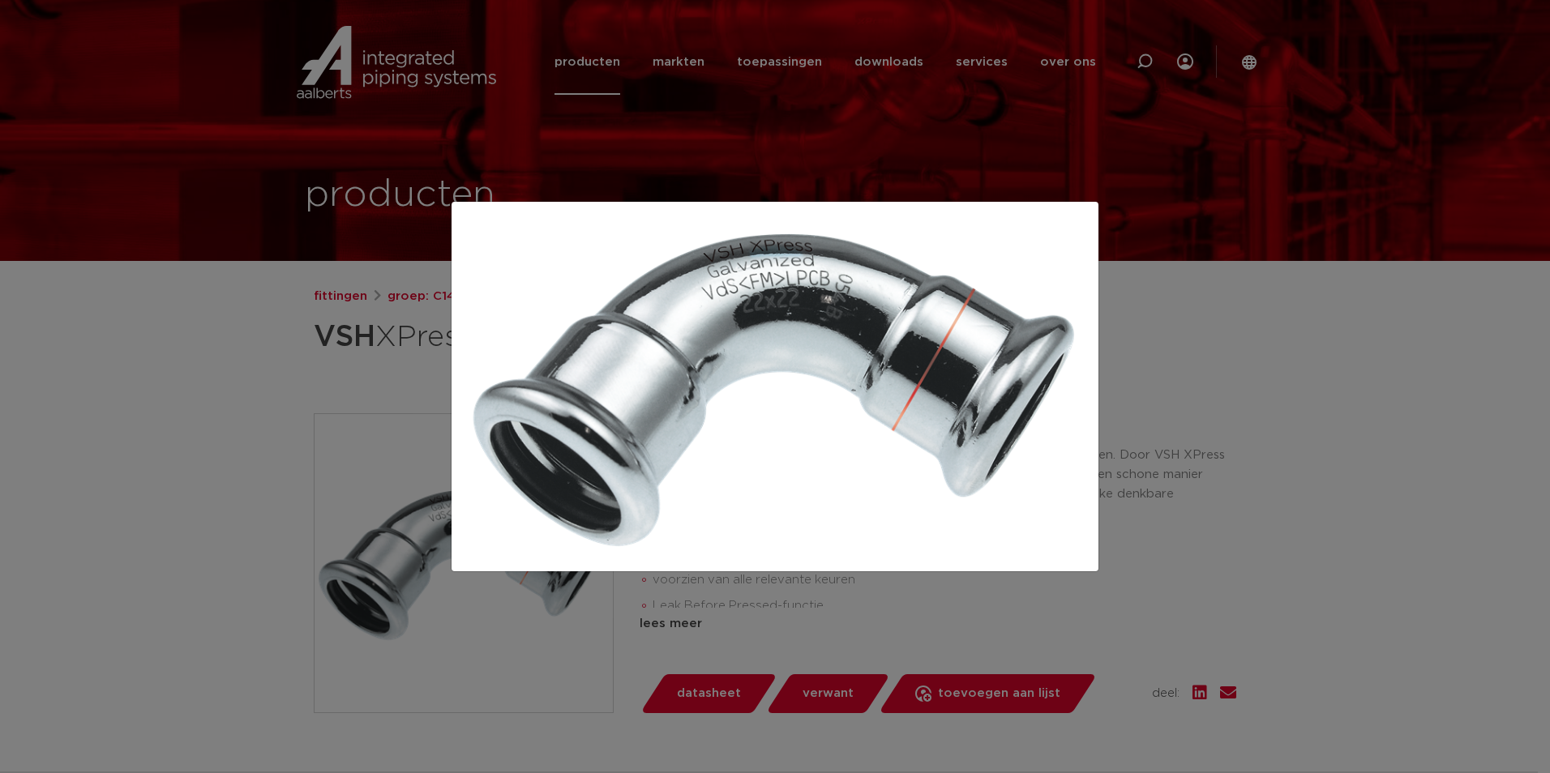
click at [57, 394] on div at bounding box center [775, 386] width 1550 height 773
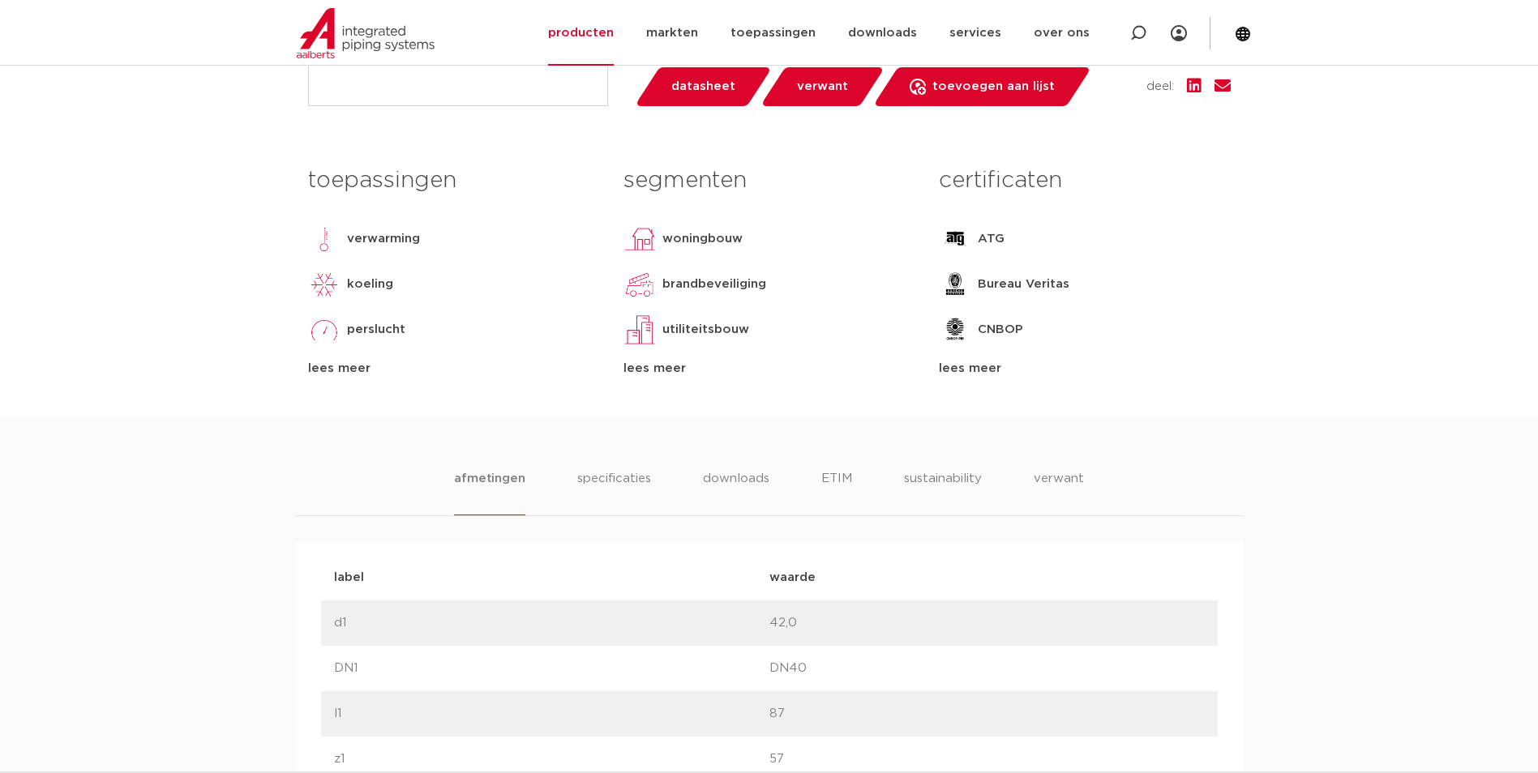
scroll to position [730, 0]
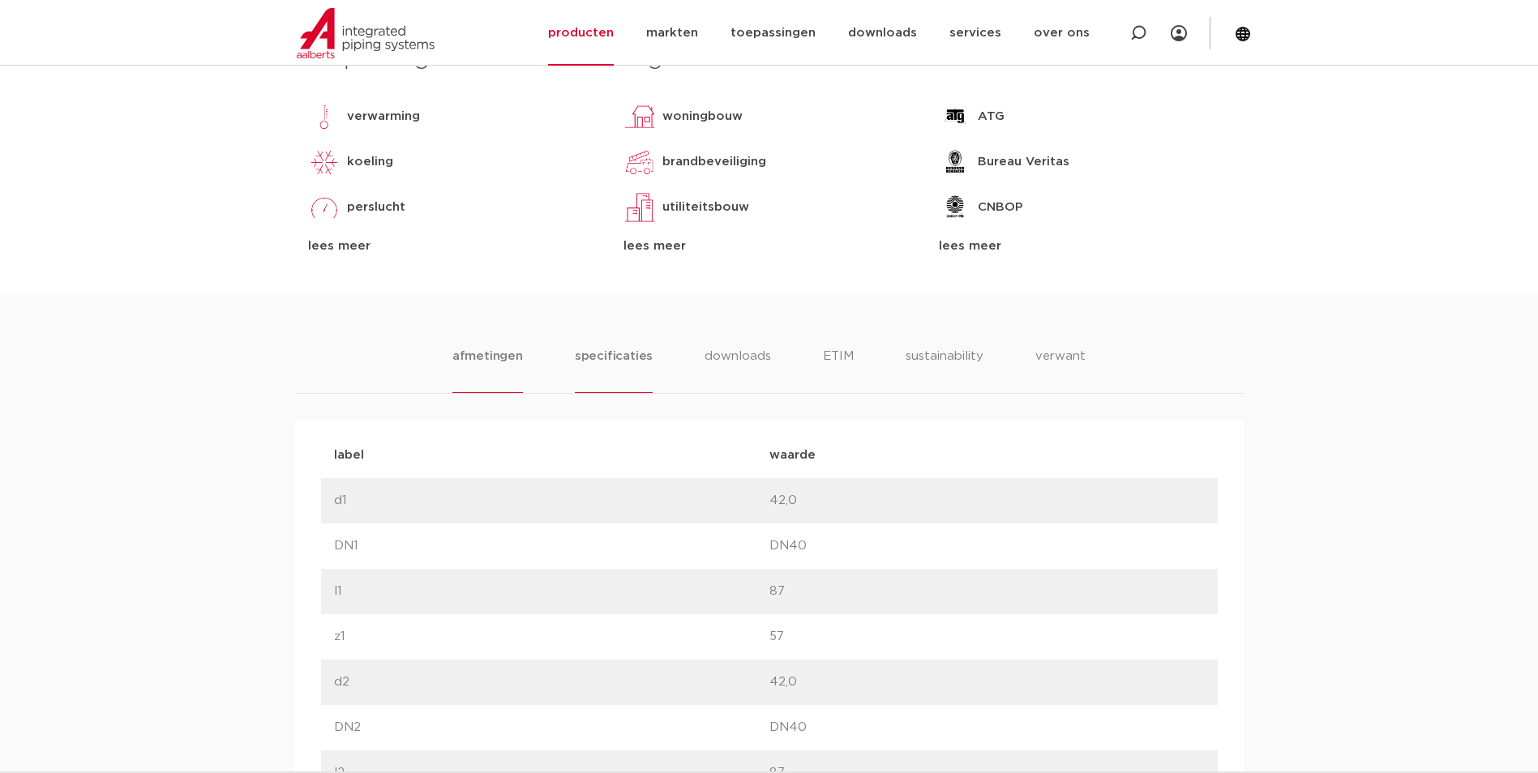
click at [619, 368] on li "specificaties" at bounding box center [614, 370] width 78 height 46
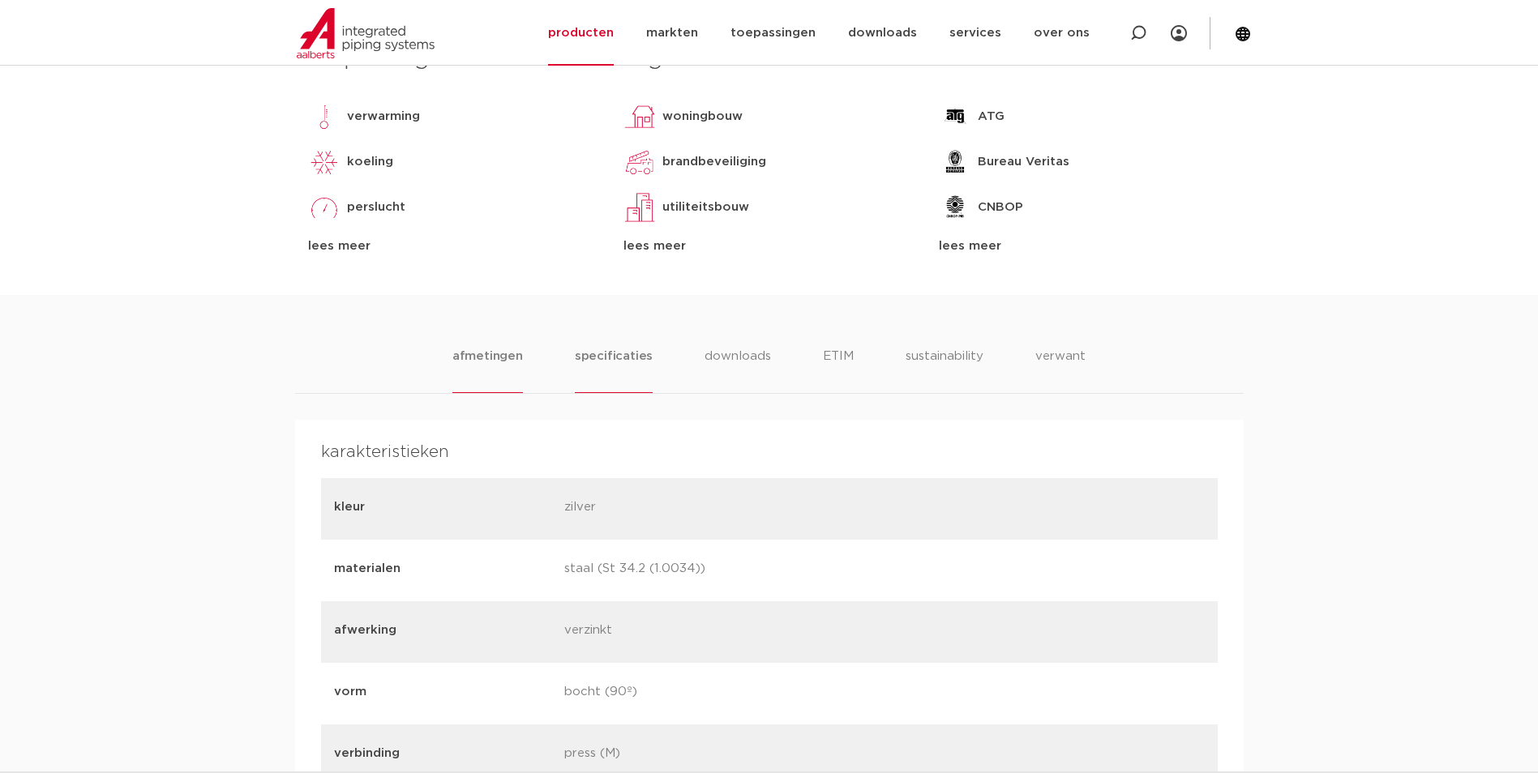
click at [503, 359] on li "afmetingen" at bounding box center [487, 370] width 71 height 46
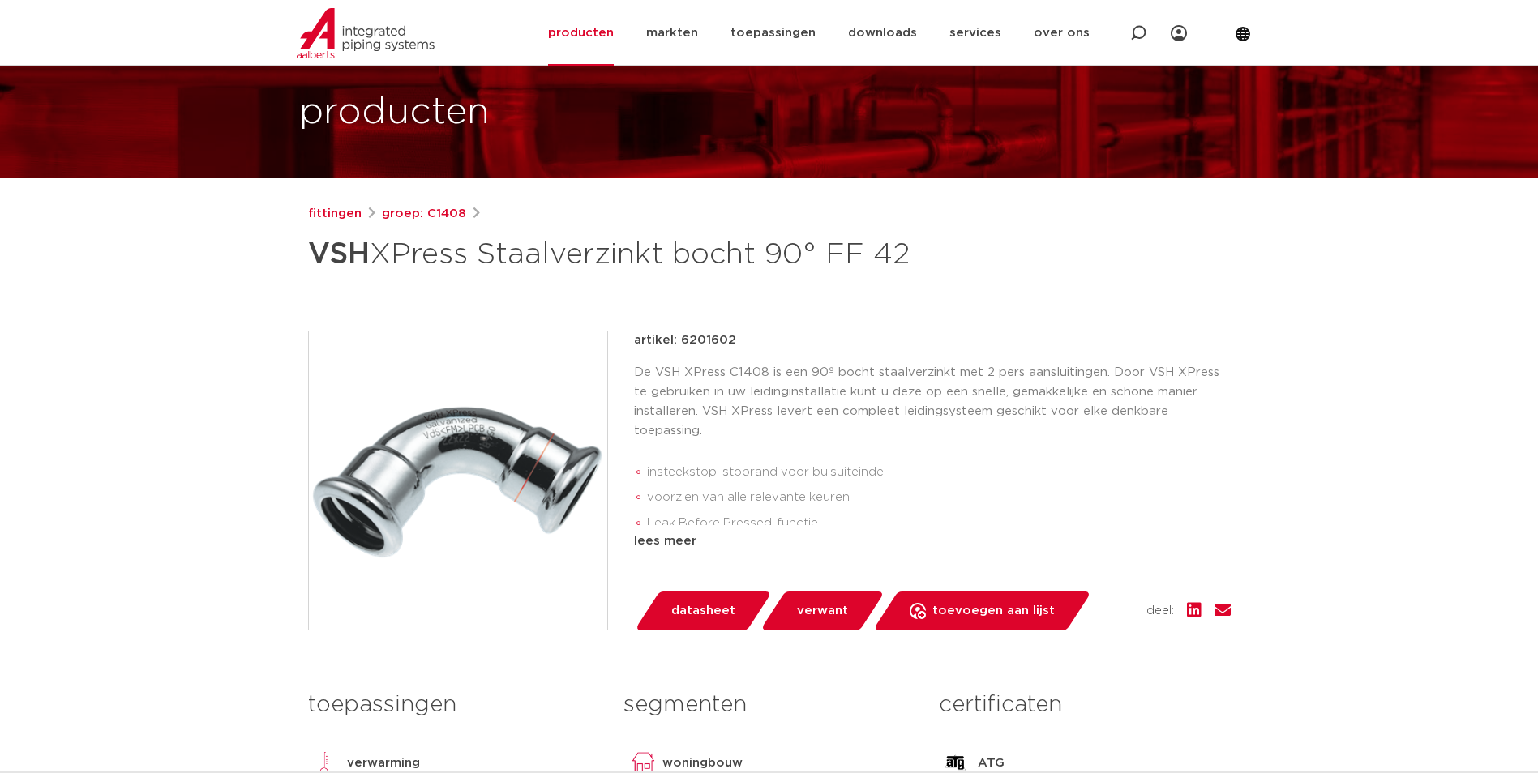
scroll to position [81, 0]
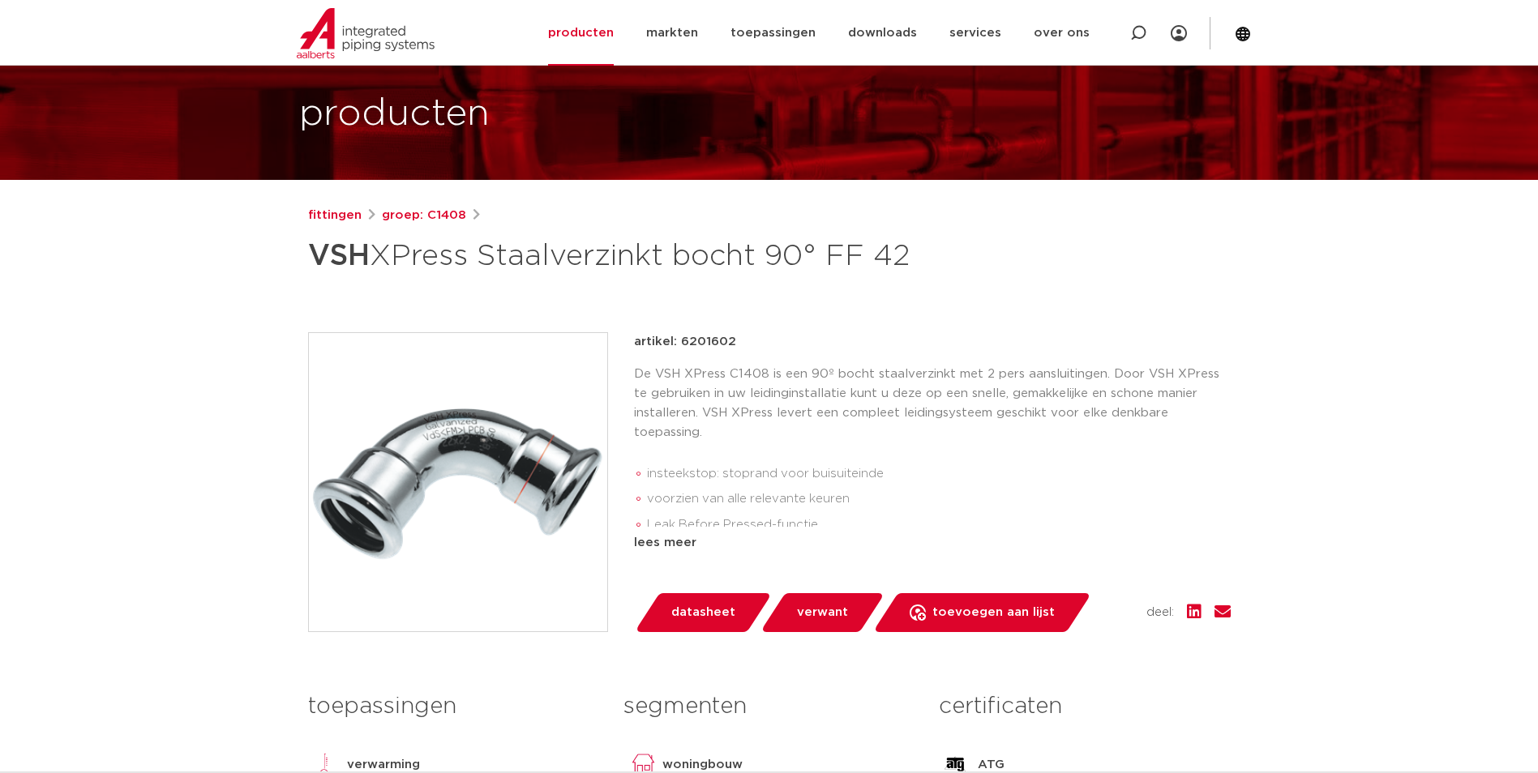
click at [536, 469] on img at bounding box center [458, 482] width 298 height 298
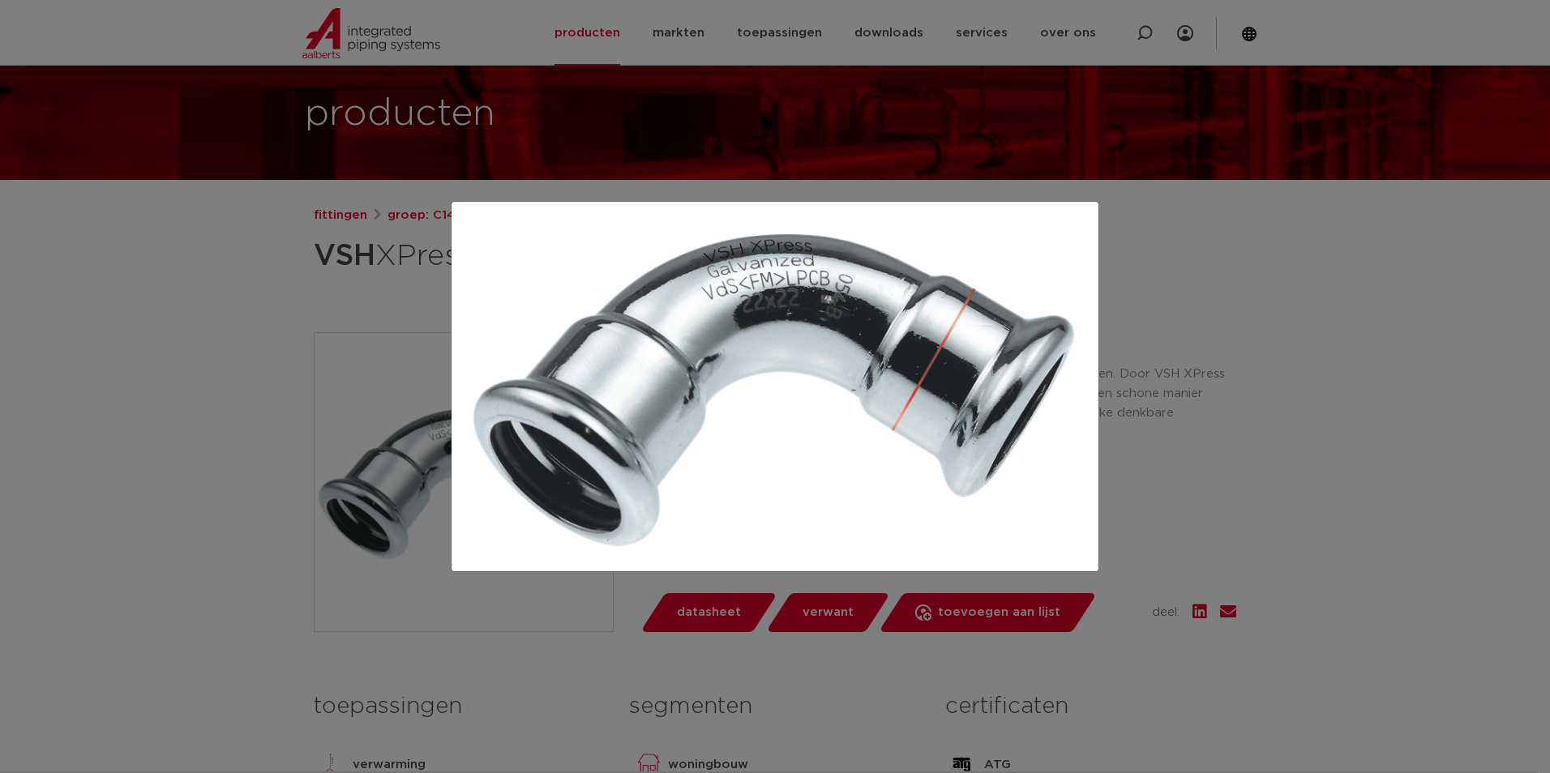
click at [167, 370] on div at bounding box center [775, 386] width 1550 height 773
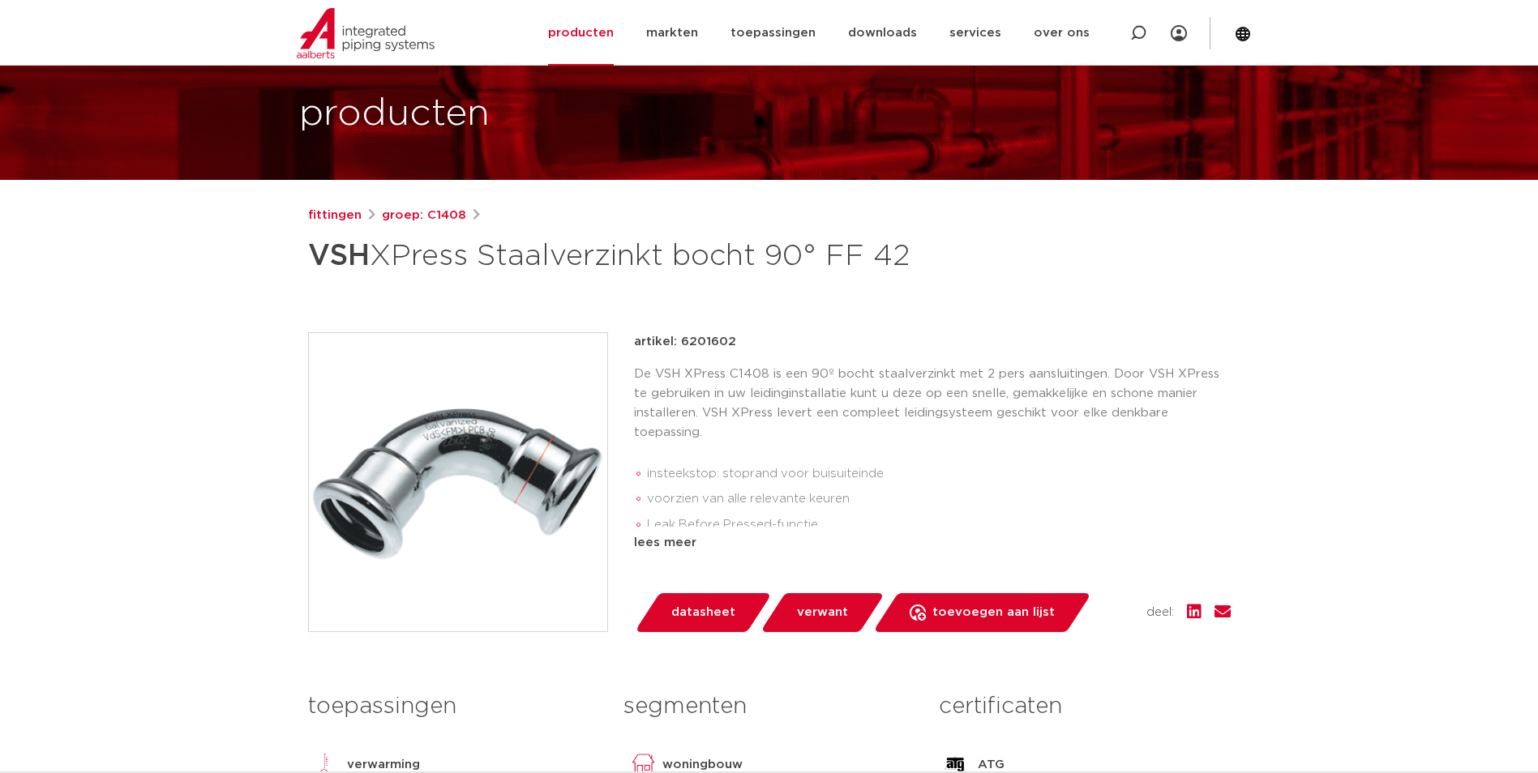
click at [424, 488] on img at bounding box center [458, 482] width 298 height 298
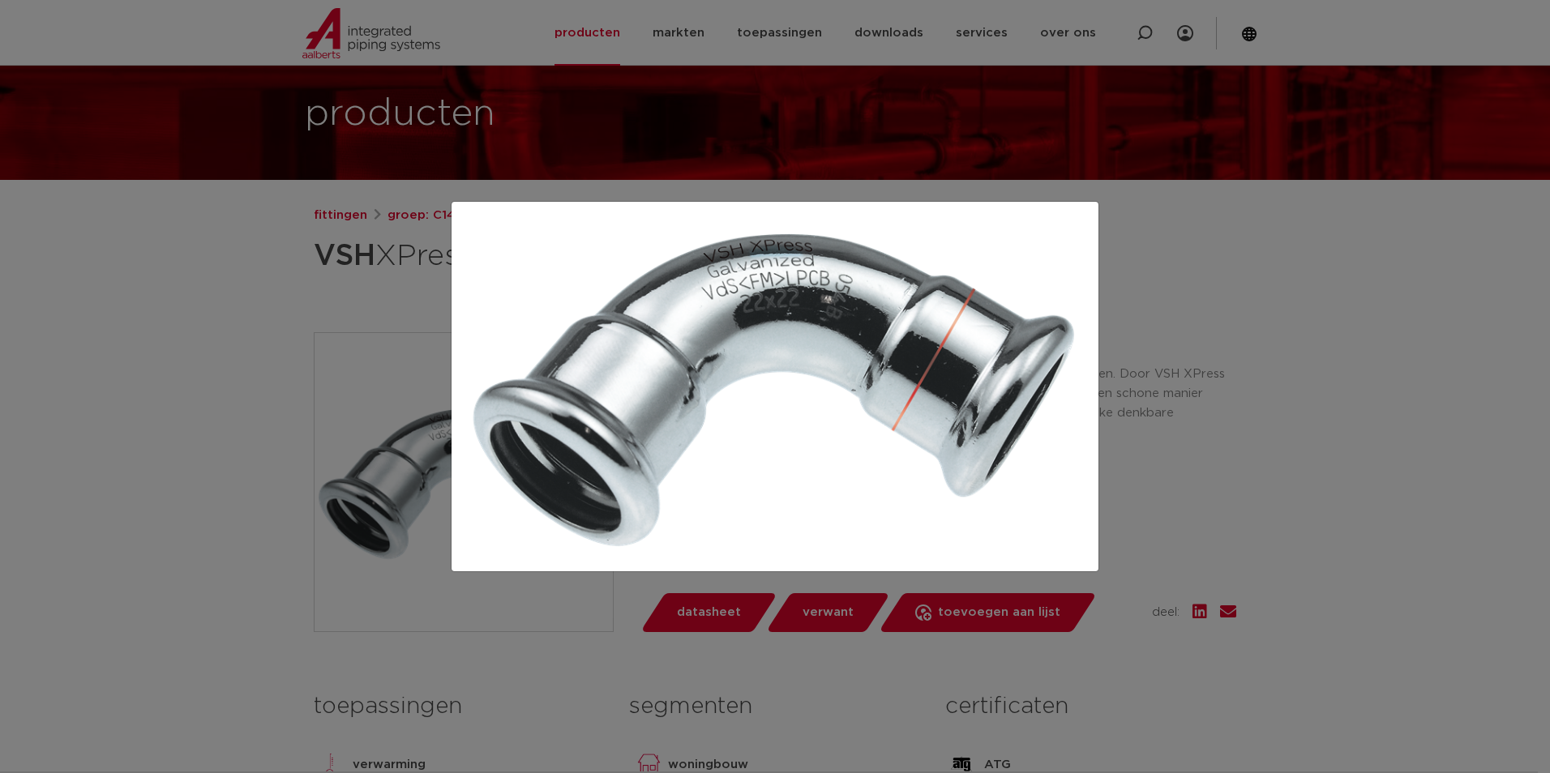
drag, startPoint x: 208, startPoint y: 409, endPoint x: 13, endPoint y: 416, distance: 194.7
click at [208, 409] on div at bounding box center [775, 386] width 1550 height 773
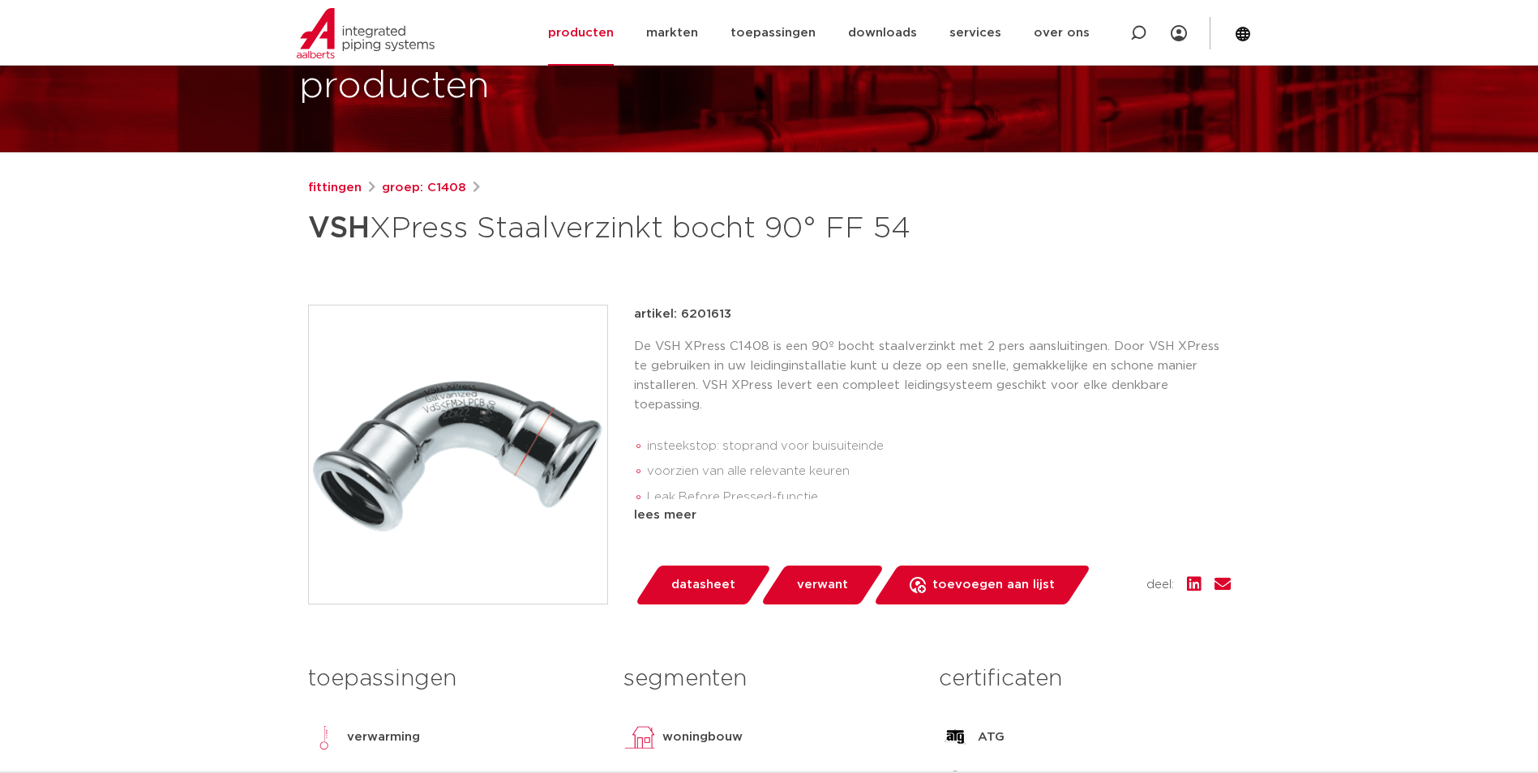
scroll to position [162, 0]
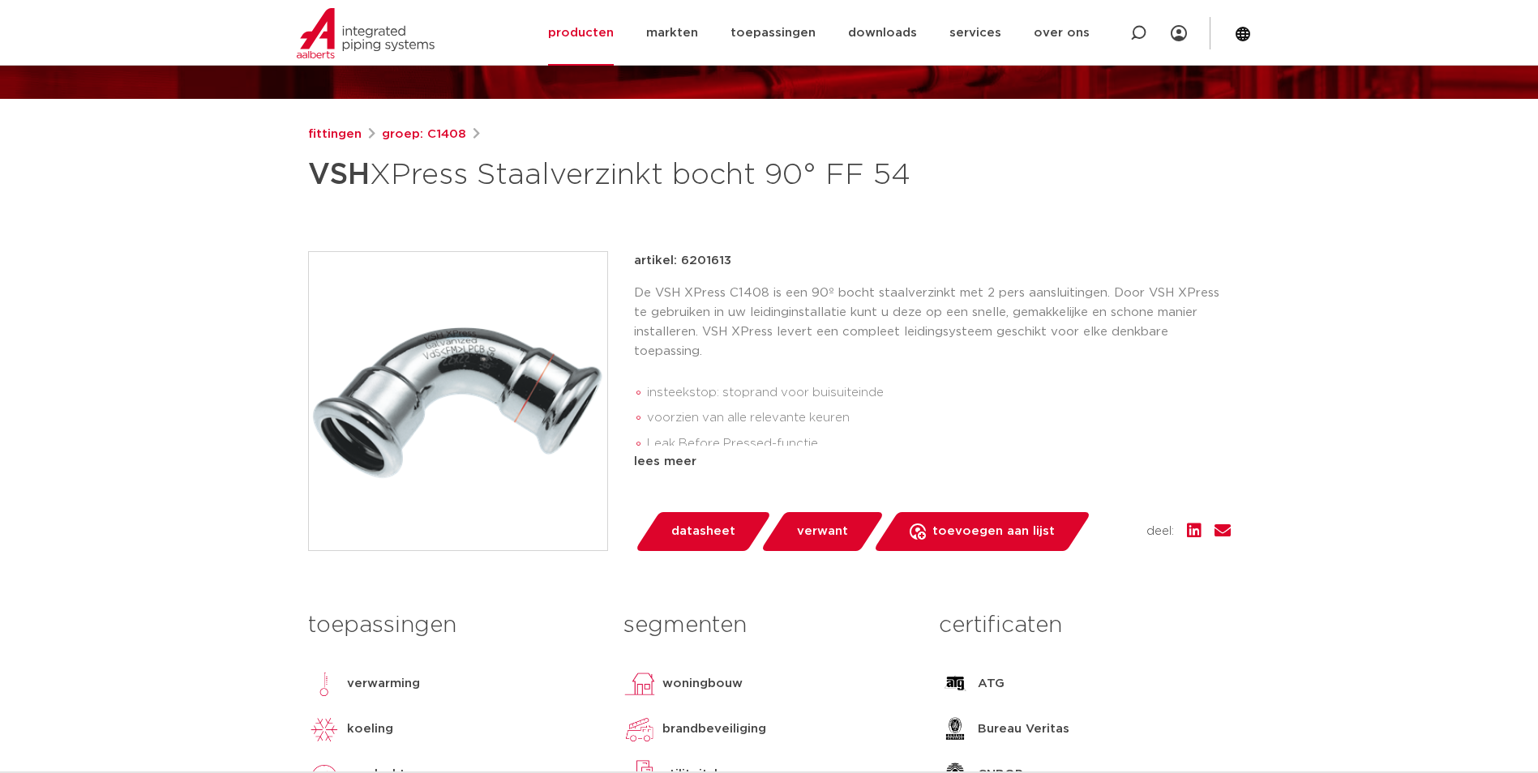
click at [544, 402] on img at bounding box center [458, 401] width 298 height 298
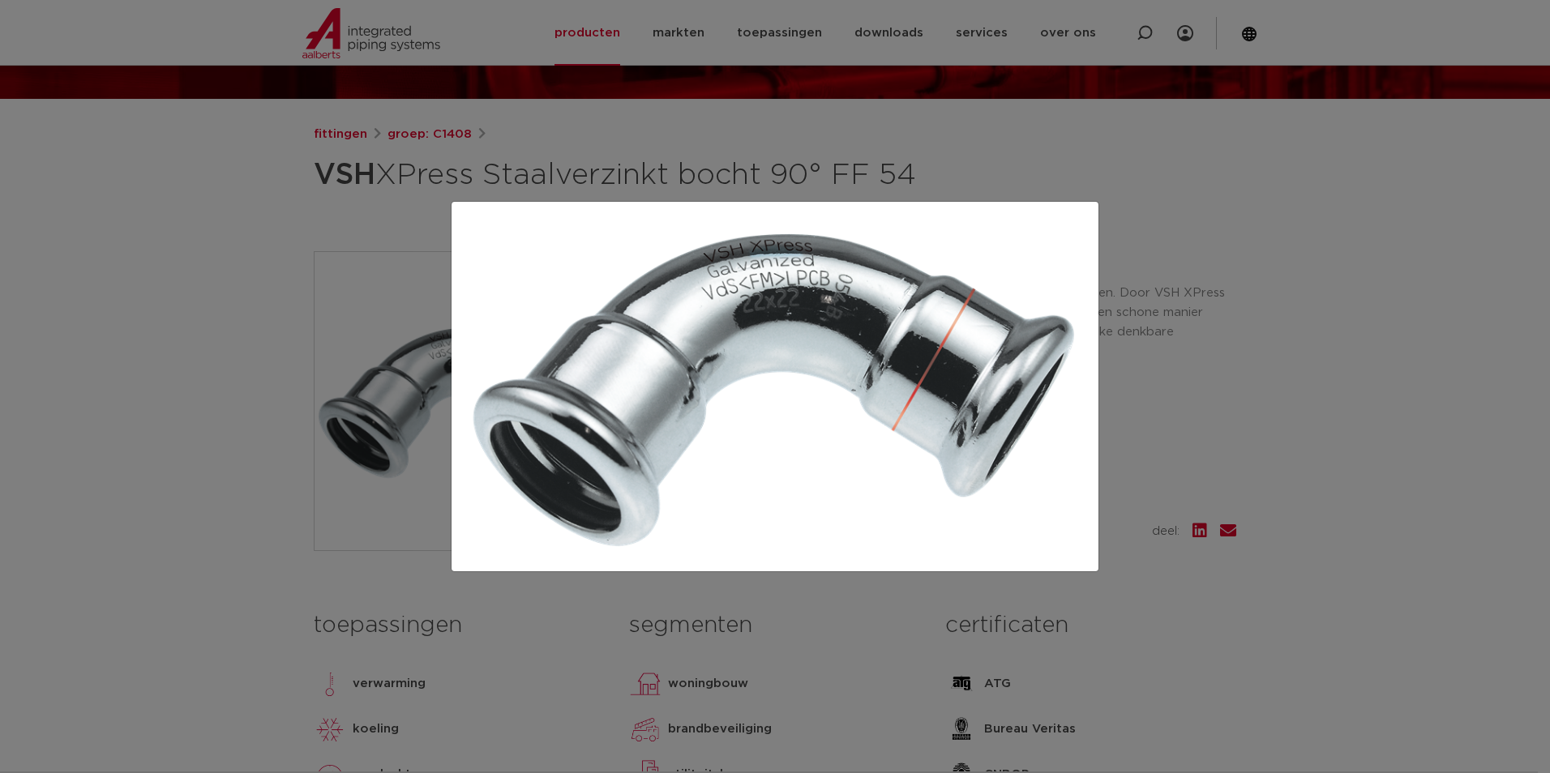
click at [186, 396] on div at bounding box center [775, 386] width 1550 height 773
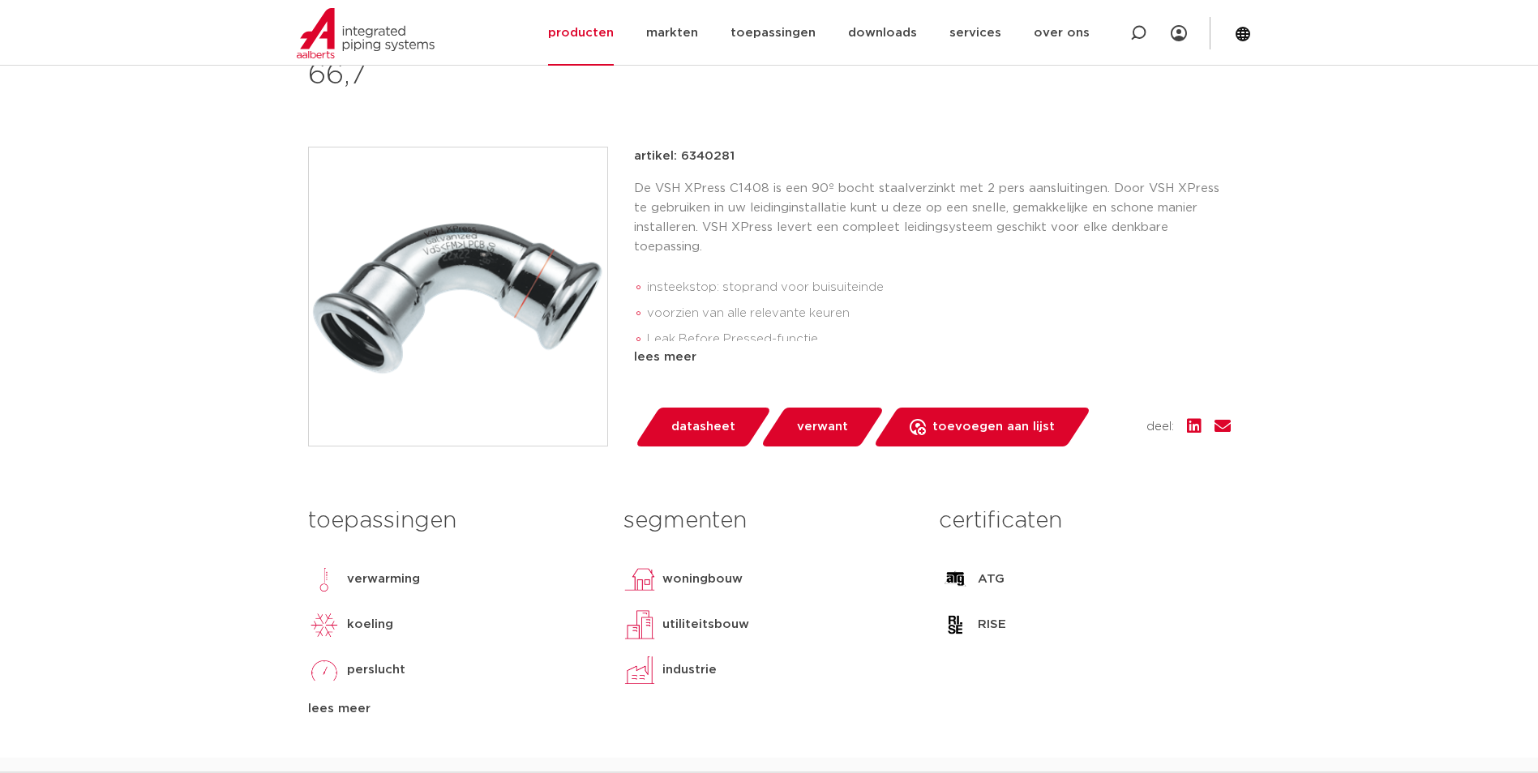
scroll to position [324, 0]
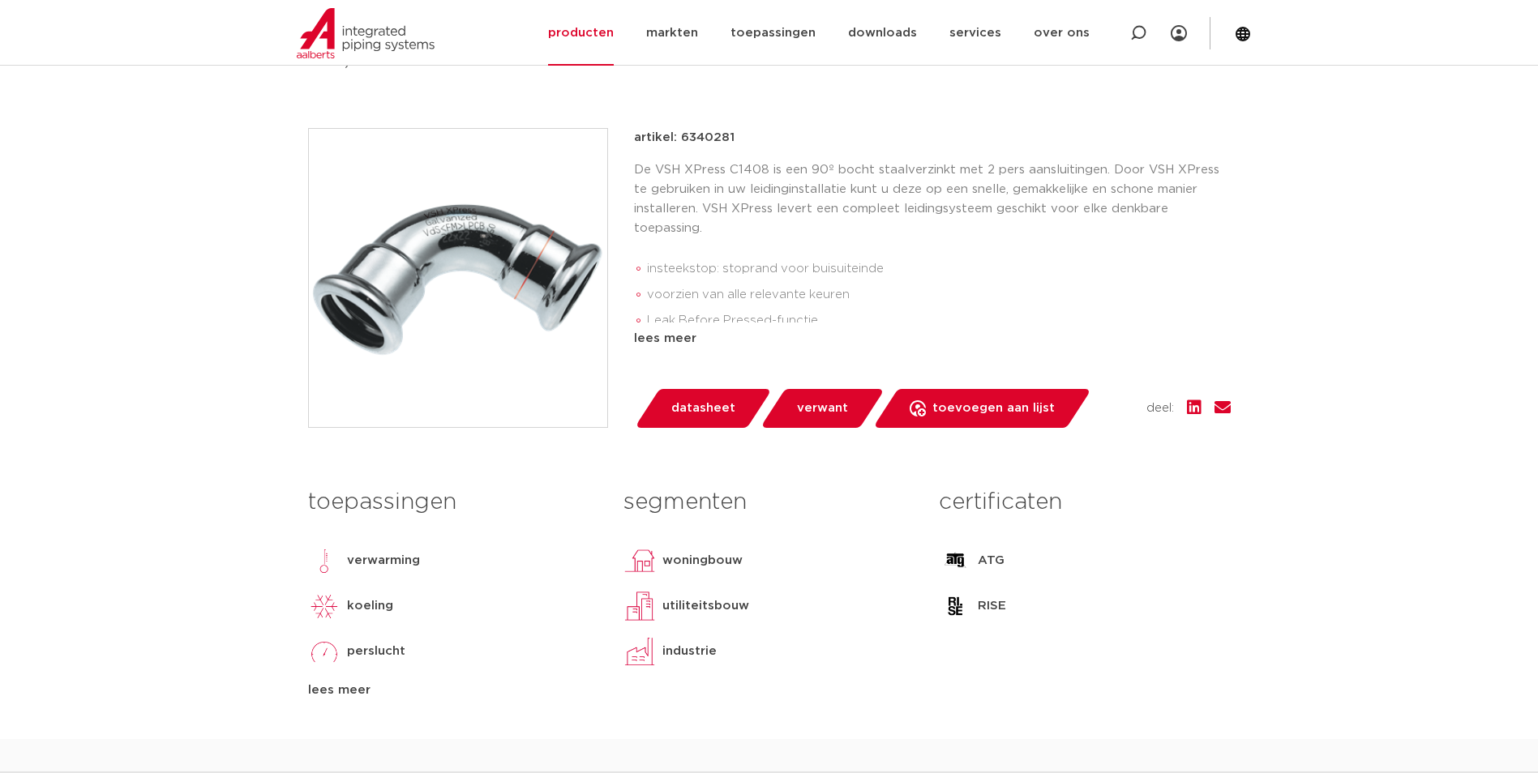
click at [499, 345] on img at bounding box center [458, 278] width 298 height 298
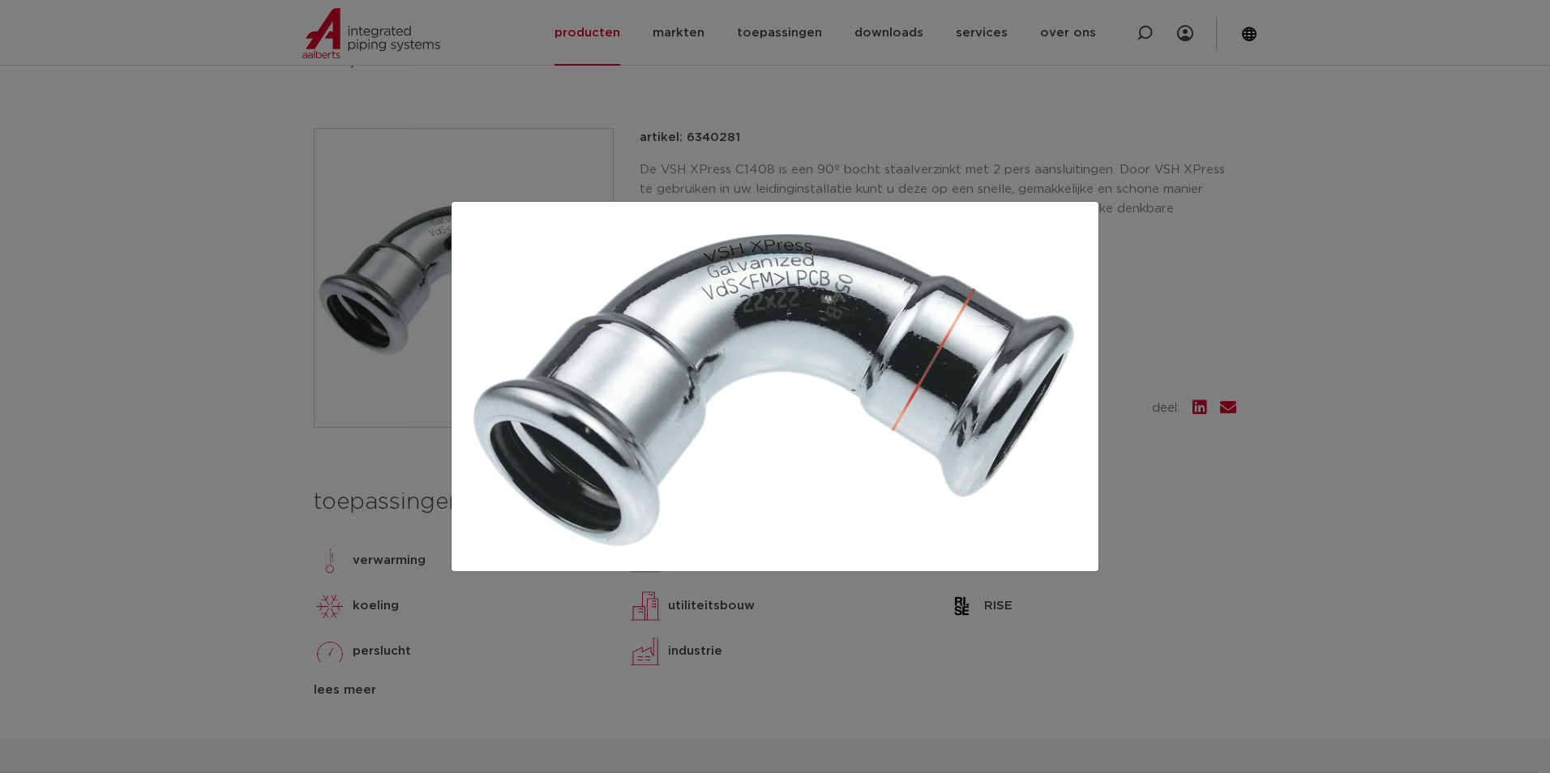
click at [206, 288] on div at bounding box center [775, 386] width 1550 height 773
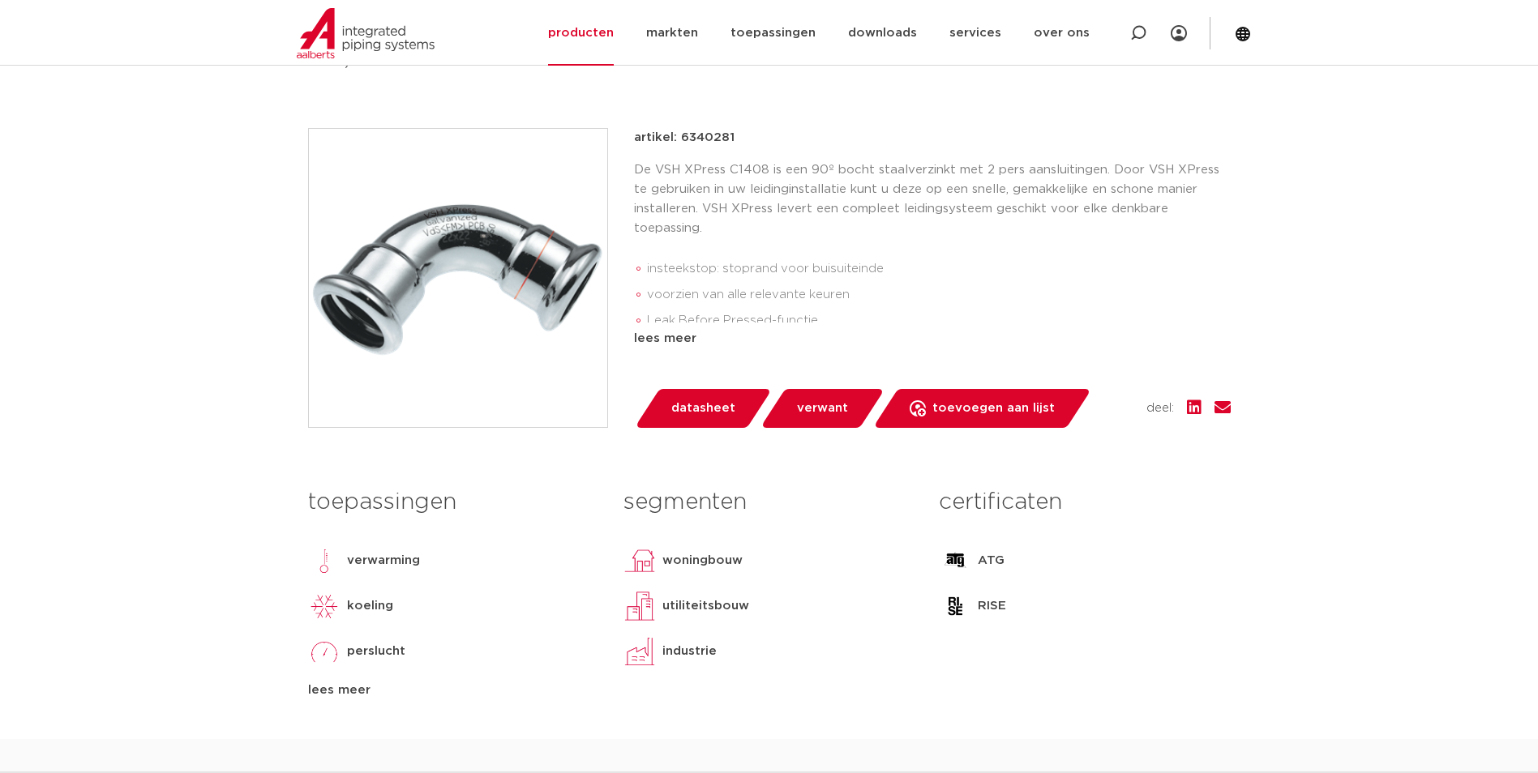
click at [452, 294] on img at bounding box center [458, 278] width 298 height 298
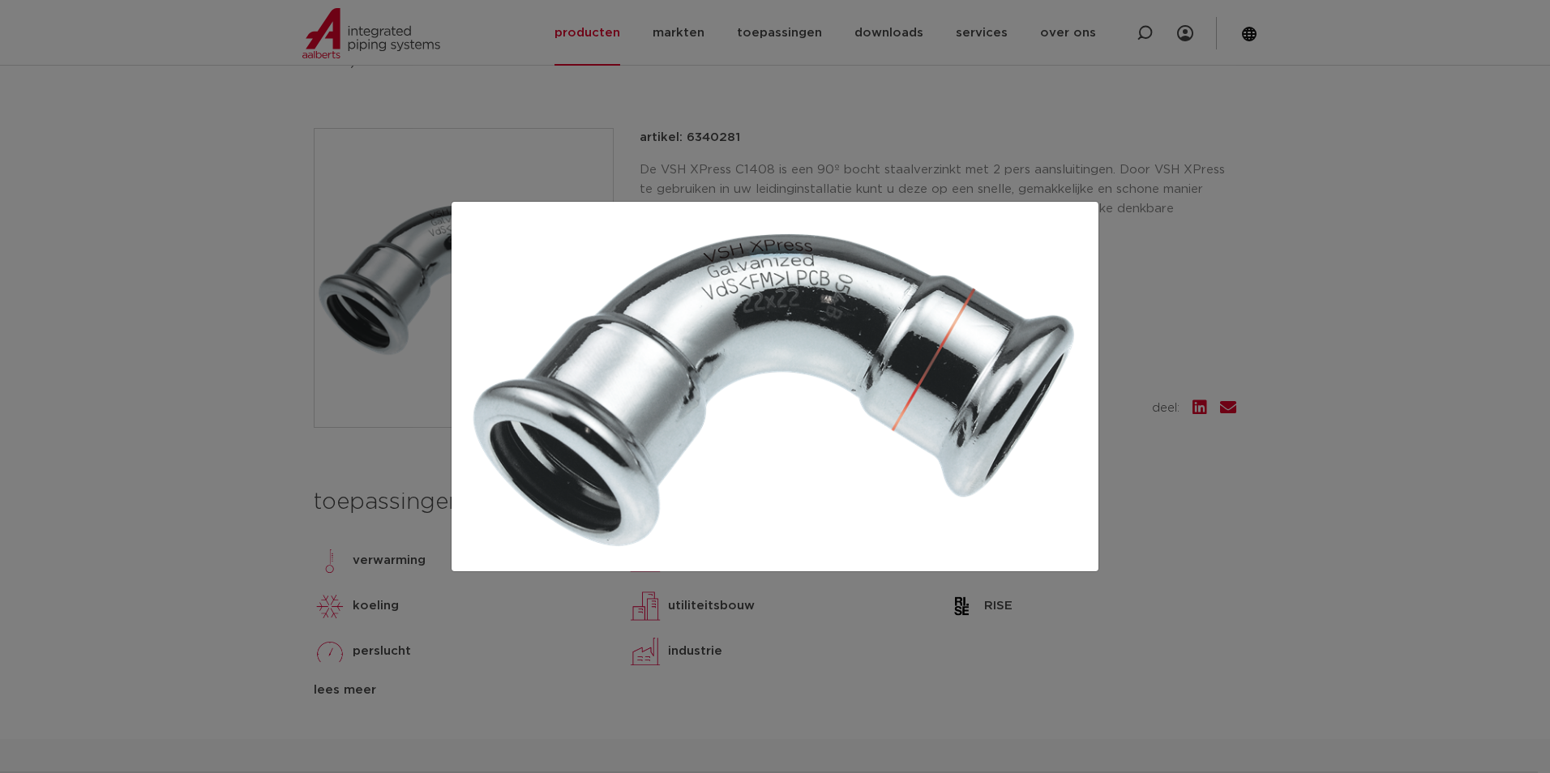
click at [244, 339] on div at bounding box center [775, 386] width 1550 height 773
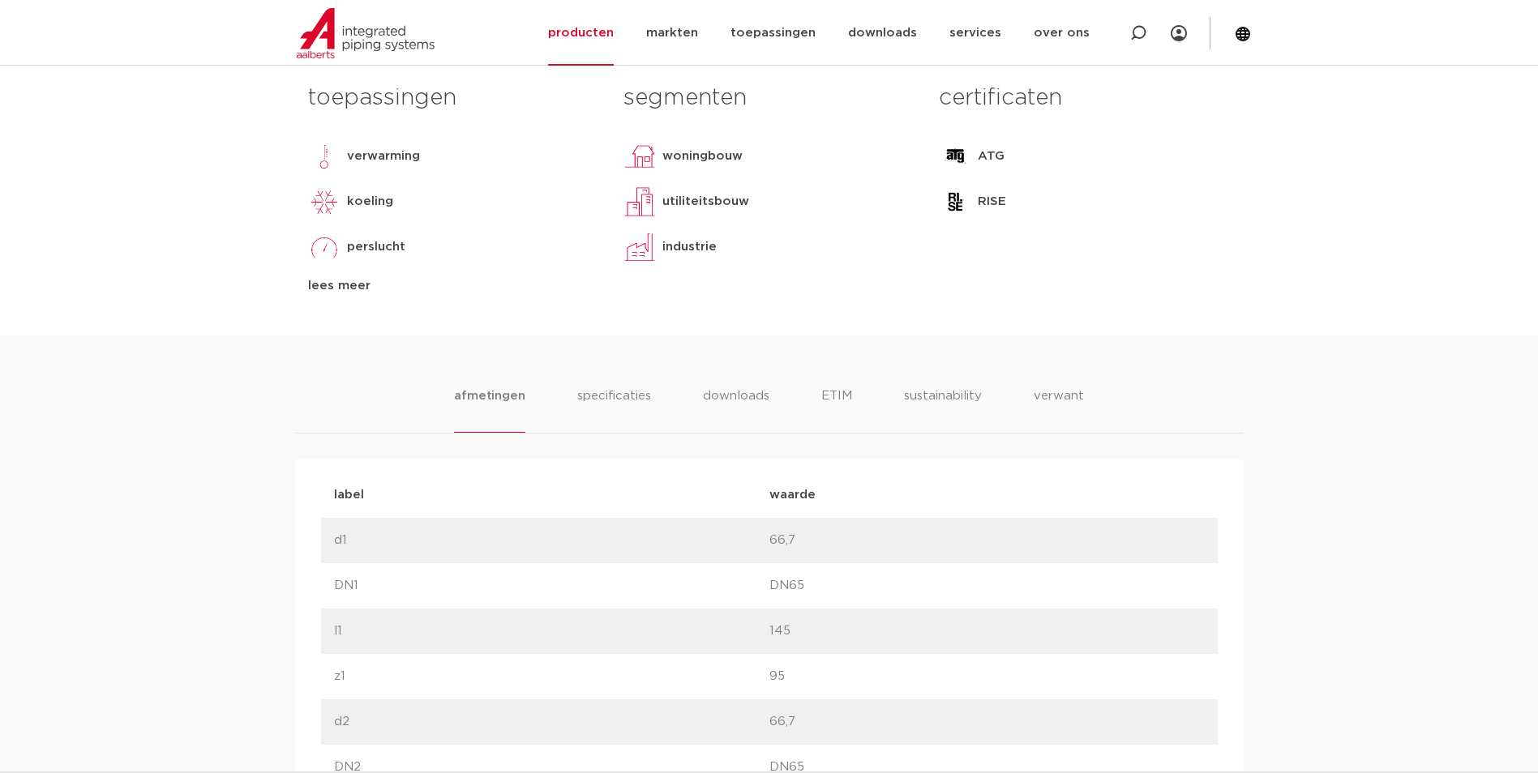
scroll to position [811, 0]
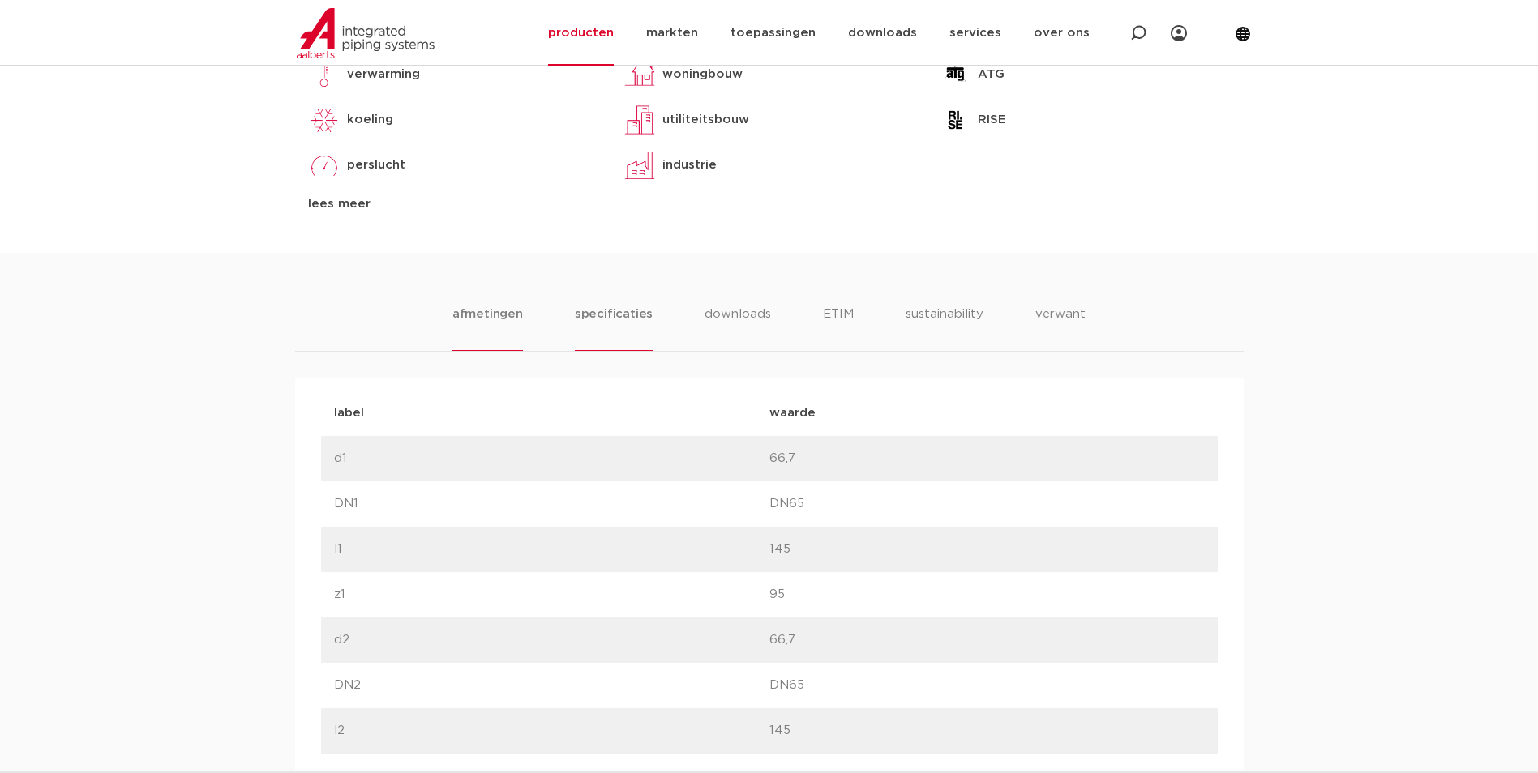
click at [604, 322] on li "specificaties" at bounding box center [614, 328] width 78 height 46
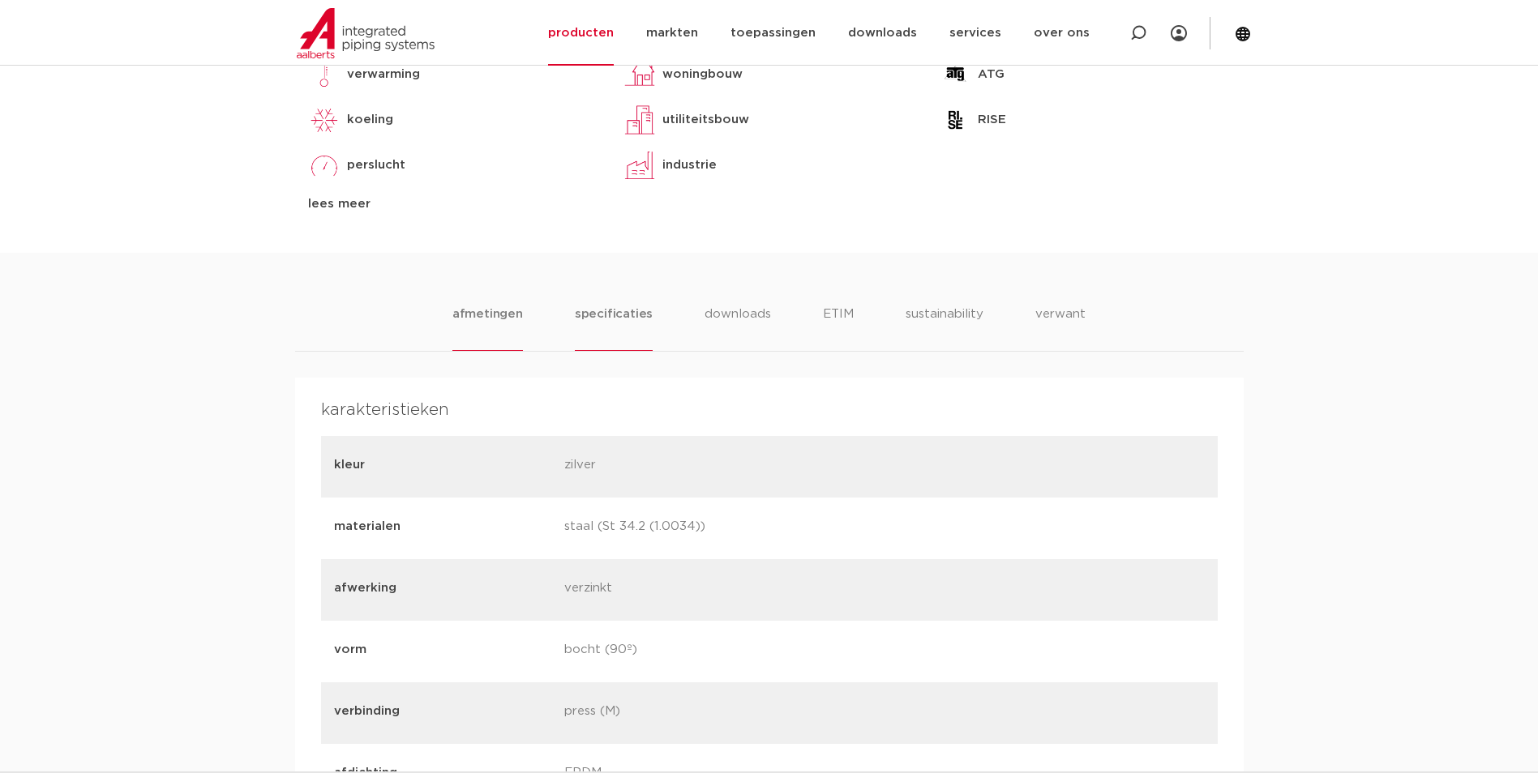
click at [496, 320] on li "afmetingen" at bounding box center [487, 328] width 71 height 46
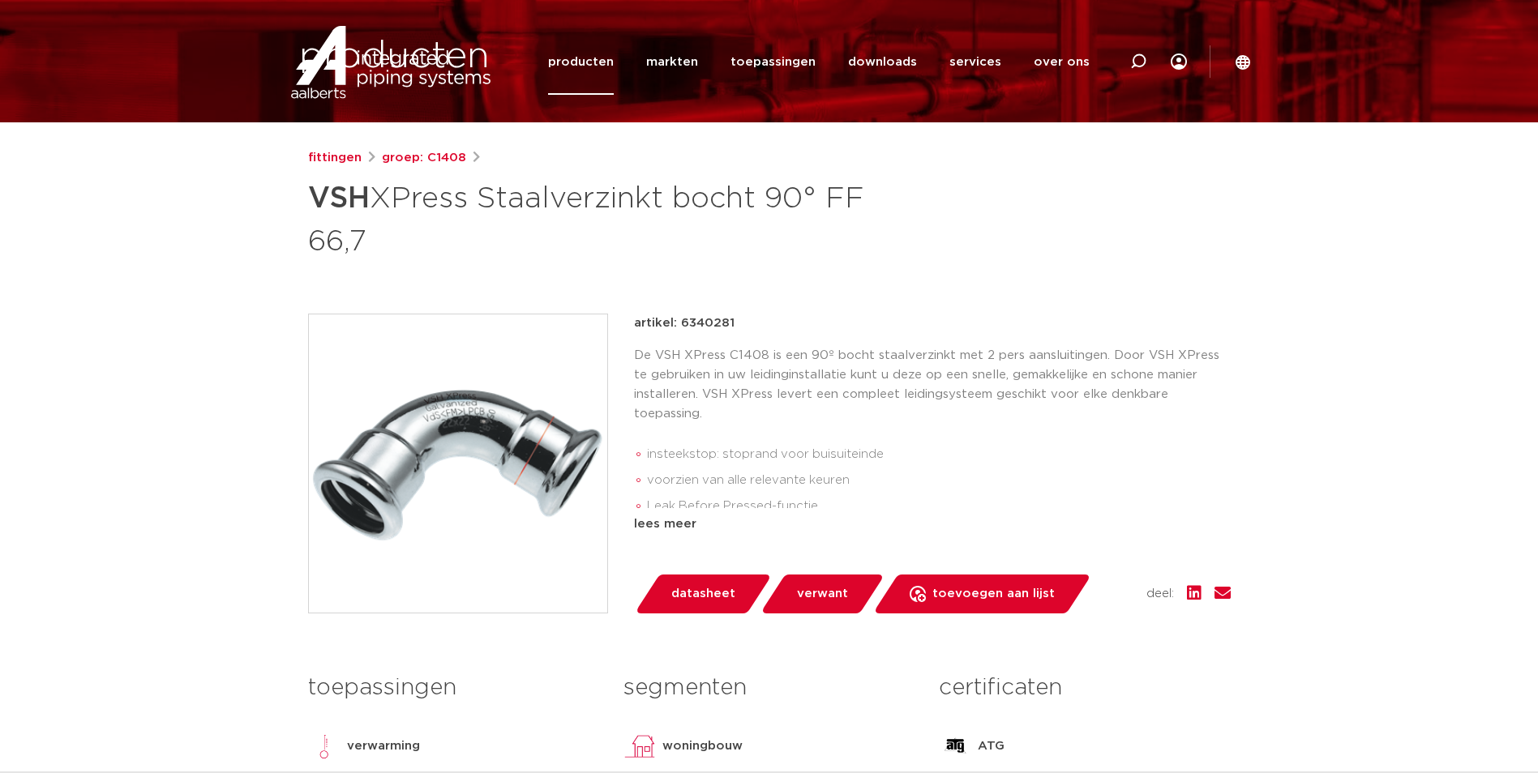
scroll to position [0, 0]
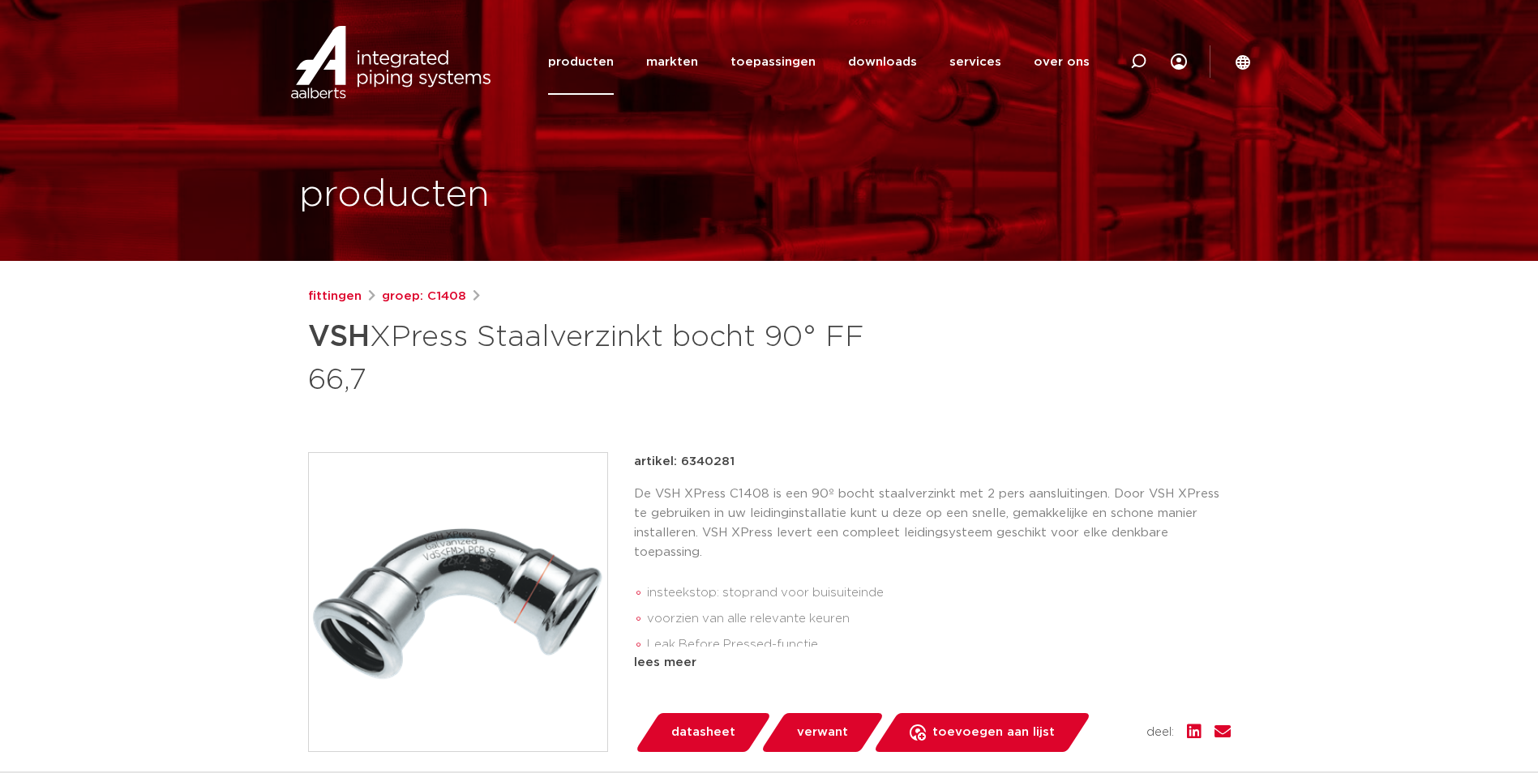
click at [516, 543] on img at bounding box center [458, 602] width 298 height 298
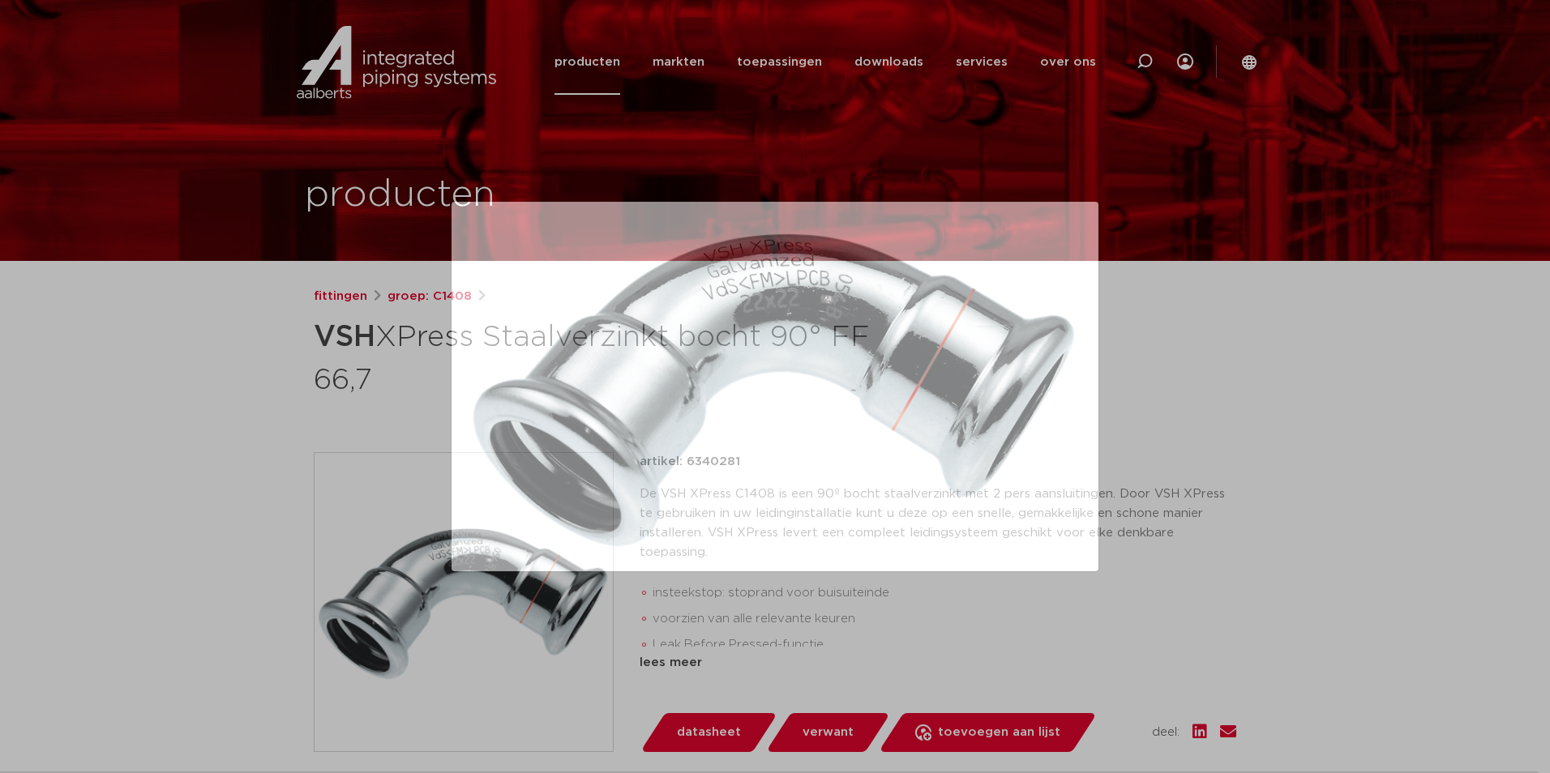
click at [332, 515] on div at bounding box center [775, 386] width 1550 height 773
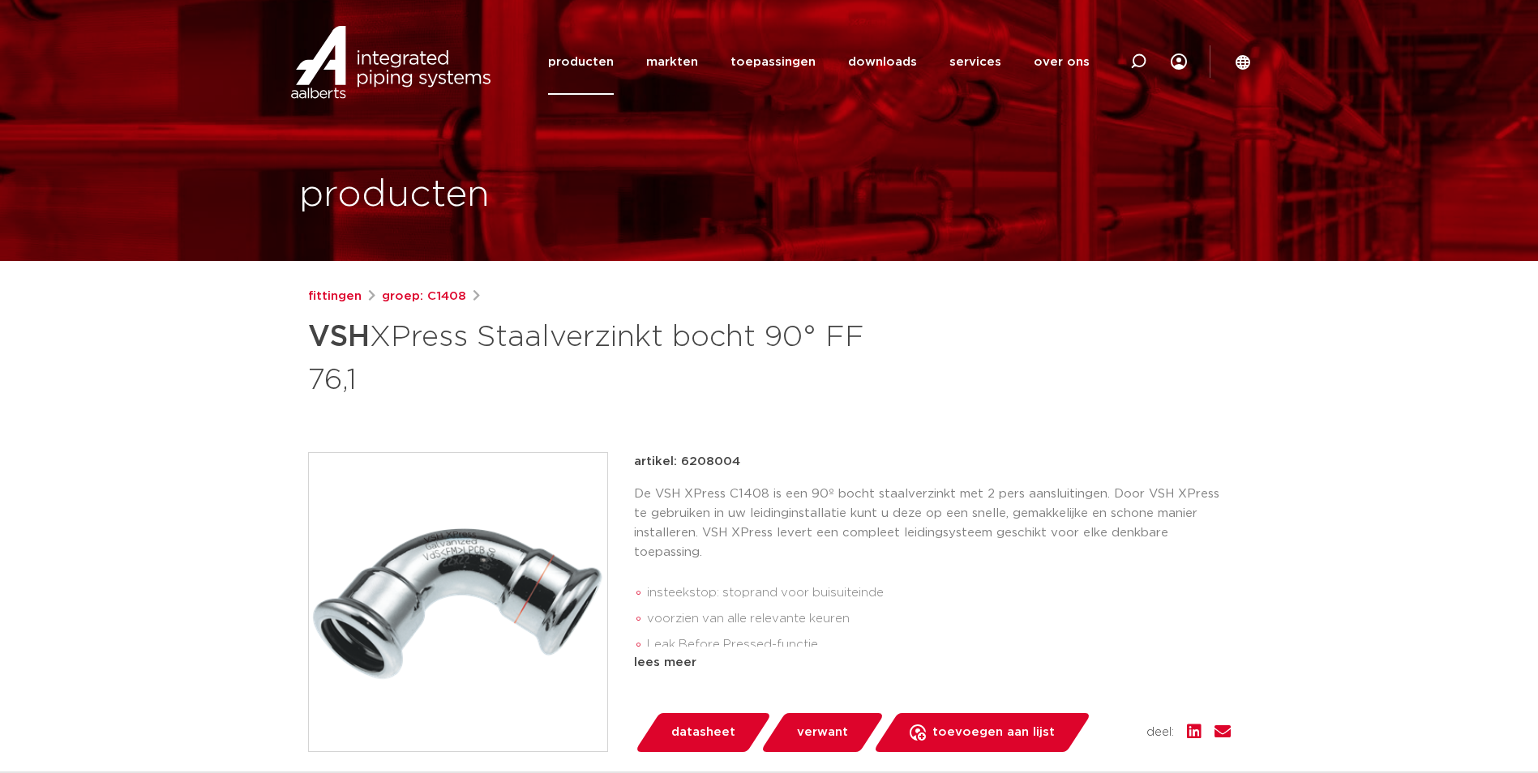
click at [497, 589] on img at bounding box center [458, 602] width 298 height 298
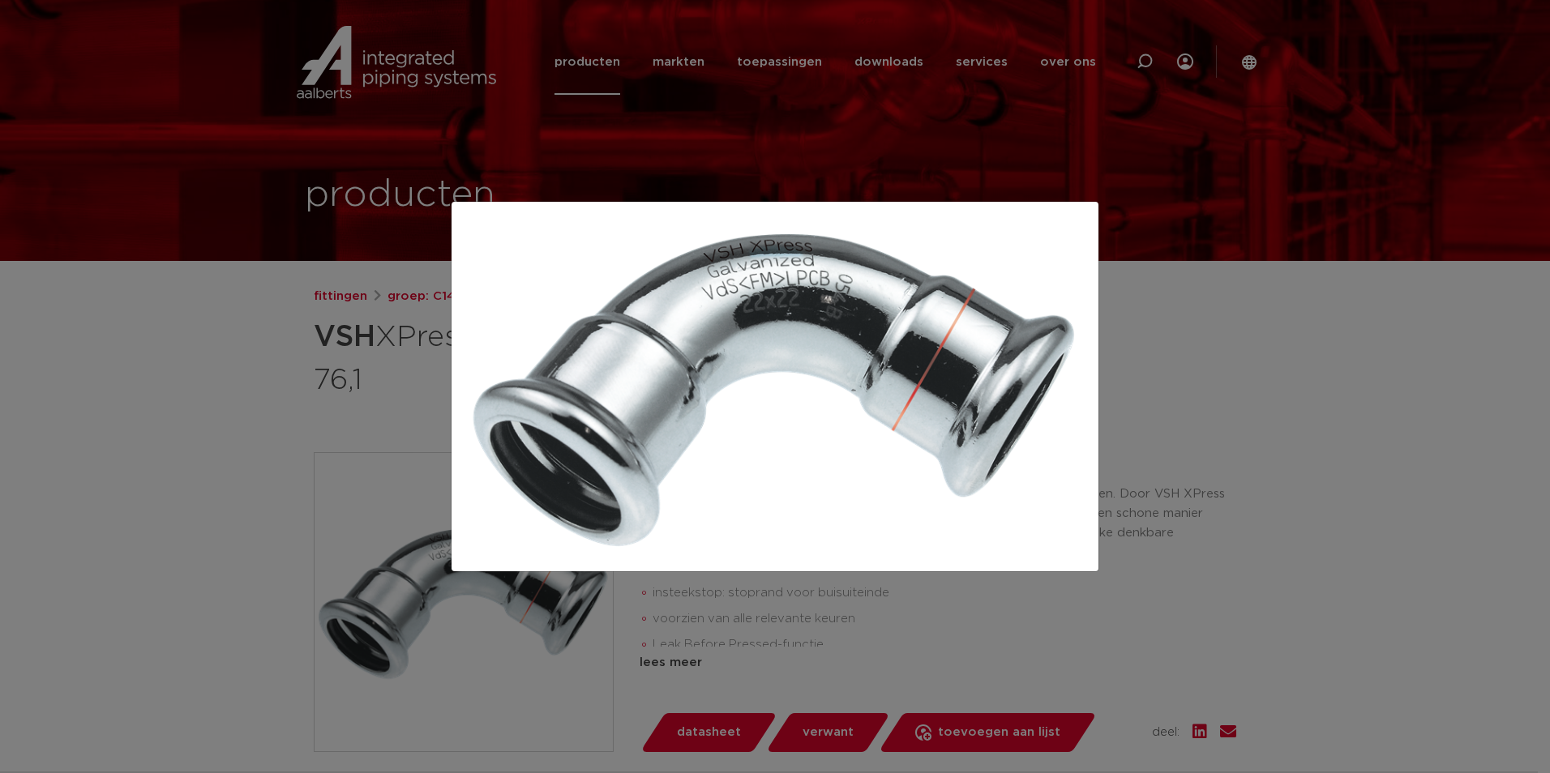
click at [209, 409] on div at bounding box center [775, 386] width 1550 height 773
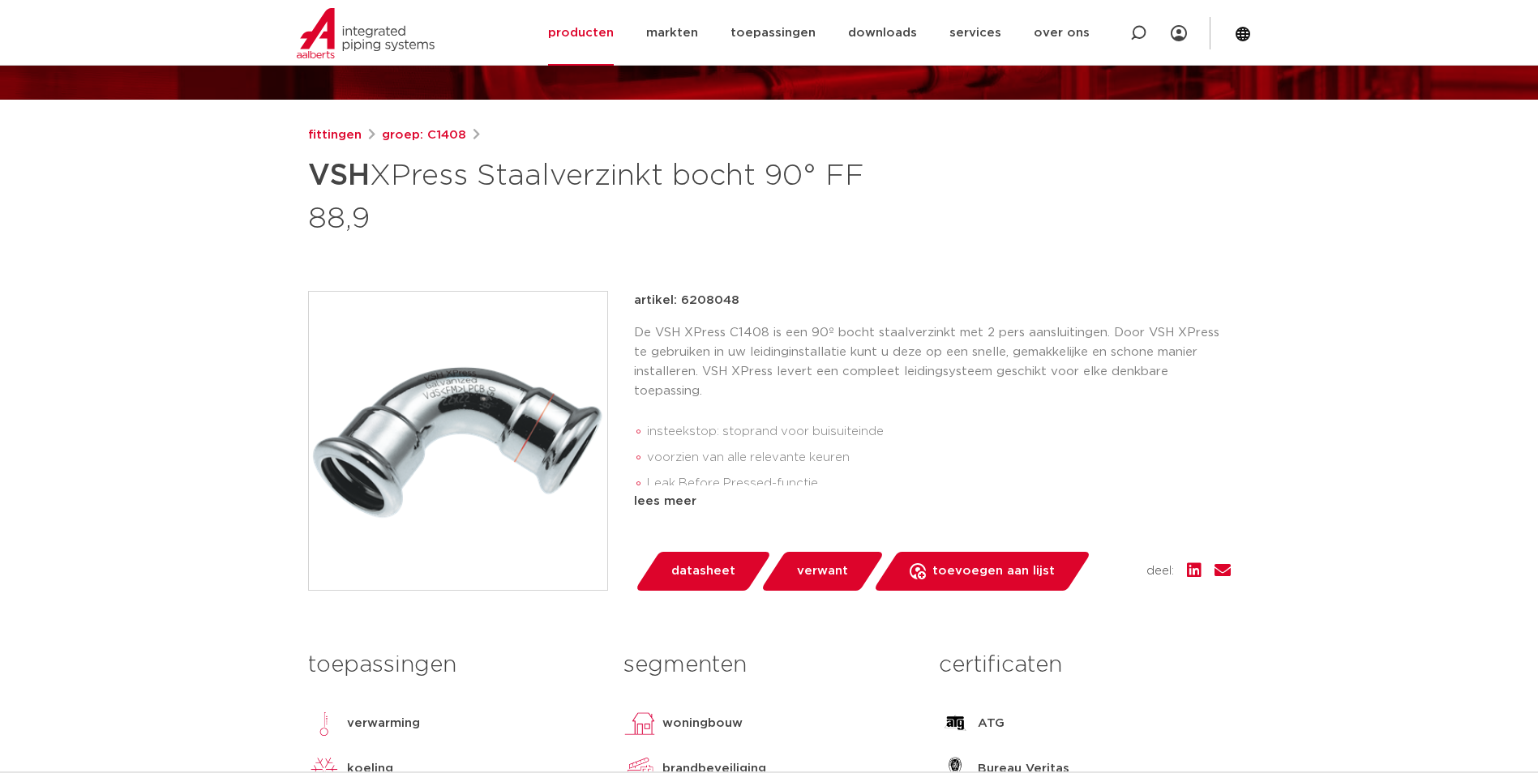
scroll to position [162, 0]
click at [372, 422] on img at bounding box center [458, 440] width 298 height 298
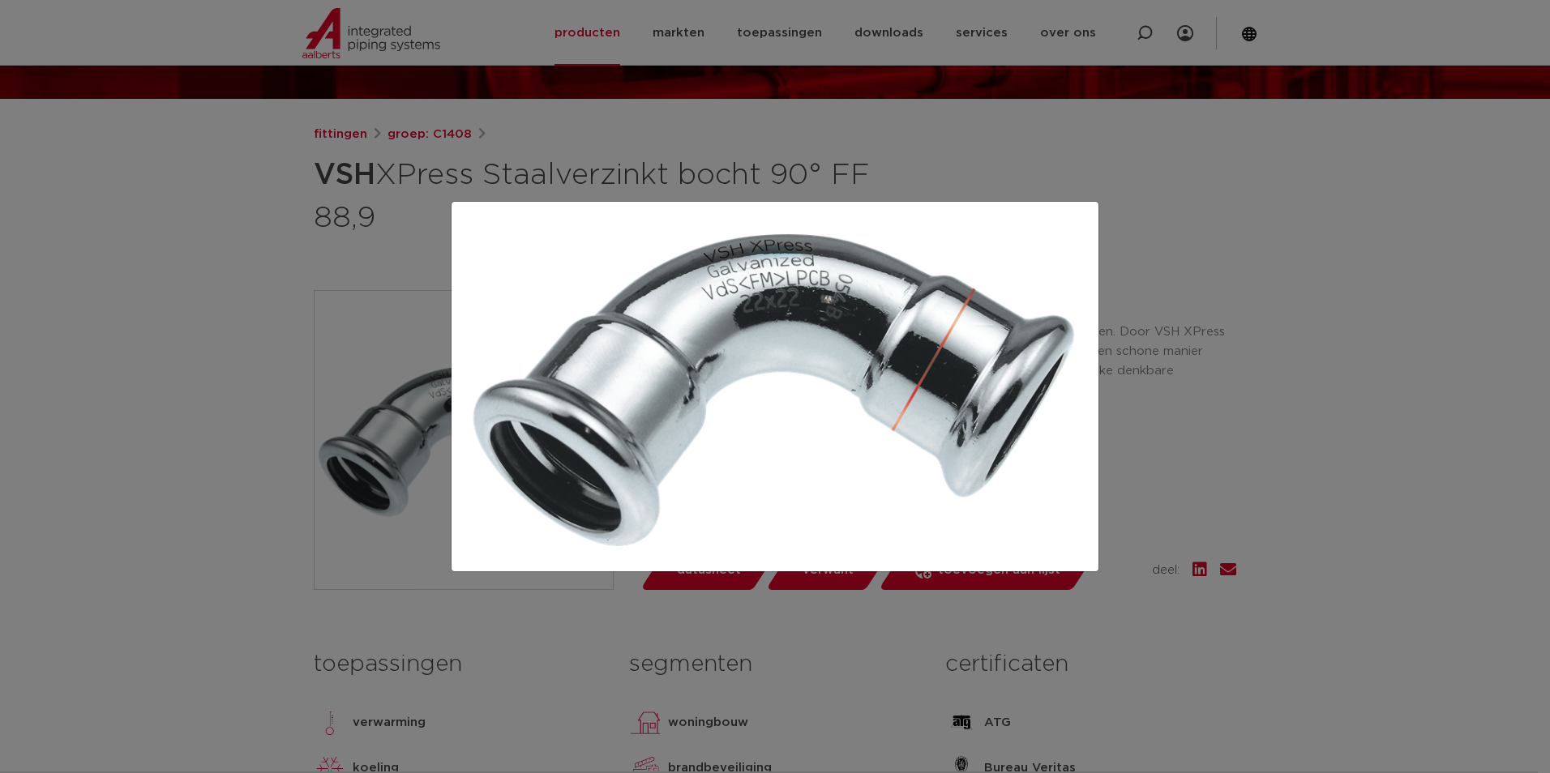
click at [204, 346] on div at bounding box center [775, 386] width 1550 height 773
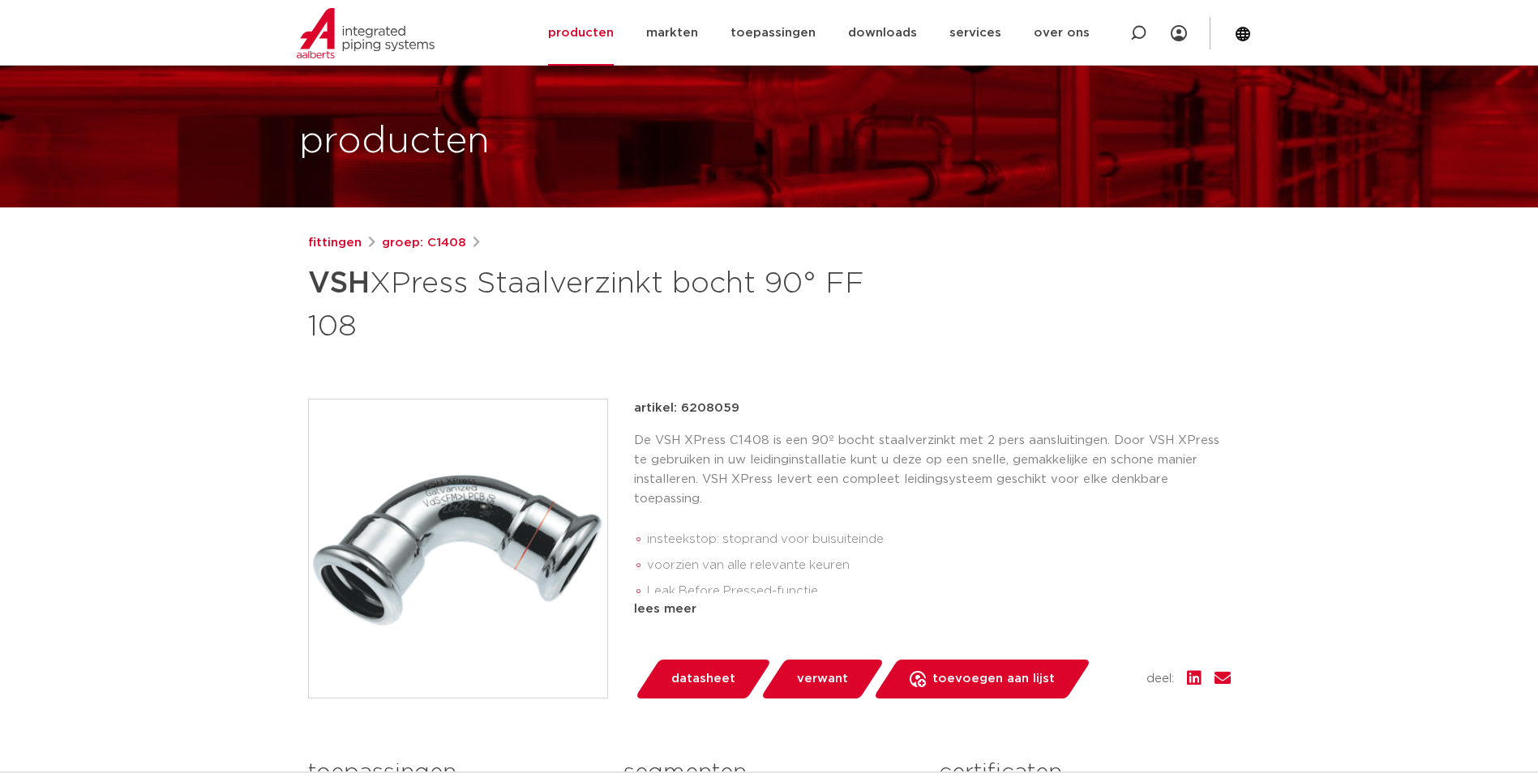
scroll to position [81, 0]
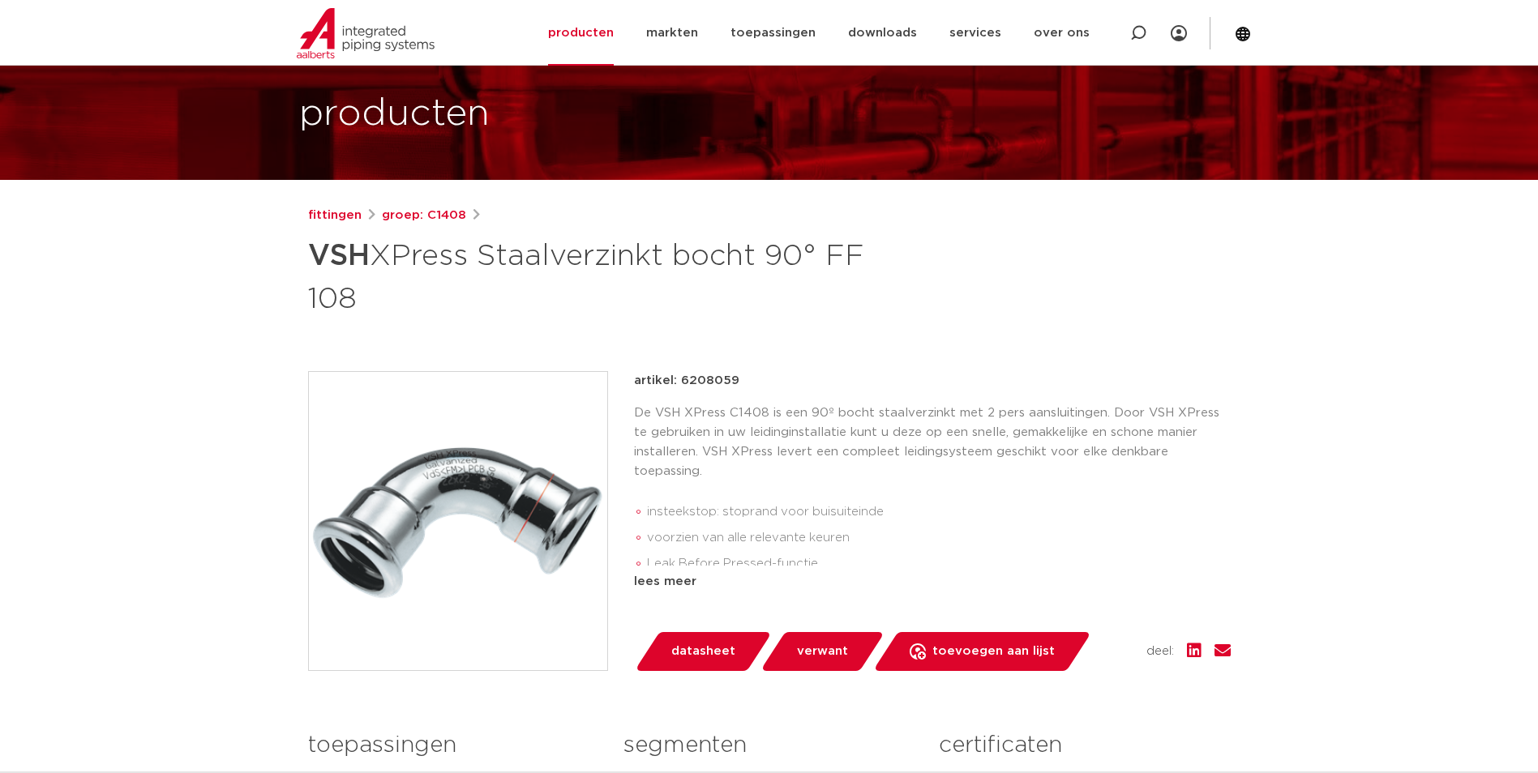
click at [374, 529] on img at bounding box center [458, 521] width 298 height 298
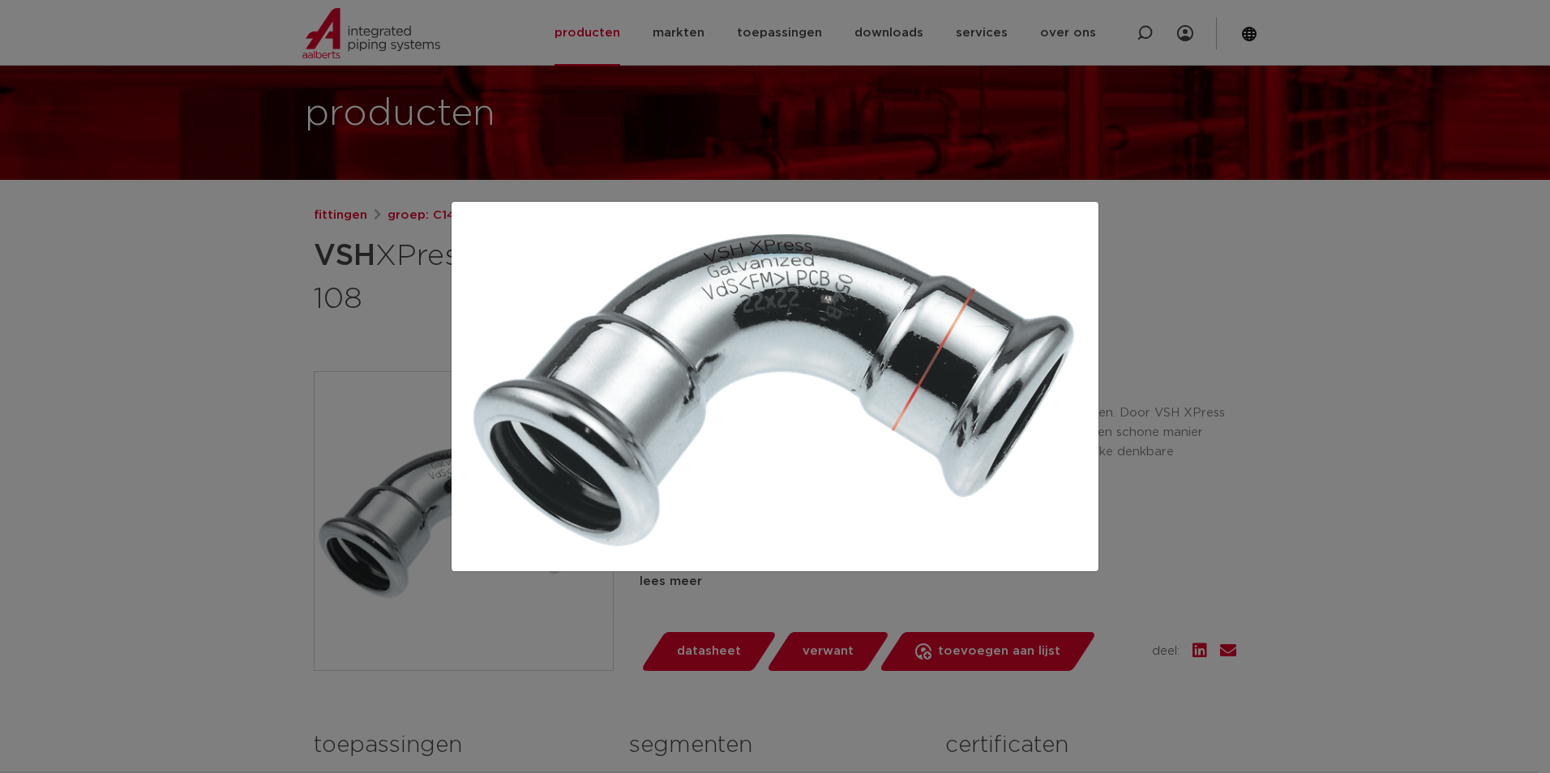
click at [160, 387] on div at bounding box center [775, 386] width 1550 height 773
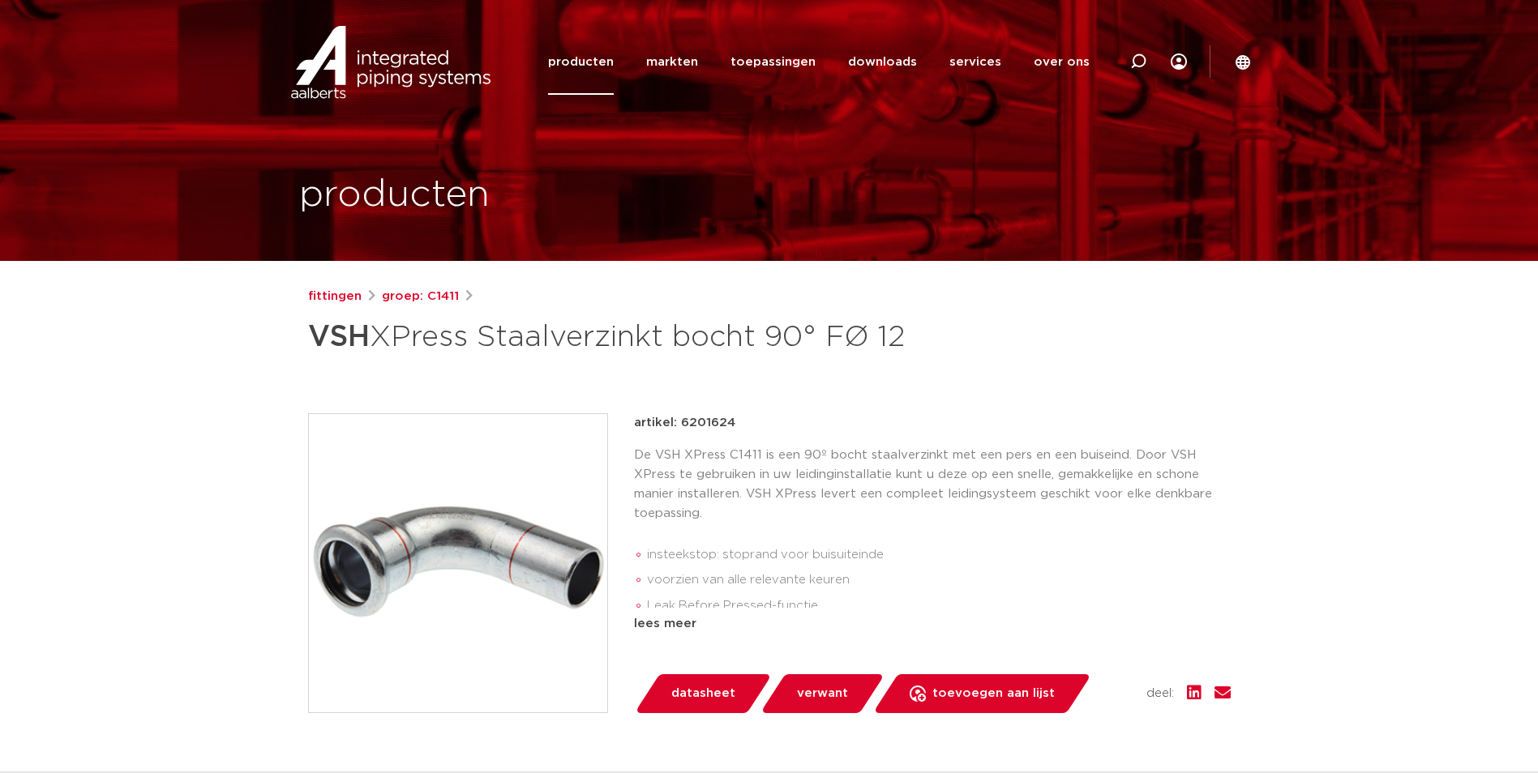
click at [465, 528] on img at bounding box center [458, 563] width 298 height 298
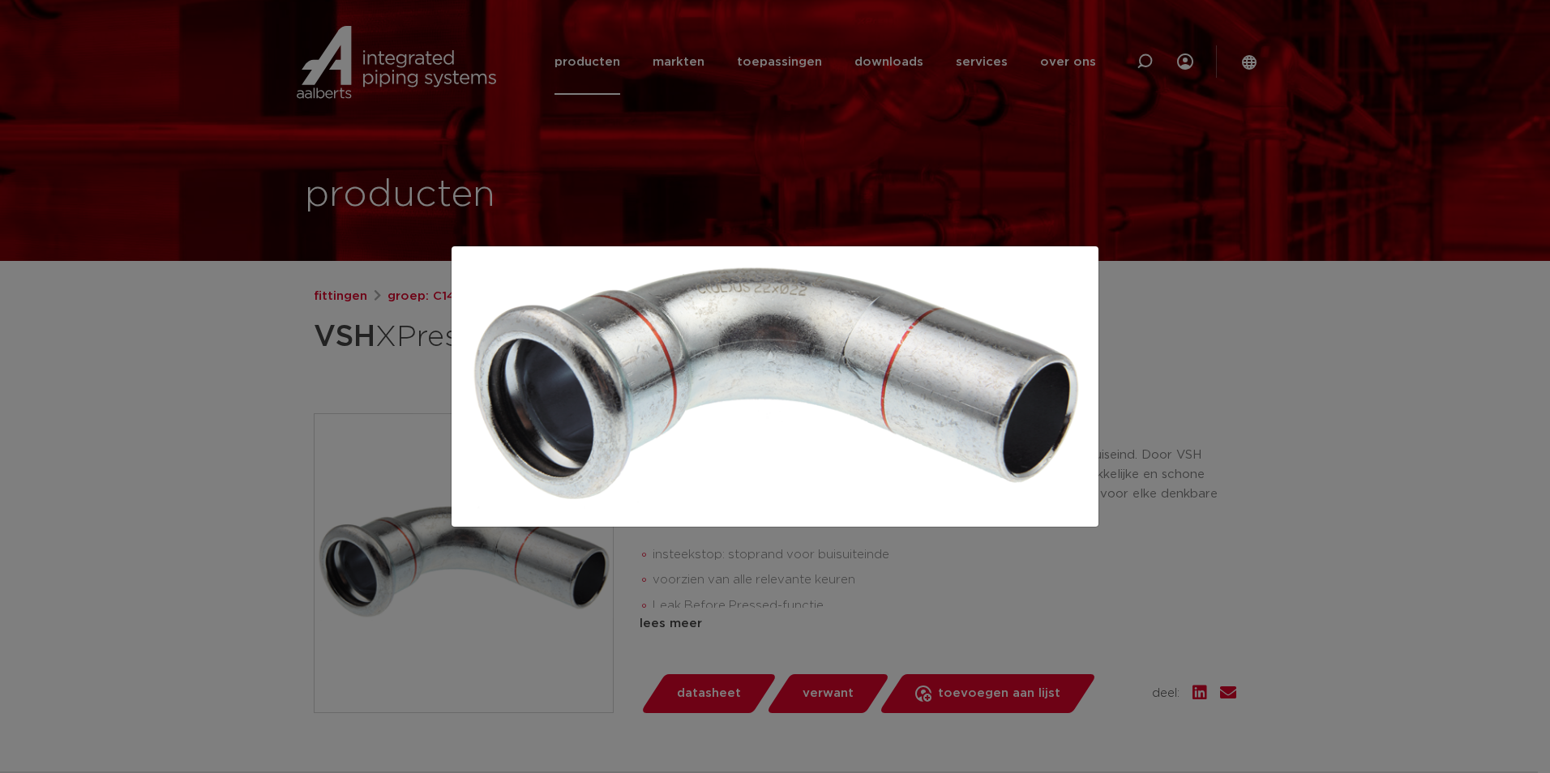
click at [863, 586] on div at bounding box center [775, 386] width 1550 height 773
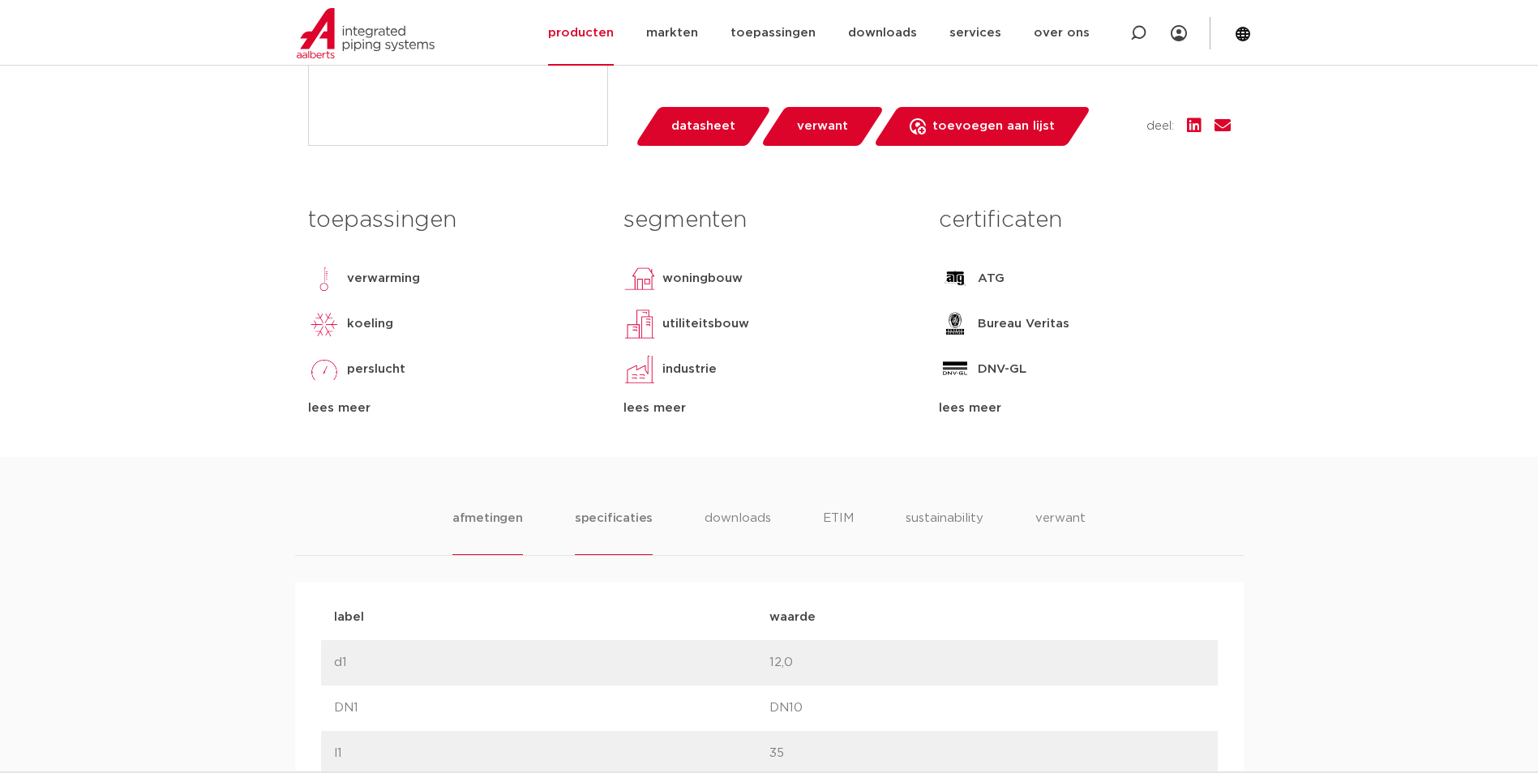
click at [624, 519] on li "specificaties" at bounding box center [614, 532] width 78 height 46
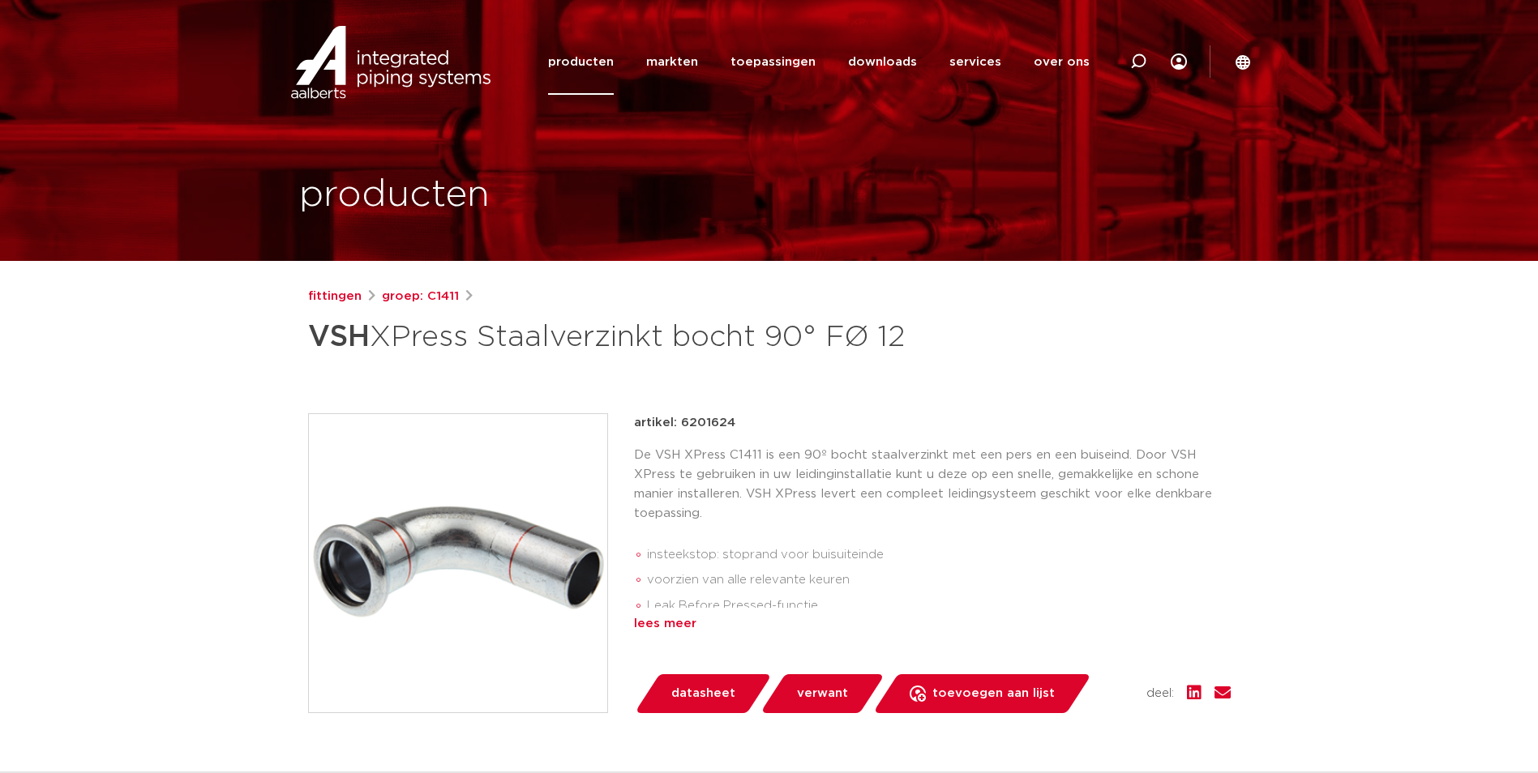
click at [688, 617] on div "lees meer" at bounding box center [932, 623] width 597 height 19
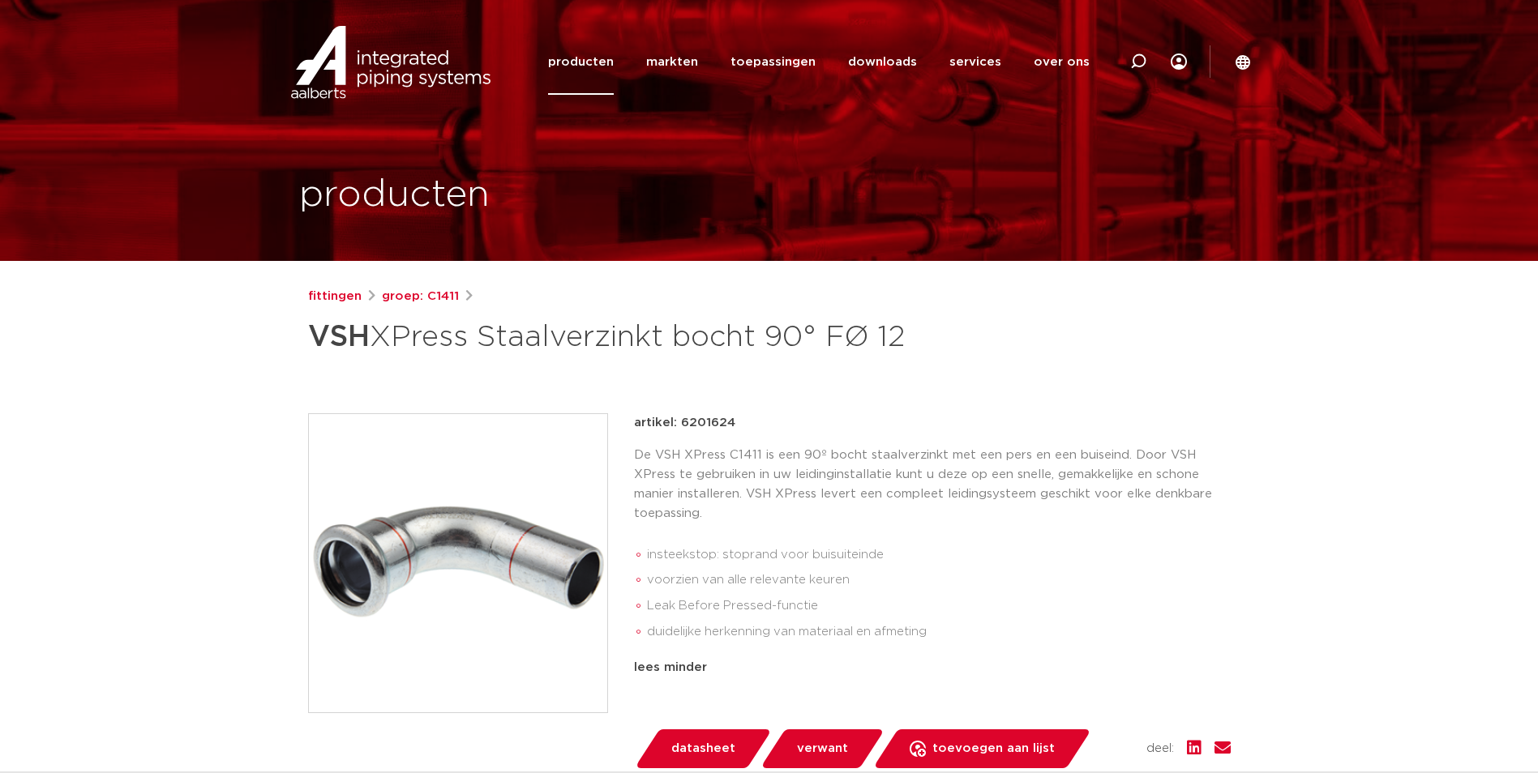
click at [439, 540] on img at bounding box center [458, 563] width 298 height 298
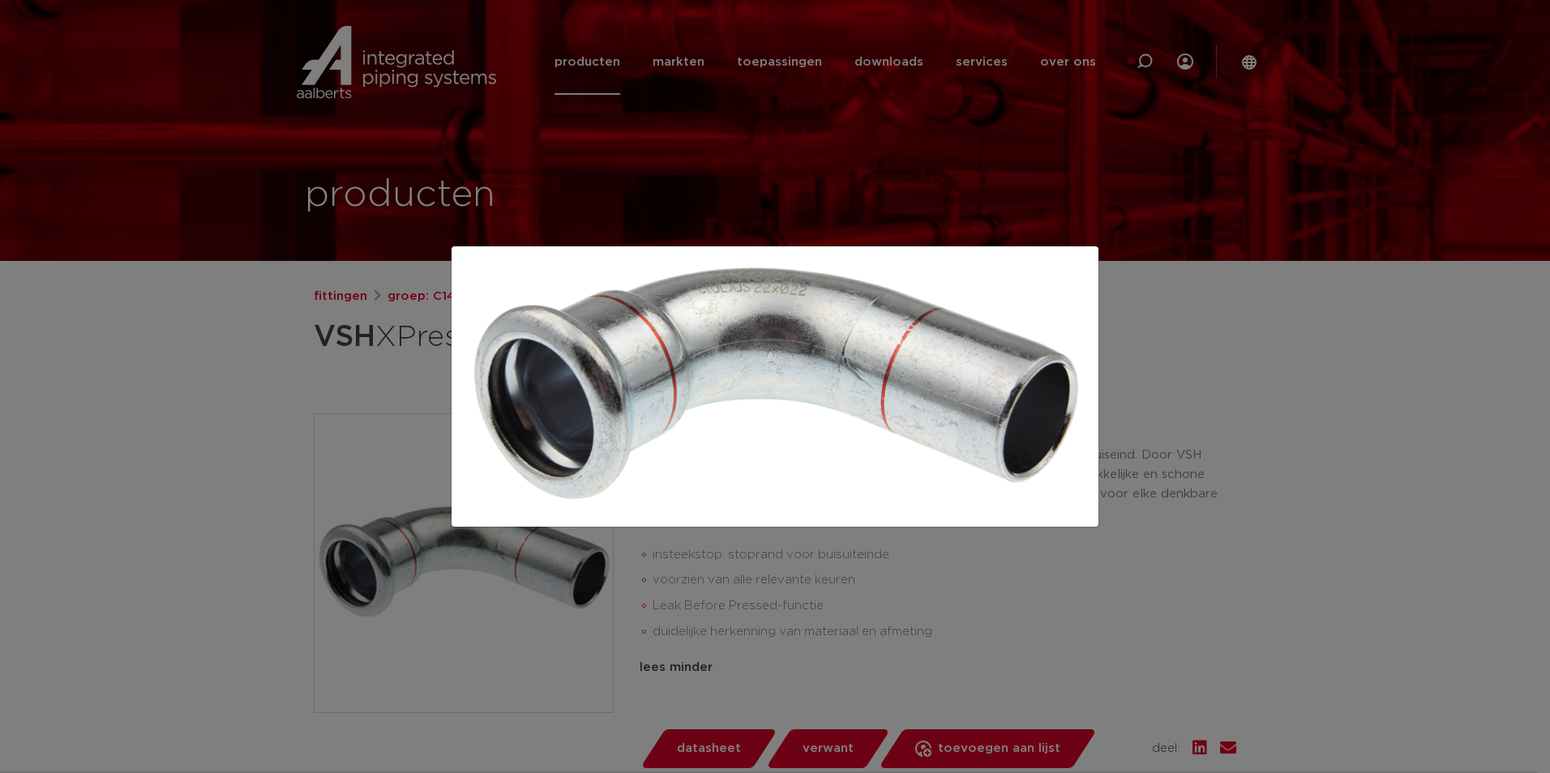
click at [195, 340] on div at bounding box center [775, 386] width 1550 height 773
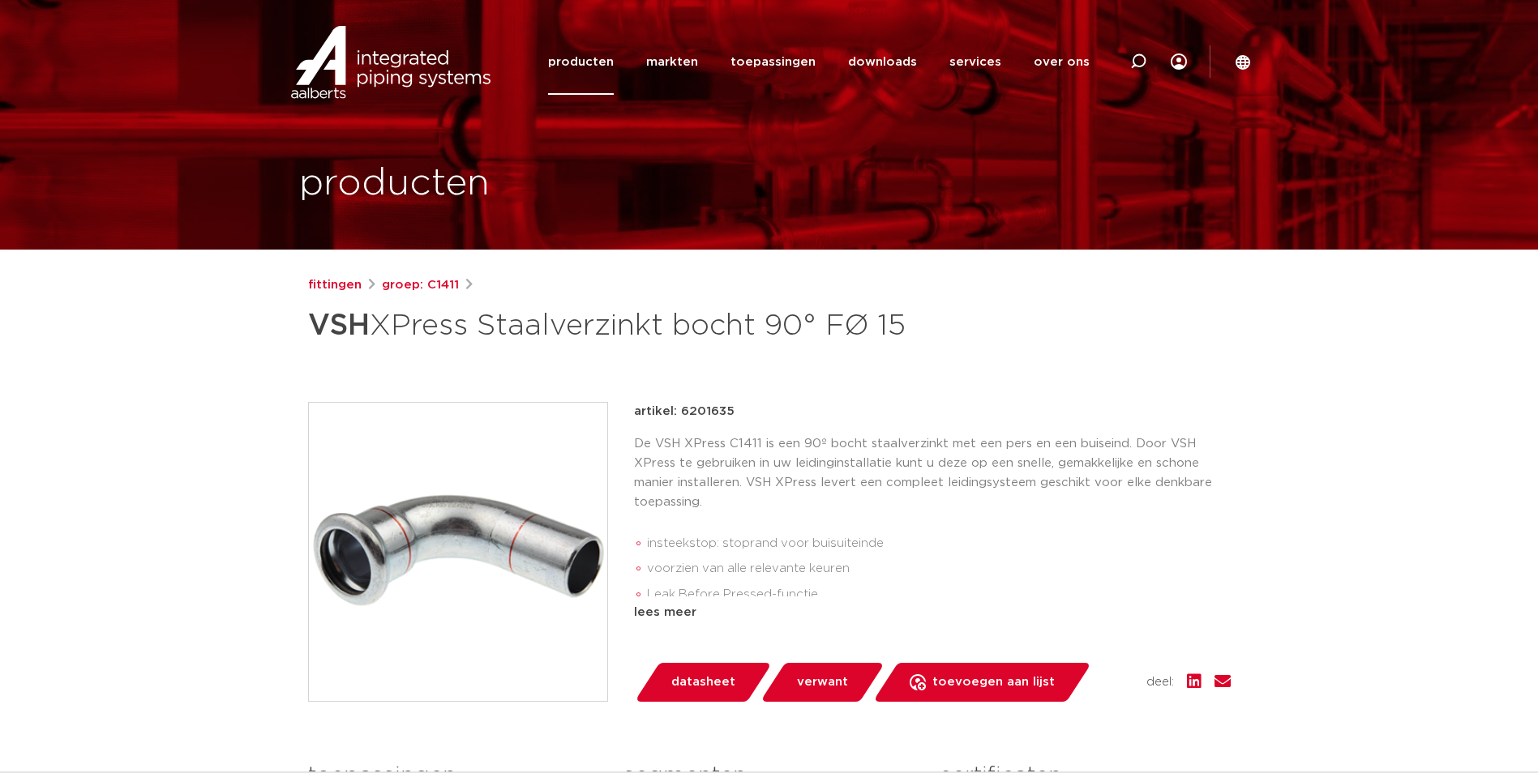
scroll to position [162, 0]
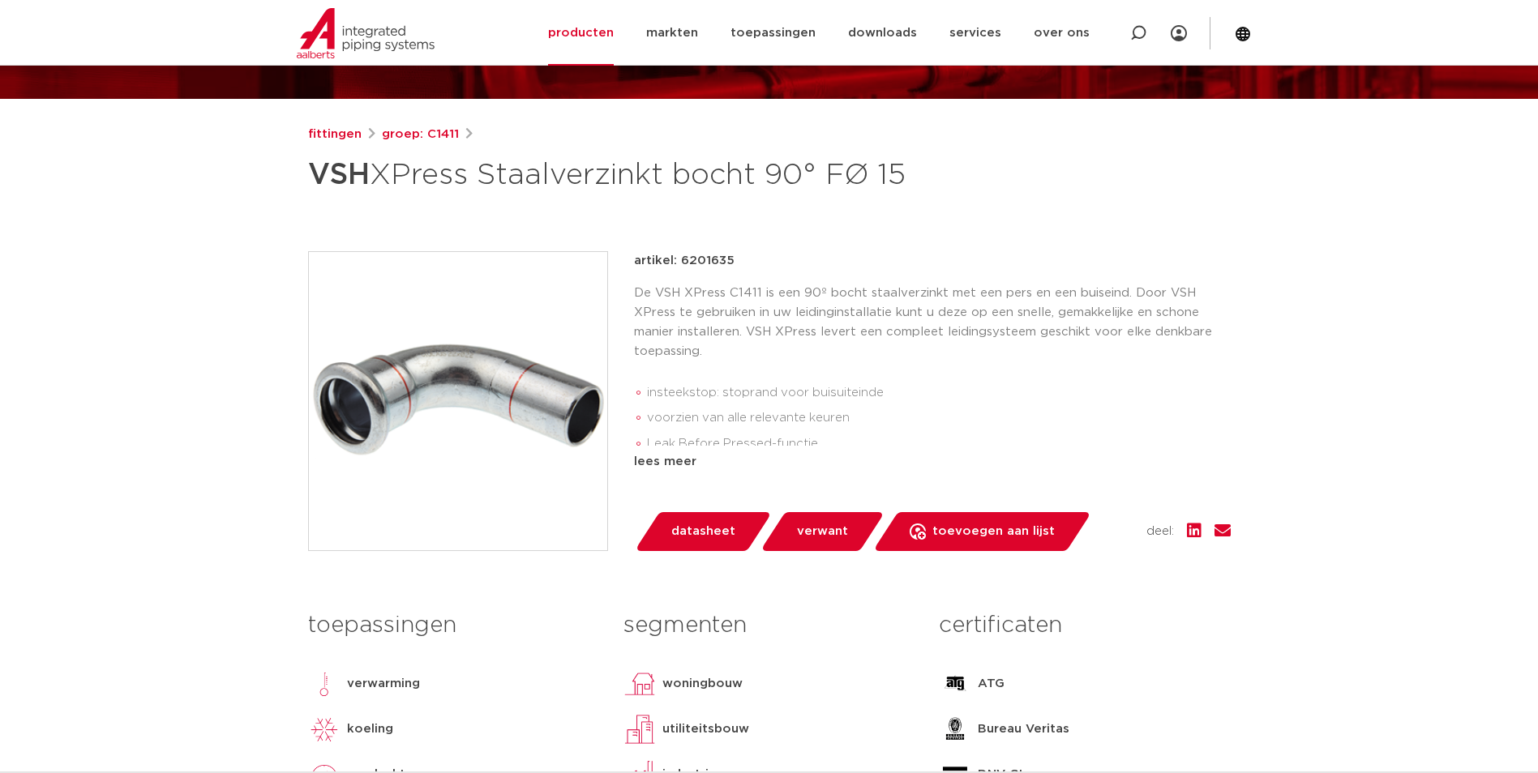
click at [443, 386] on img at bounding box center [458, 401] width 298 height 298
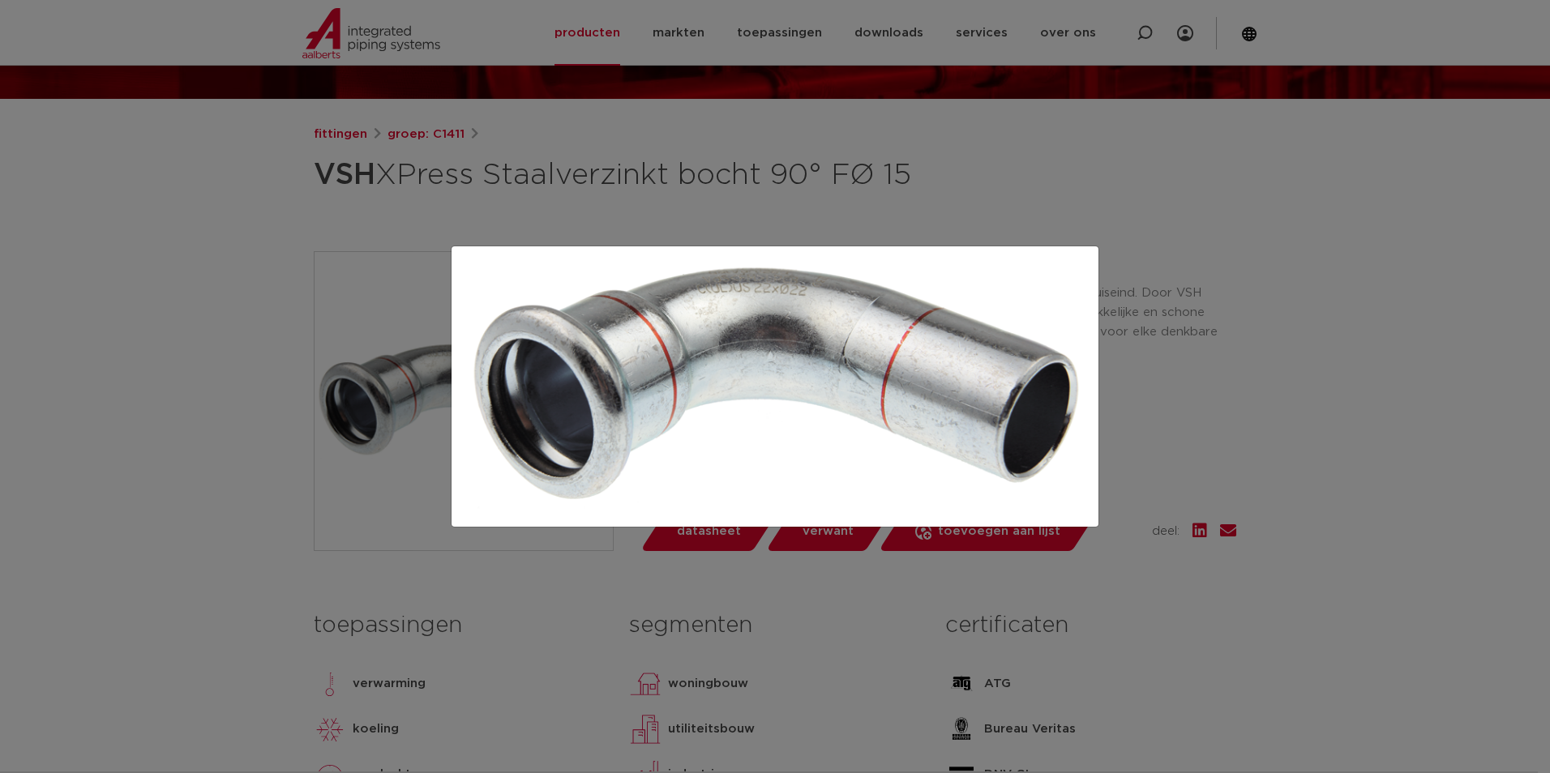
click at [183, 459] on div at bounding box center [775, 386] width 1550 height 773
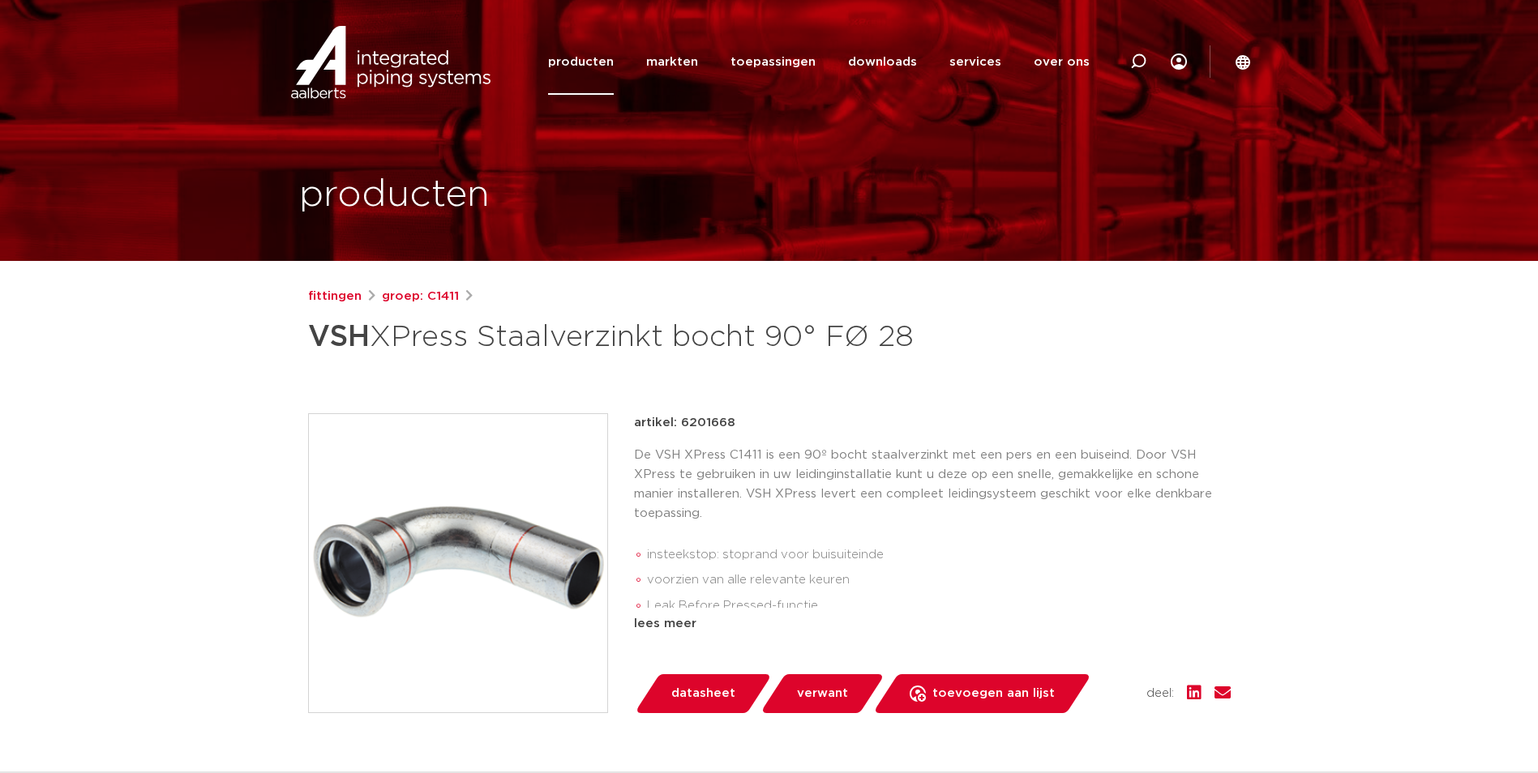
click at [465, 535] on img at bounding box center [458, 563] width 298 height 298
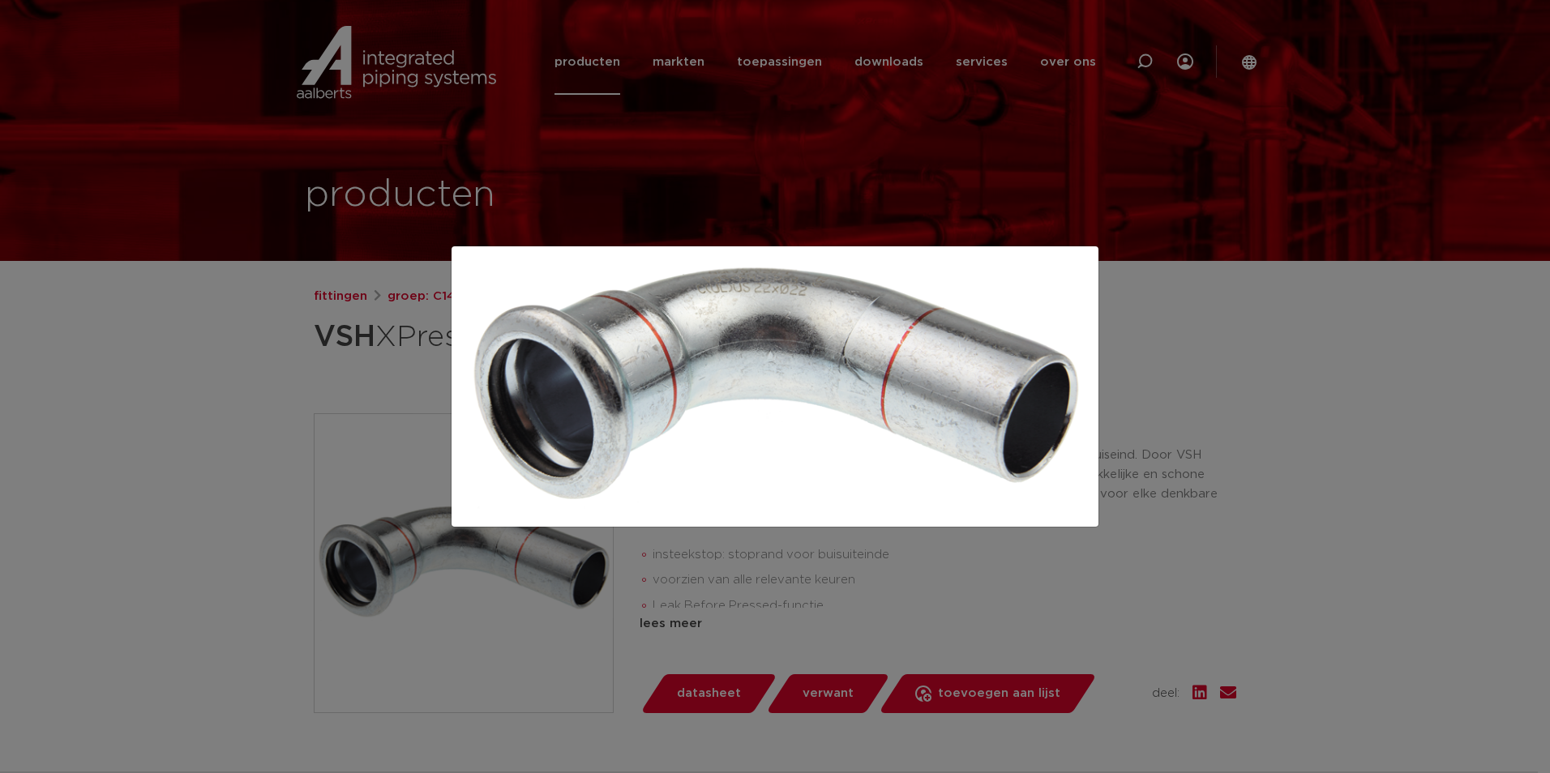
click at [260, 419] on div at bounding box center [775, 386] width 1550 height 773
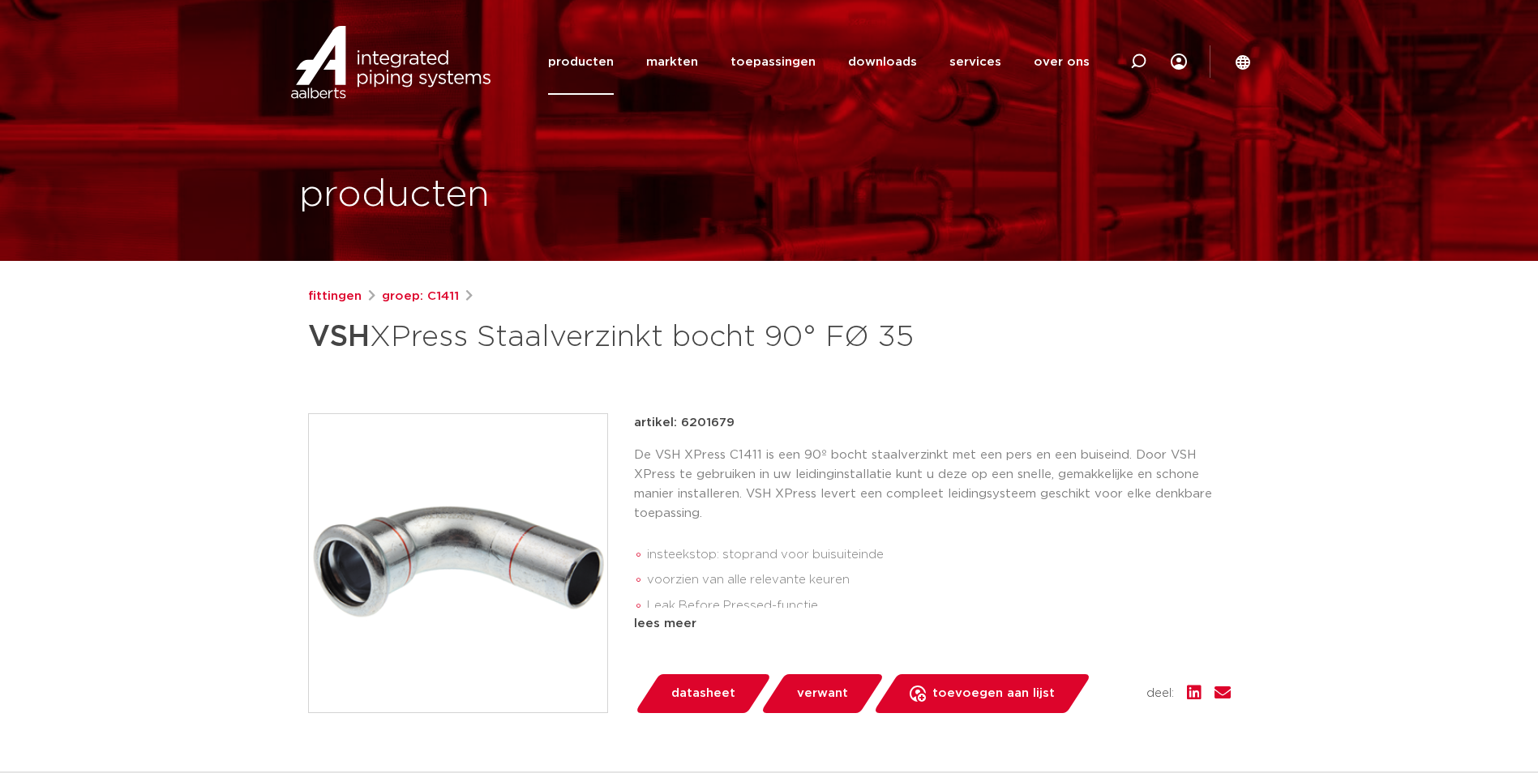
click at [487, 519] on img at bounding box center [458, 563] width 298 height 298
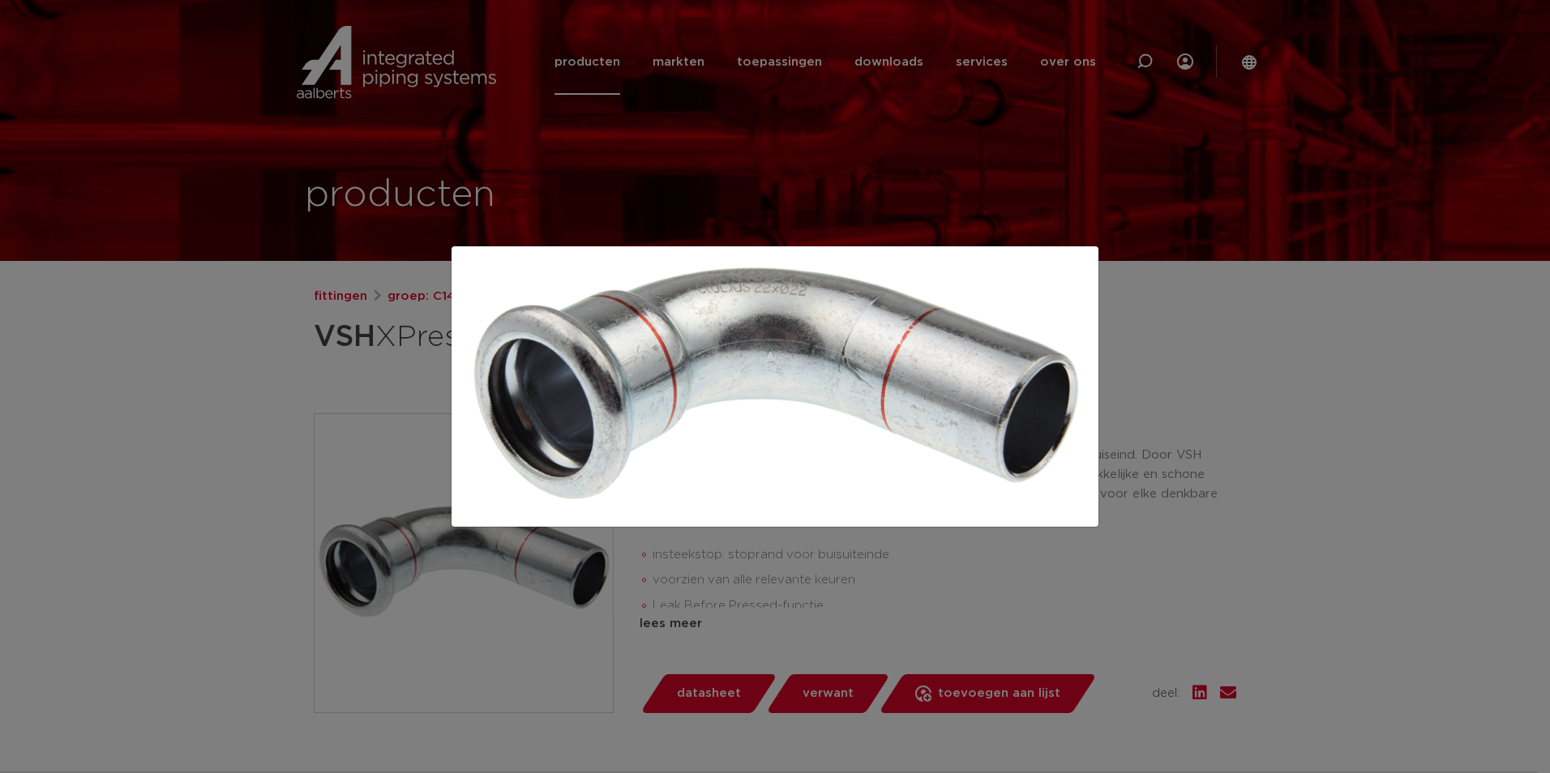
click at [1068, 179] on div at bounding box center [775, 386] width 1550 height 773
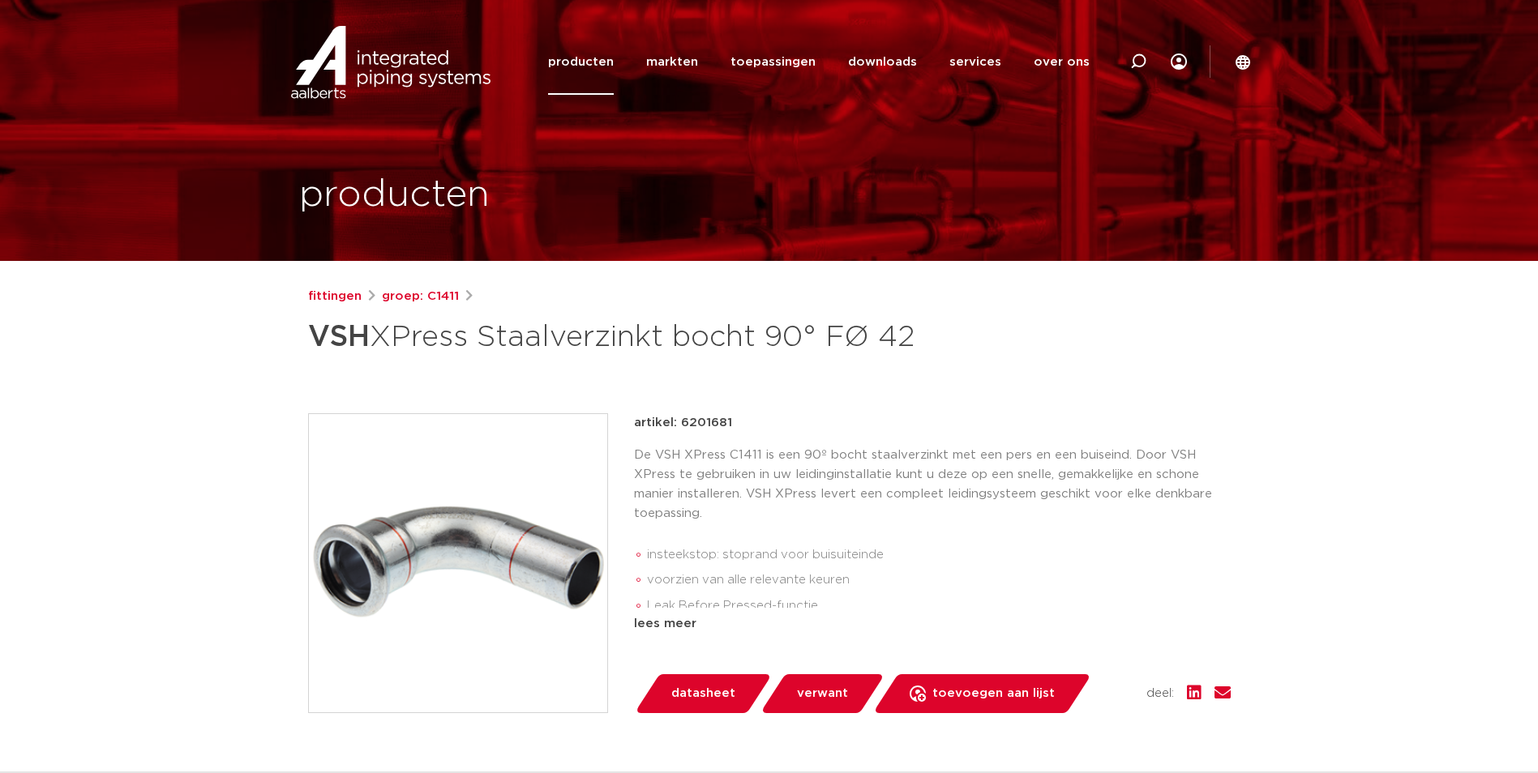
click at [518, 527] on img at bounding box center [458, 563] width 298 height 298
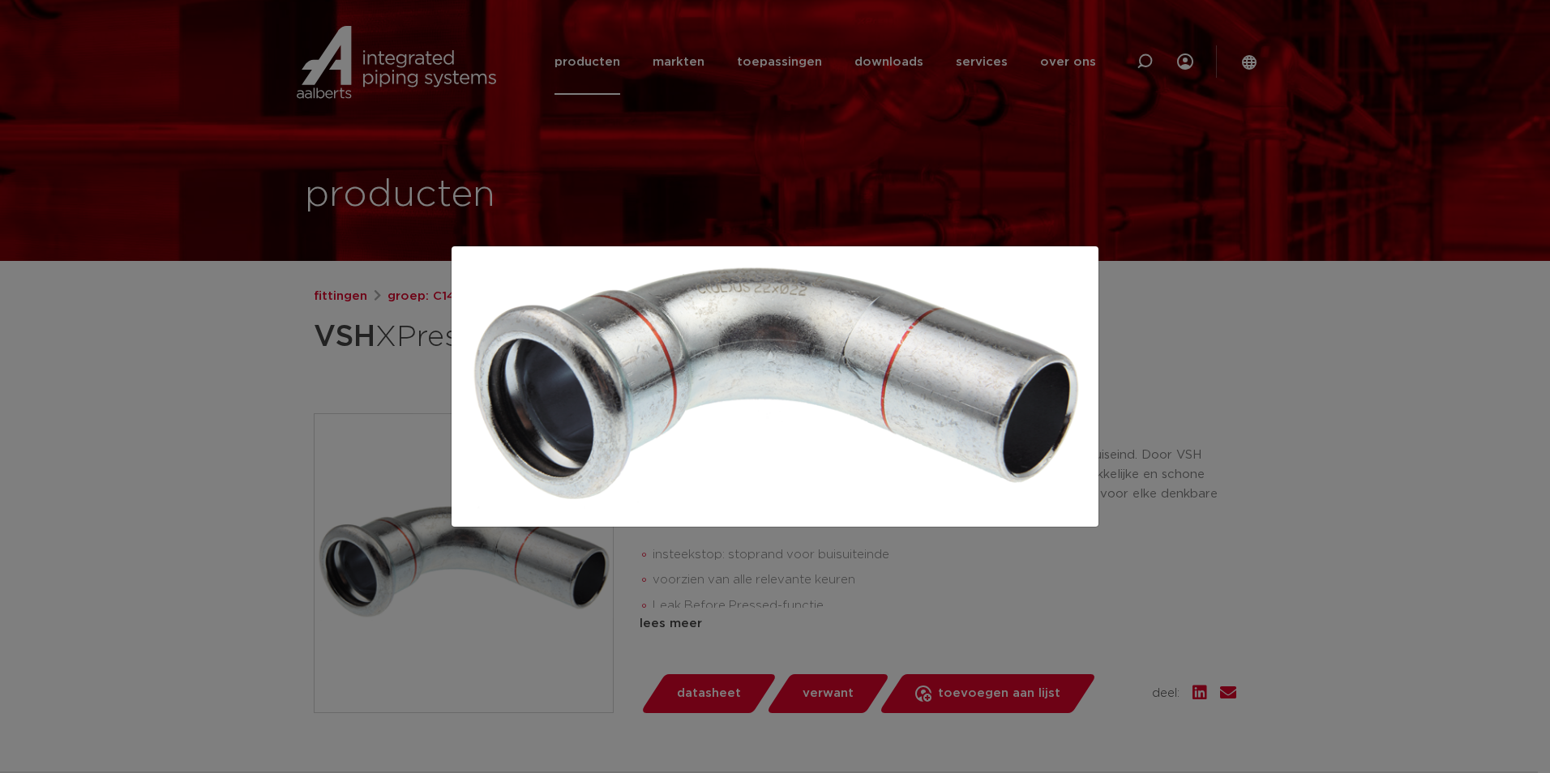
click at [387, 542] on div at bounding box center [775, 386] width 1550 height 773
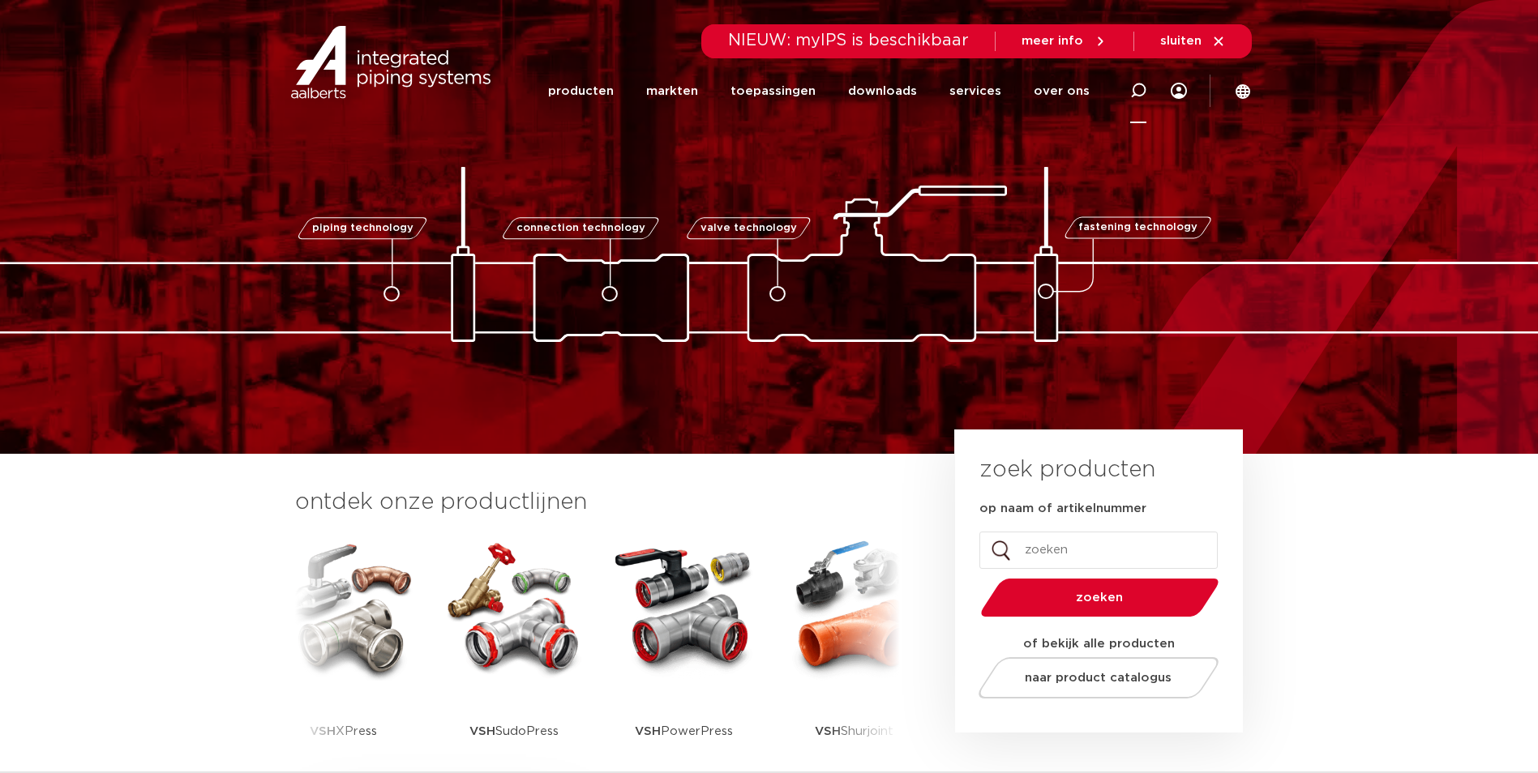
click at [1137, 107] on div at bounding box center [1138, 91] width 16 height 66
paste input "6201681"
type input "6201681"
click button "Zoeken" at bounding box center [0, 0] width 0 height 0
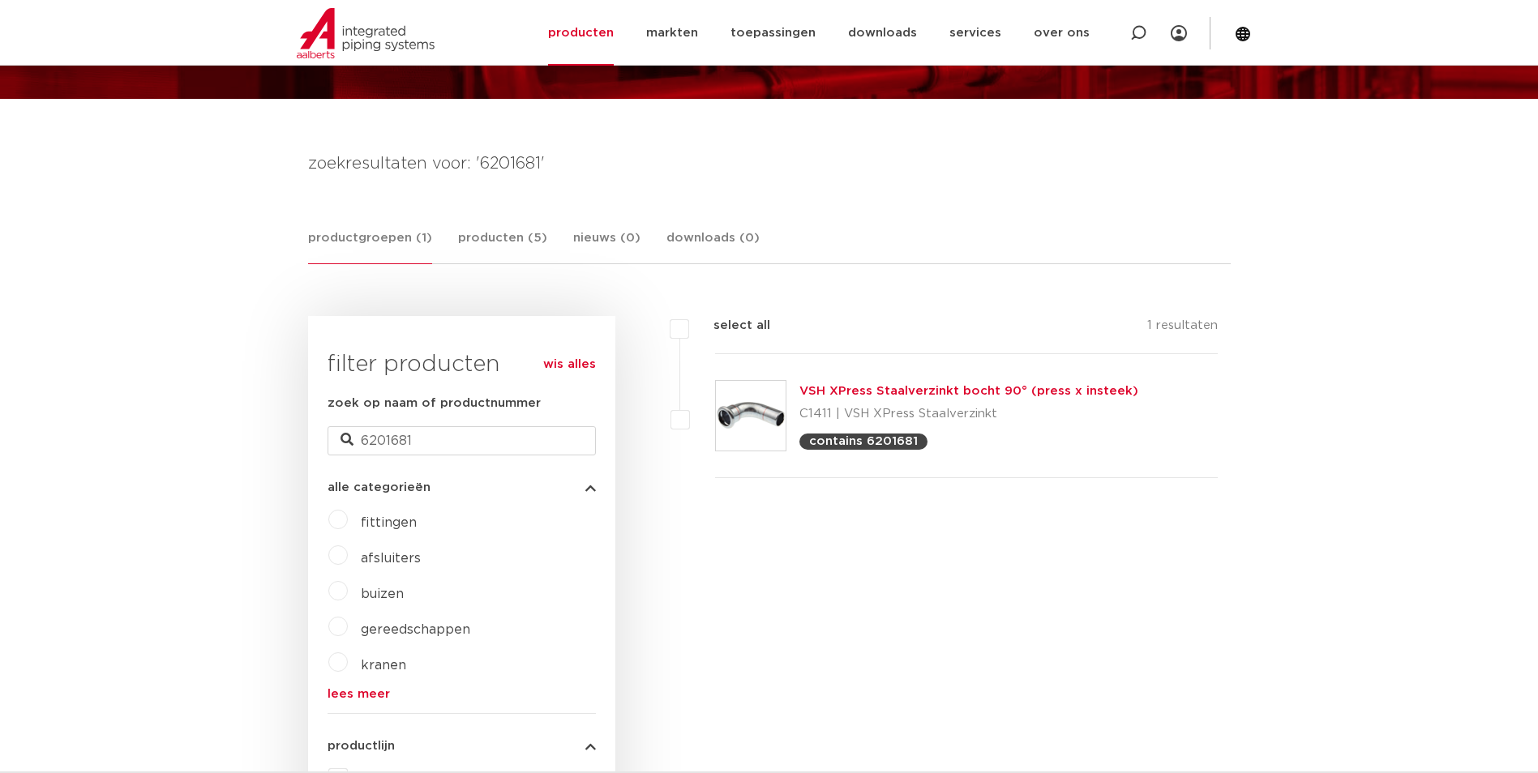
click at [910, 401] on p "C1411 | VSH XPress Staalverzinkt" at bounding box center [968, 414] width 339 height 26
click at [926, 392] on link "VSH XPress Staalverzinkt bocht 90° (press x insteek)" at bounding box center [968, 391] width 339 height 12
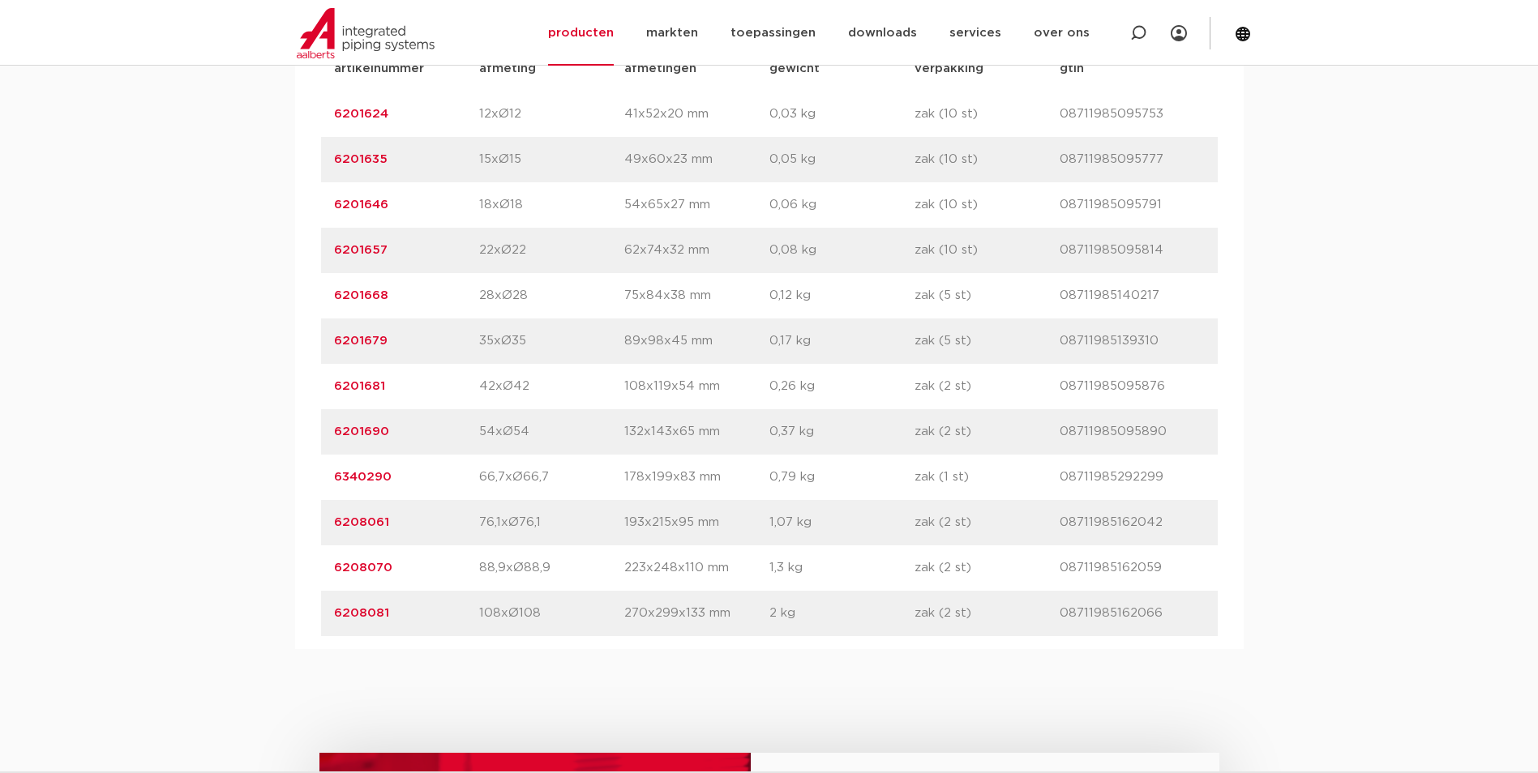
click at [340, 388] on link "6201681" at bounding box center [359, 386] width 51 height 12
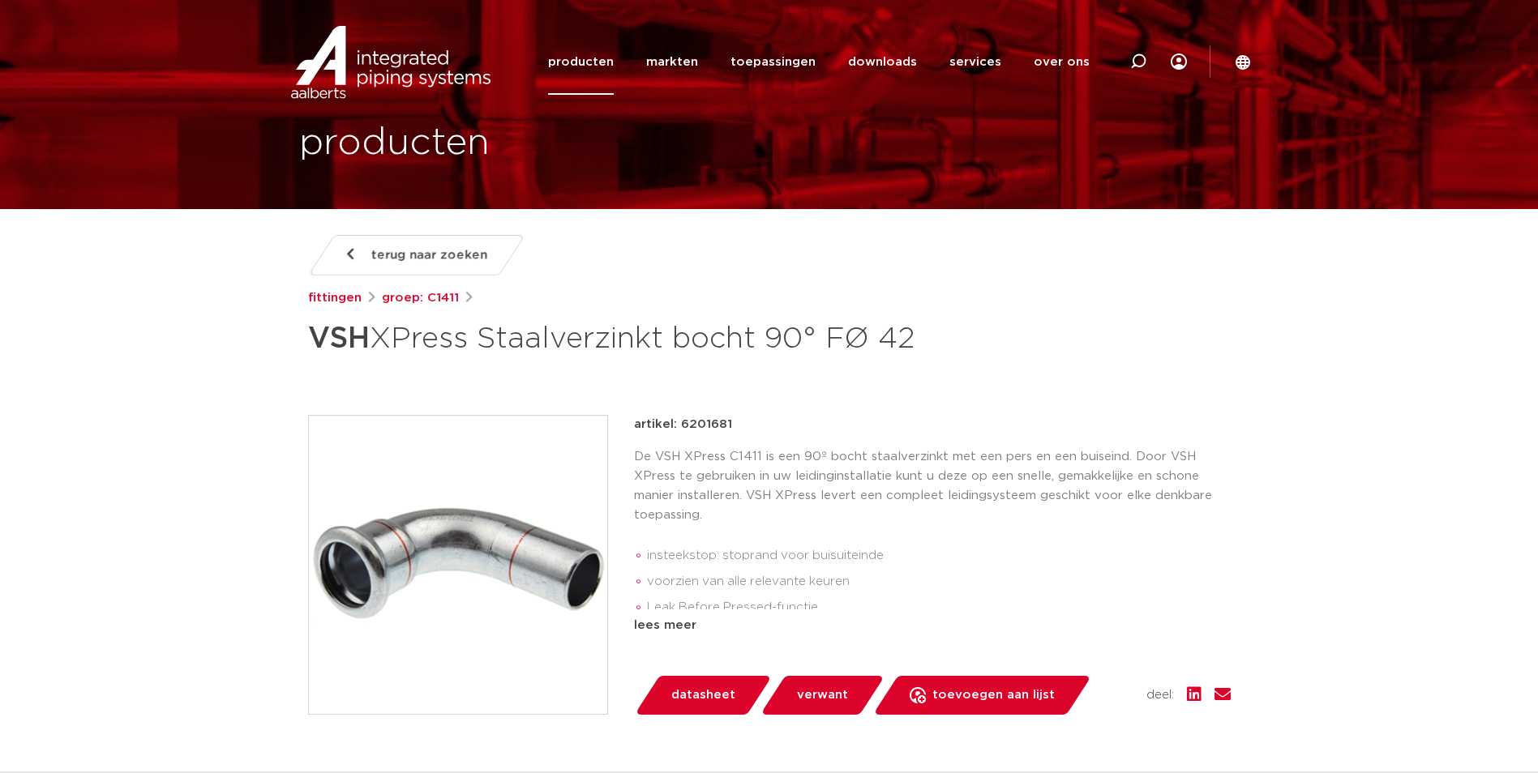
scroll to position [243, 0]
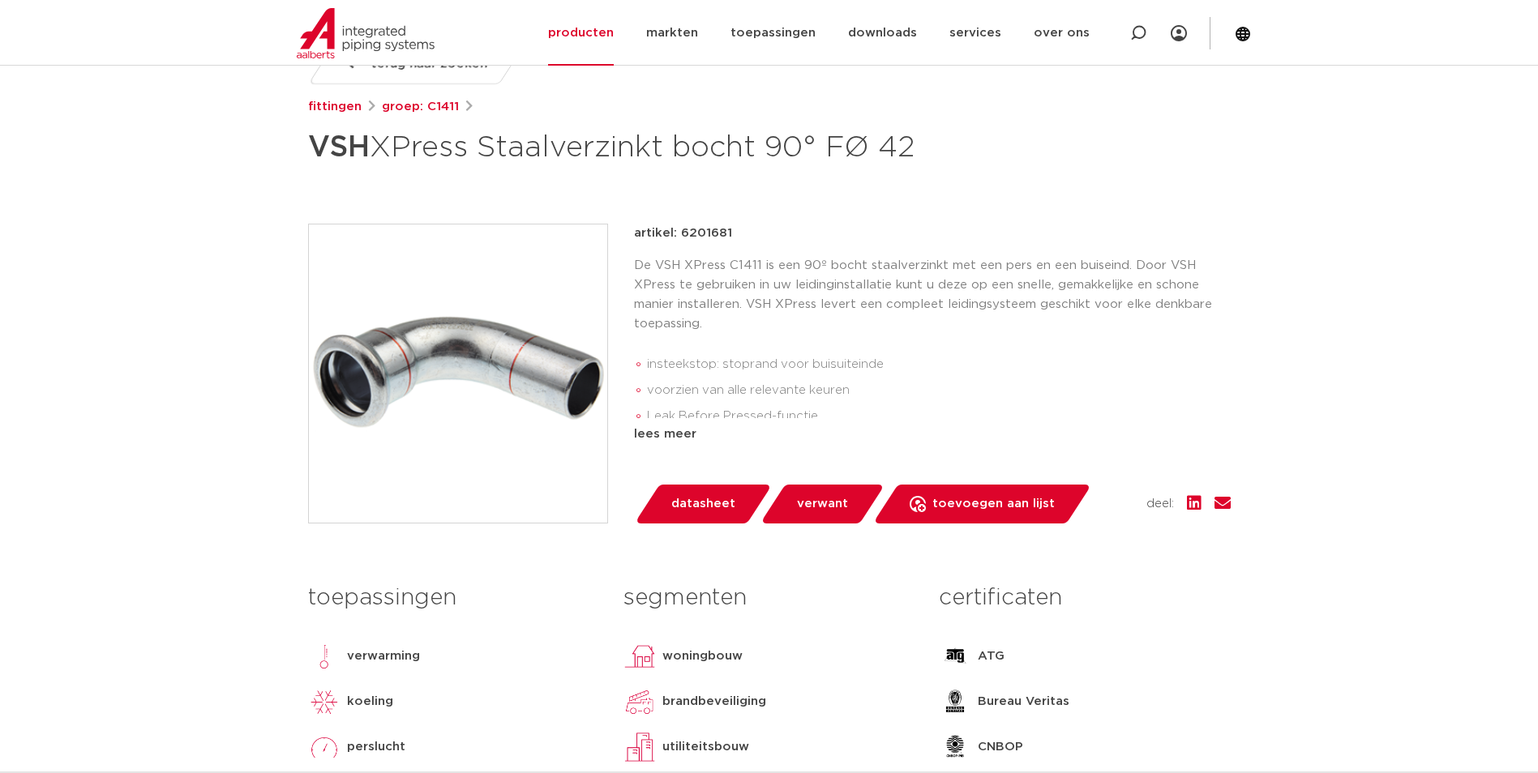
click at [472, 399] on img at bounding box center [458, 374] width 298 height 298
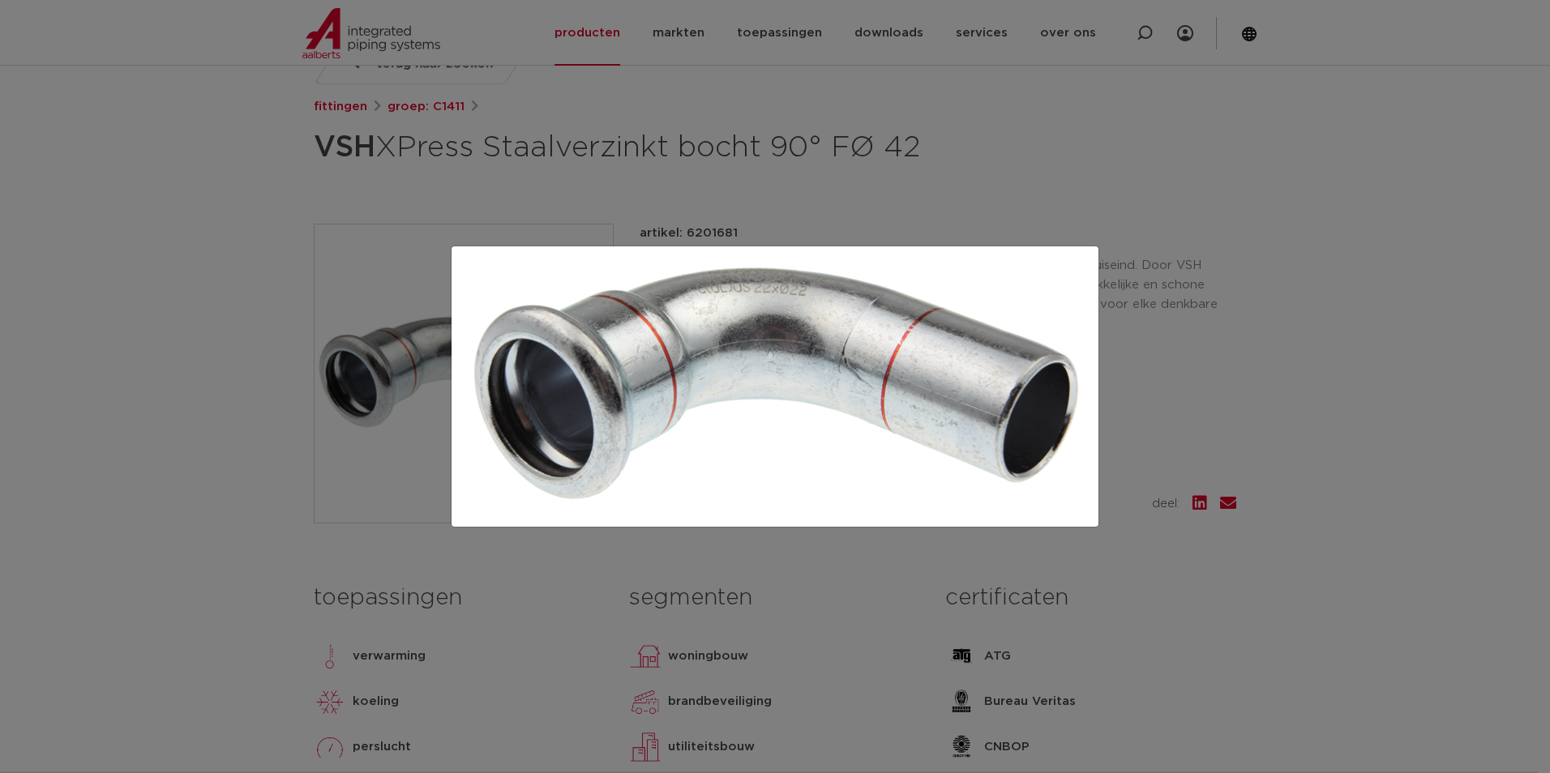
drag, startPoint x: 216, startPoint y: 258, endPoint x: 11, endPoint y: 292, distance: 207.1
click at [216, 258] on div at bounding box center [775, 386] width 1550 height 773
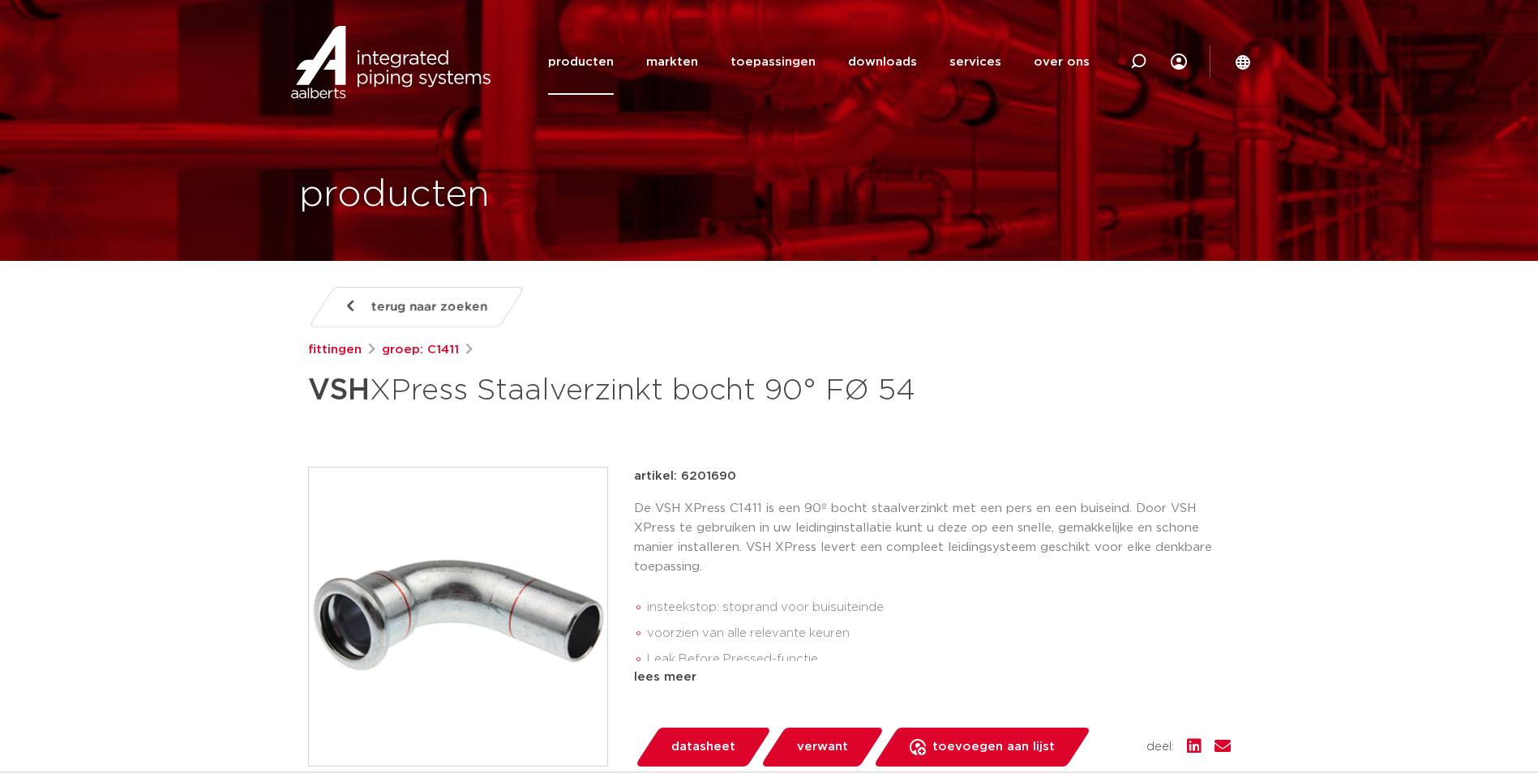
click at [440, 597] on img at bounding box center [458, 617] width 298 height 298
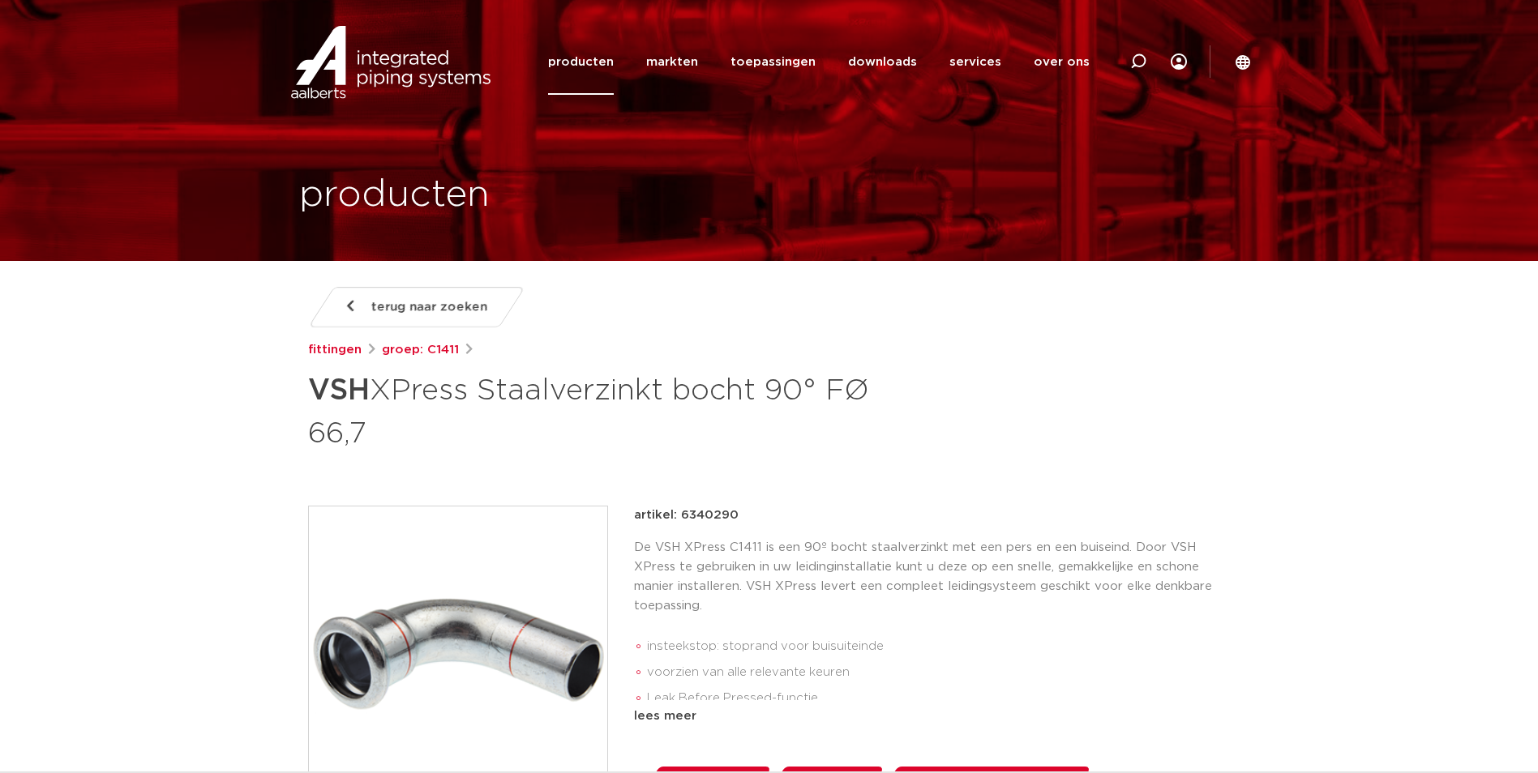
click at [428, 572] on img at bounding box center [458, 656] width 298 height 298
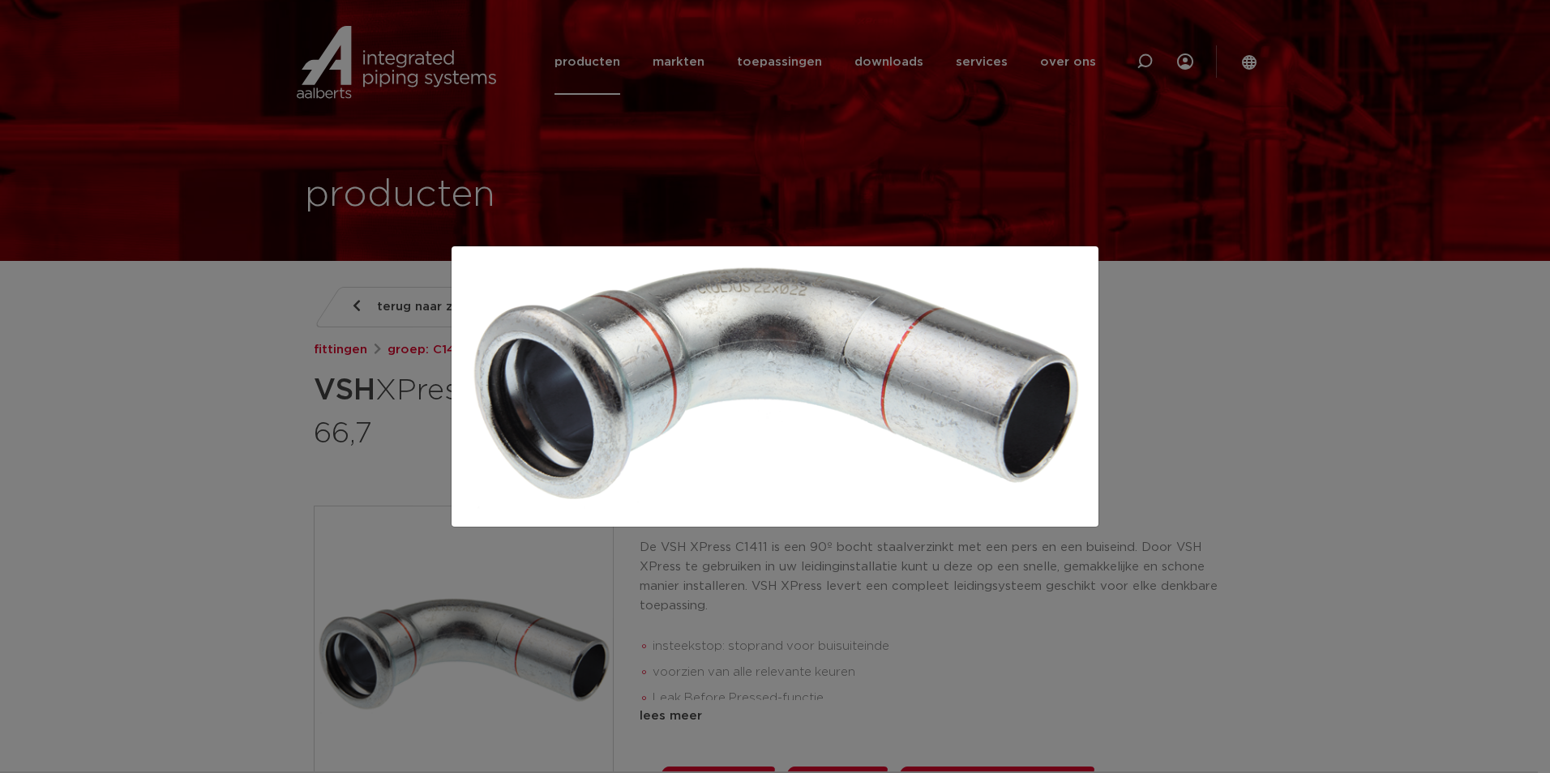
click at [184, 419] on div at bounding box center [775, 386] width 1550 height 773
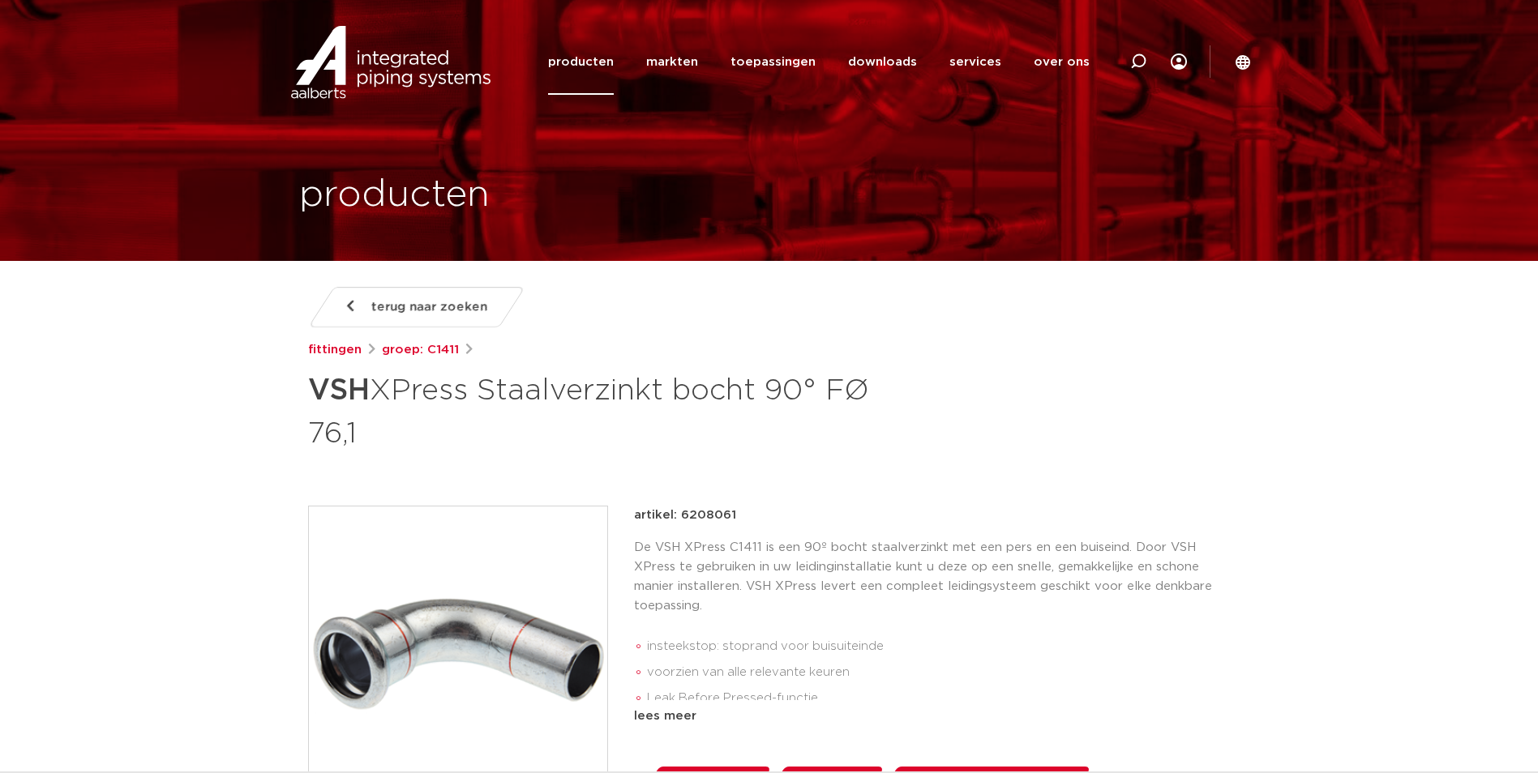
drag, startPoint x: 0, startPoint y: 0, endPoint x: 498, endPoint y: 601, distance: 780.1
click at [498, 601] on img at bounding box center [458, 656] width 298 height 298
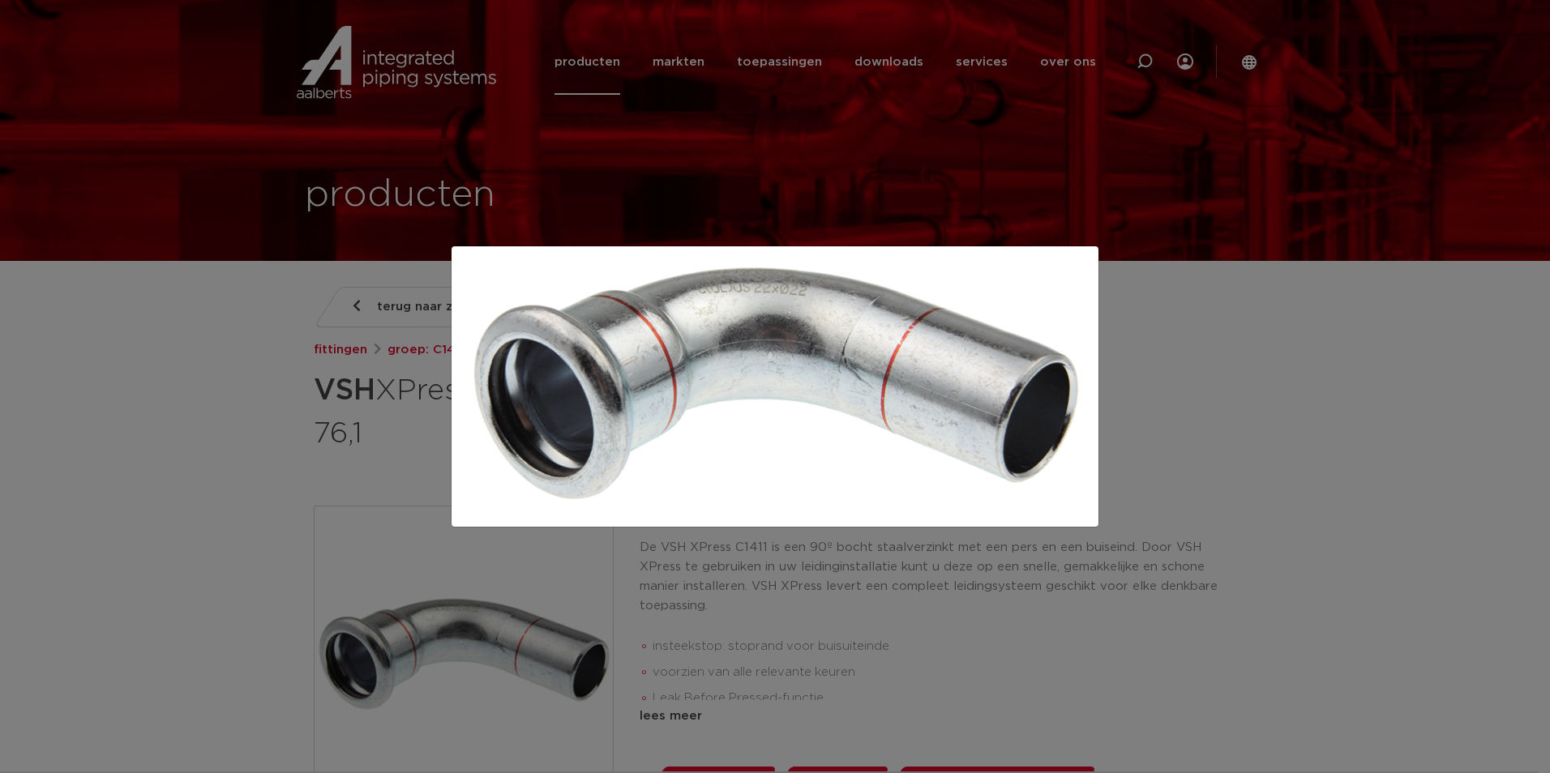
click at [204, 384] on div at bounding box center [775, 386] width 1550 height 773
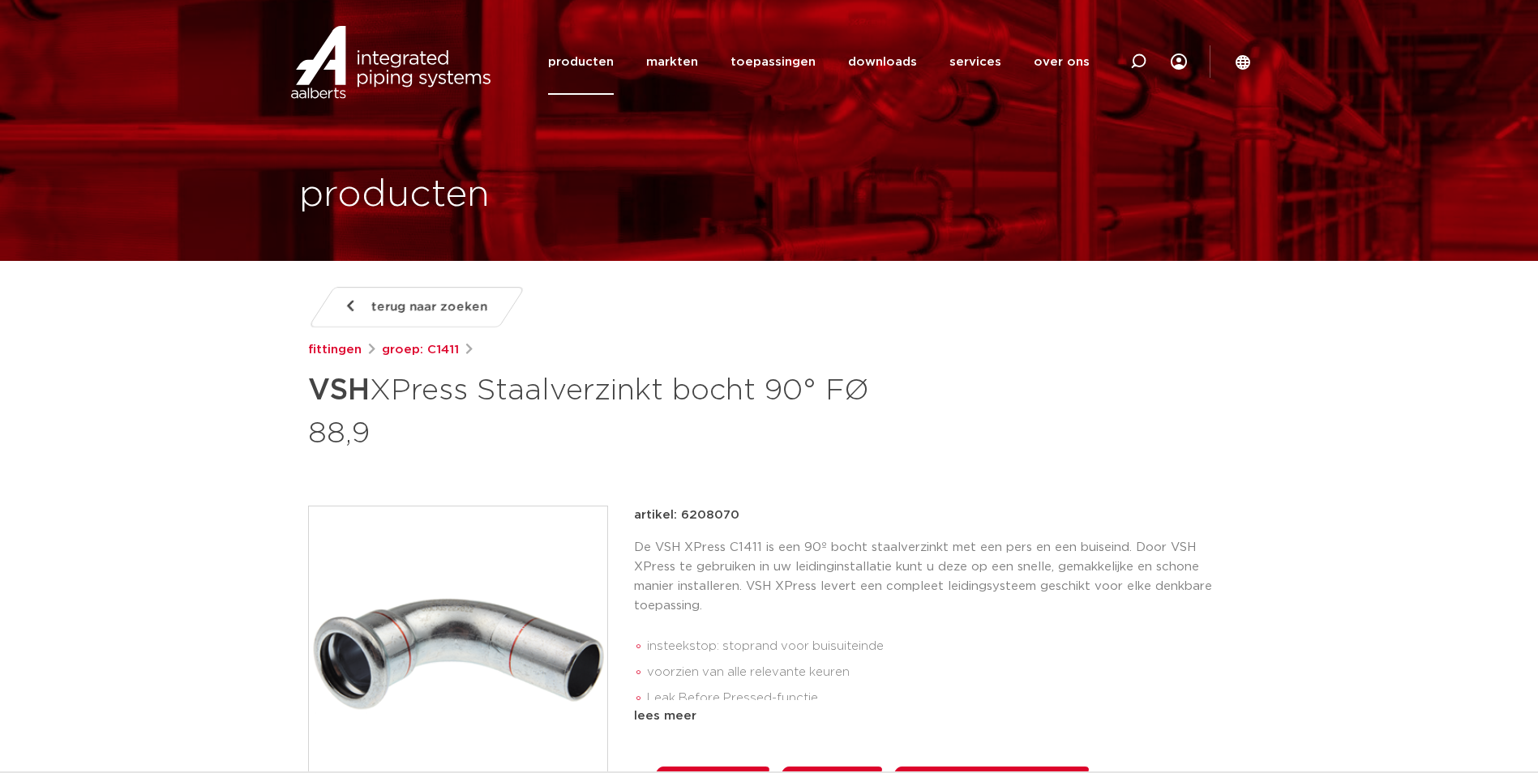
click at [509, 583] on img at bounding box center [458, 656] width 298 height 298
